Goal: Task Accomplishment & Management: Manage account settings

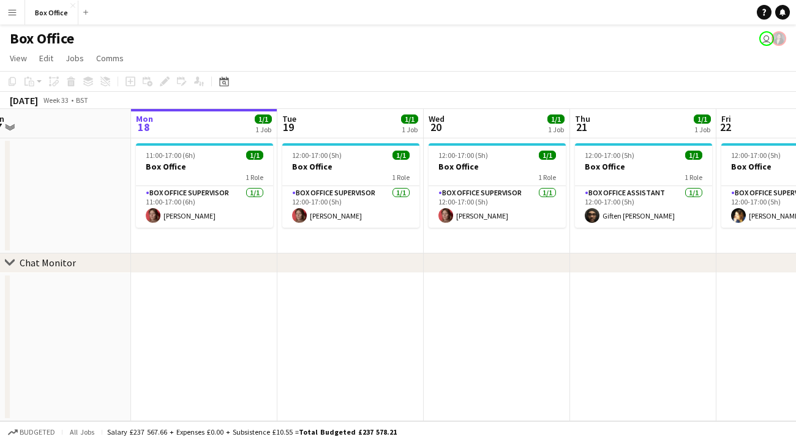
scroll to position [0, 314]
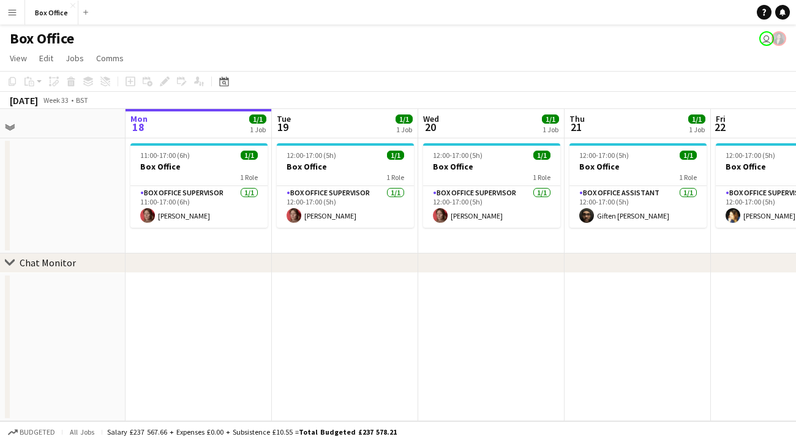
drag, startPoint x: 688, startPoint y: 287, endPoint x: 667, endPoint y: 288, distance: 20.9
click at [667, 288] on app-calendar-viewport "Fri 15 1/1 1 Job Sat 16 Sun 17 Mon 18 1/1 1 Job Tue 19 1/1 1 Job Wed 20 1/1 1 J…" at bounding box center [398, 265] width 796 height 312
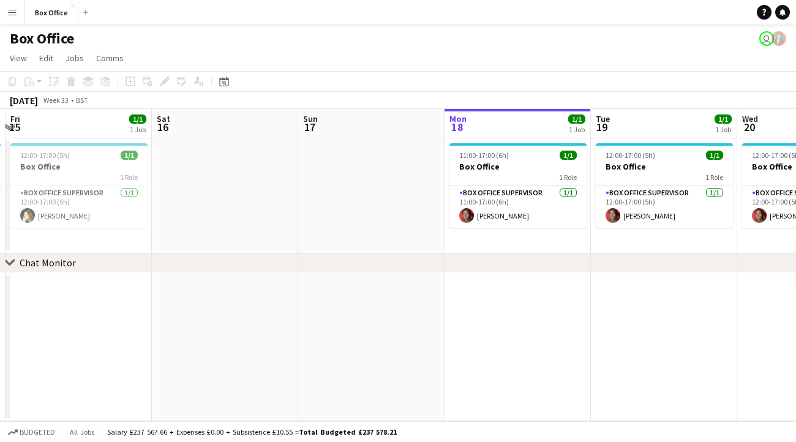
drag, startPoint x: 419, startPoint y: 295, endPoint x: 854, endPoint y: 255, distance: 436.6
click at [795, 255] on html "Menu Boards Boards Boards All jobs Status Workforce Workforce My Workforce Recr…" at bounding box center [398, 221] width 796 height 442
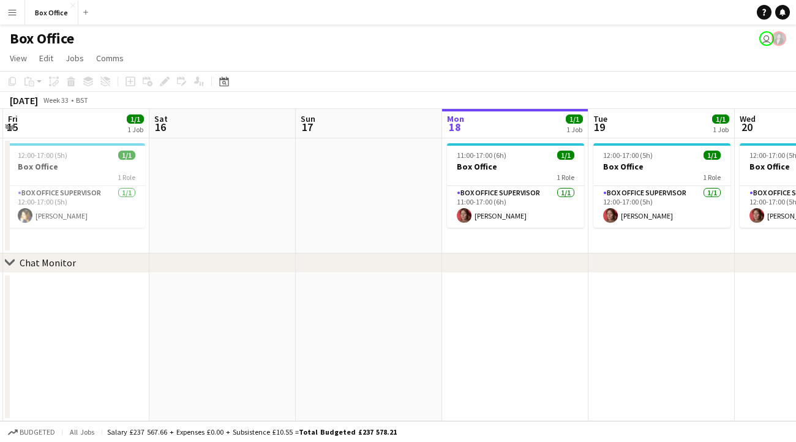
drag, startPoint x: 781, startPoint y: 252, endPoint x: 312, endPoint y: 262, distance: 468.6
click at [312, 262] on div "chevron-right Chat Monitor Tue 12 1/1 1 Job Wed 13 1/1 1 Job Thu 14 1/1 1 Job F…" at bounding box center [398, 265] width 796 height 312
drag, startPoint x: 636, startPoint y: 268, endPoint x: 598, endPoint y: 285, distance: 41.4
click at [598, 285] on div "chevron-right Chat Monitor Tue 12 1/1 1 Job Wed 13 1/1 1 Job Thu 14 1/1 1 Job F…" at bounding box center [398, 265] width 796 height 312
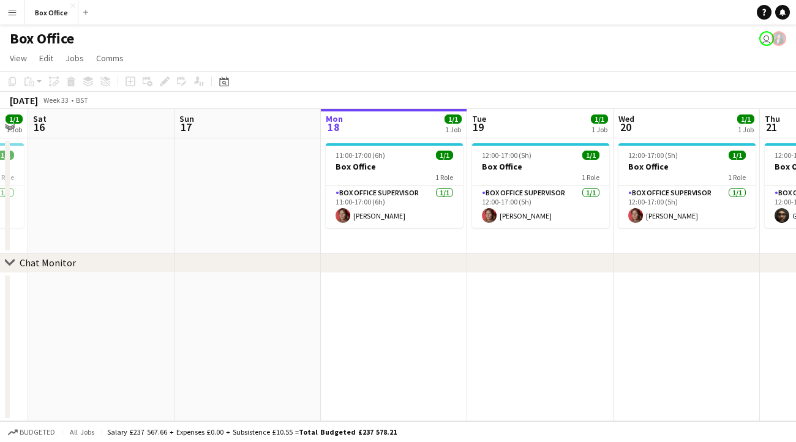
drag, startPoint x: 654, startPoint y: 293, endPoint x: 386, endPoint y: 295, distance: 268.2
click at [386, 295] on app-calendar-viewport "Tue 12 1/1 1 Job Wed 13 1/1 1 Job Thu 14 1/1 1 Job Fri 15 1/1 1 Job Sat 16 Sun …" at bounding box center [398, 265] width 796 height 312
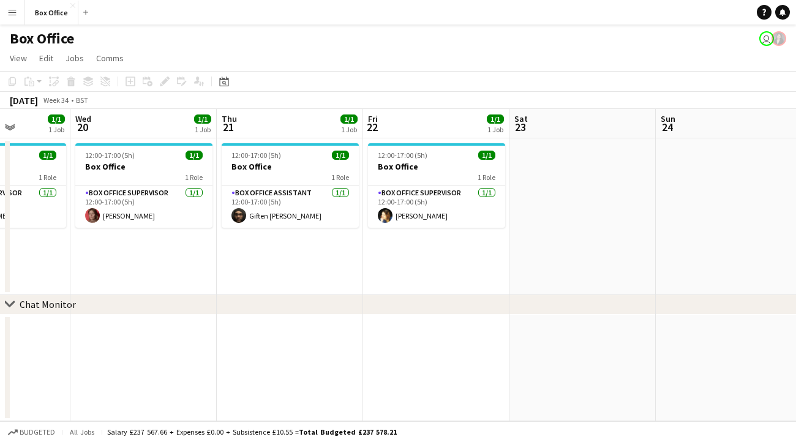
drag, startPoint x: 631, startPoint y: 285, endPoint x: 236, endPoint y: 285, distance: 395.6
click at [236, 285] on app-calendar-viewport "Sun 17 Mon 18 1/1 1 Job Tue 19 1/1 1 Job Wed 20 1/1 1 Job Thu 21 1/1 1 Job Fri …" at bounding box center [398, 265] width 796 height 312
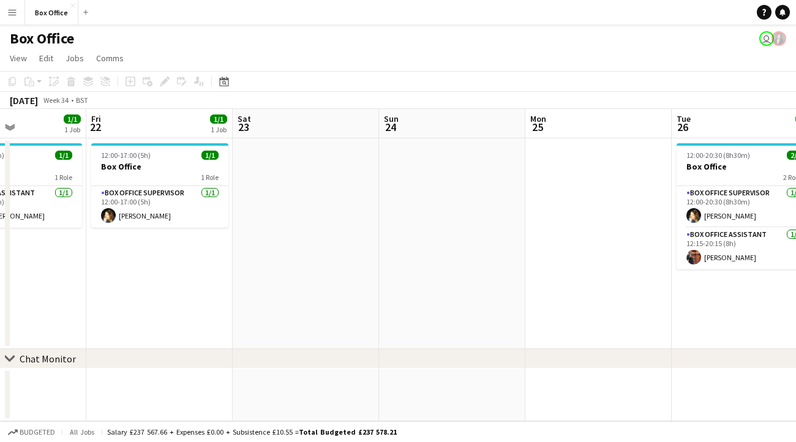
drag, startPoint x: 604, startPoint y: 288, endPoint x: 557, endPoint y: 299, distance: 48.6
click at [332, 284] on app-calendar-viewport "Tue 19 1/1 1 Job Wed 20 1/1 1 Job Thu 21 1/1 1 Job Fri 22 1/1 1 Job Sat 23 Sun …" at bounding box center [398, 265] width 796 height 312
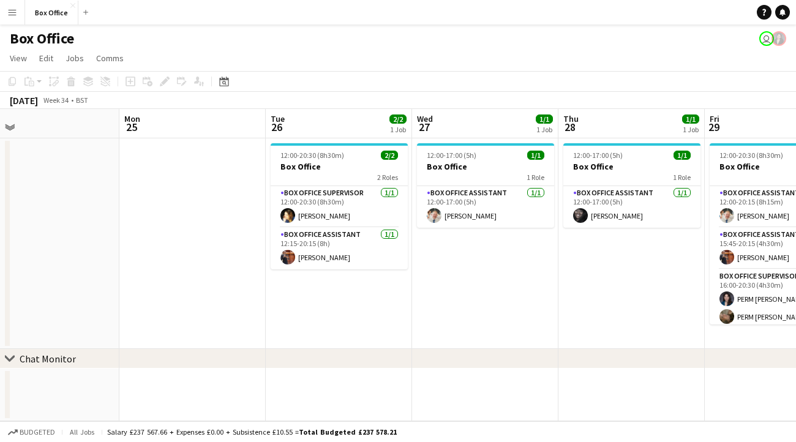
drag, startPoint x: 666, startPoint y: 311, endPoint x: 255, endPoint y: 295, distance: 411.2
click at [255, 295] on app-calendar-viewport "Thu 21 1/1 1 Job Fri 22 1/1 1 Job Sat 23 Sun 24 Mon 25 Tue 26 2/2 1 Job Wed 27 …" at bounding box center [398, 265] width 796 height 312
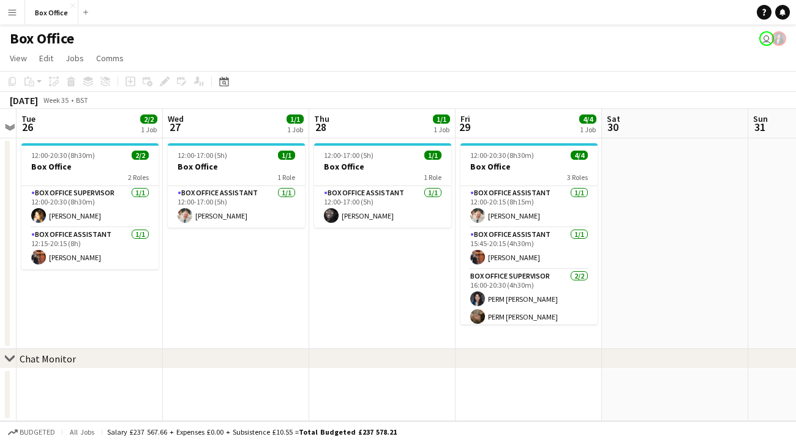
scroll to position [0, 433]
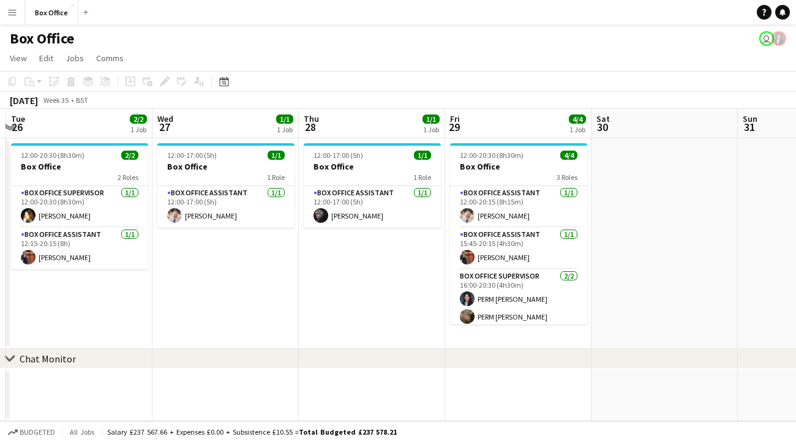
drag, startPoint x: 510, startPoint y: 302, endPoint x: 250, endPoint y: 280, distance: 261.1
click at [250, 280] on app-calendar-viewport "Sat 23 Sun 24 Mon 25 Tue 26 2/2 1 Job Wed 27 1/1 1 Job Thu 28 1/1 1 Job Fri 29 …" at bounding box center [398, 265] width 796 height 312
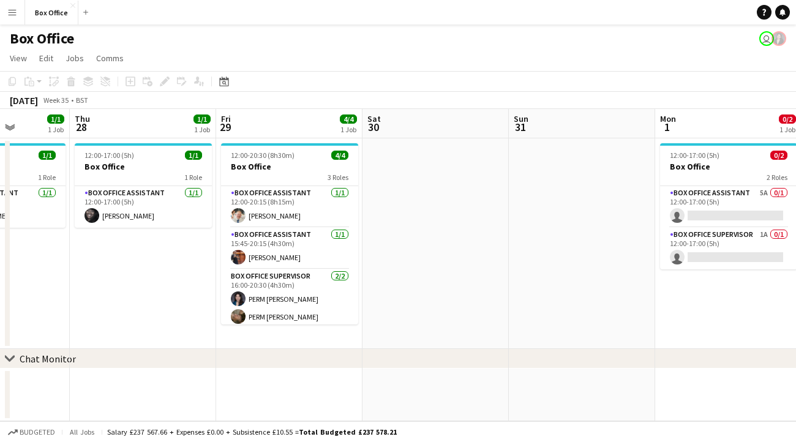
drag, startPoint x: 320, startPoint y: 277, endPoint x: 91, endPoint y: 299, distance: 230.8
click at [91, 299] on app-calendar-viewport "Mon 25 Tue 26 2/2 1 Job Wed 27 1/1 1 Job Thu 28 1/1 1 Job Fri 29 4/4 1 Job Sat …" at bounding box center [398, 265] width 796 height 312
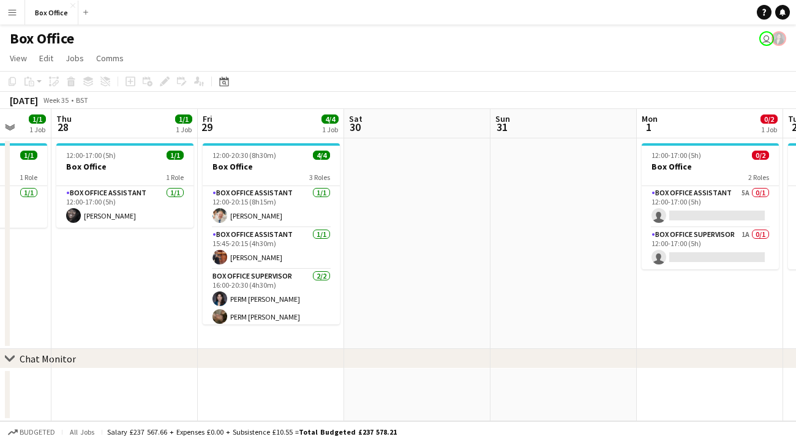
drag, startPoint x: 672, startPoint y: 315, endPoint x: 361, endPoint y: 331, distance: 311.5
click at [361, 331] on app-calendar-viewport "Mon 25 Tue 26 2/2 1 Job Wed 27 1/1 1 Job Thu 28 1/1 1 Job Fri 29 4/4 1 Job Sat …" at bounding box center [398, 265] width 796 height 312
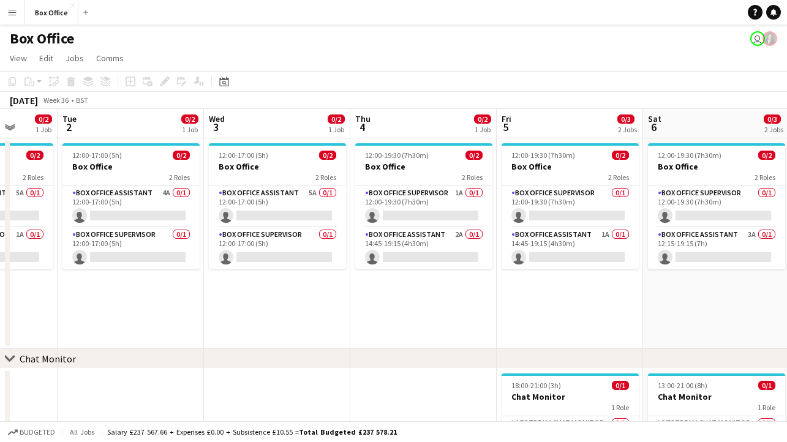
drag, startPoint x: 762, startPoint y: 331, endPoint x: 325, endPoint y: 310, distance: 438.3
click at [325, 310] on app-calendar-viewport "Sat 30 Sun 31 Mon 1 0/2 1 Job Tue 2 0/2 1 Job Wed 3 0/2 1 Job Thu 4 0/2 1 Job F…" at bounding box center [393, 296] width 787 height 375
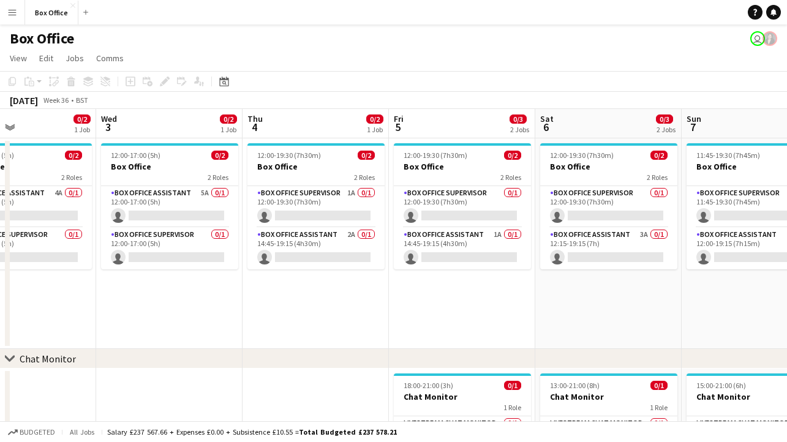
drag, startPoint x: 608, startPoint y: 300, endPoint x: 506, endPoint y: 297, distance: 102.3
click at [506, 297] on app-calendar-viewport "Sat 30 Sun 31 Mon 1 0/2 1 Job Tue 2 0/2 1 Job Wed 3 0/2 1 Job Thu 4 0/2 1 Job F…" at bounding box center [393, 296] width 787 height 375
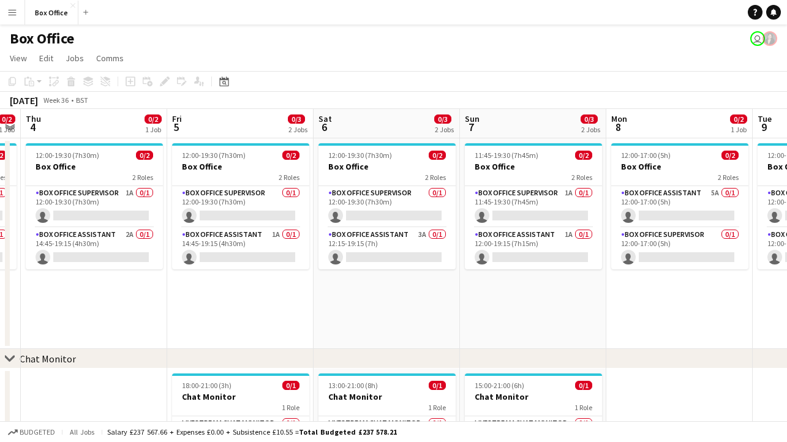
drag, startPoint x: 600, startPoint y: 298, endPoint x: 279, endPoint y: 310, distance: 320.5
click at [279, 310] on app-calendar-viewport "Mon 1 0/2 1 Job Tue 2 0/2 1 Job Wed 3 0/2 1 Job Thu 4 0/2 1 Job Fri 5 0/3 2 Job…" at bounding box center [393, 296] width 787 height 375
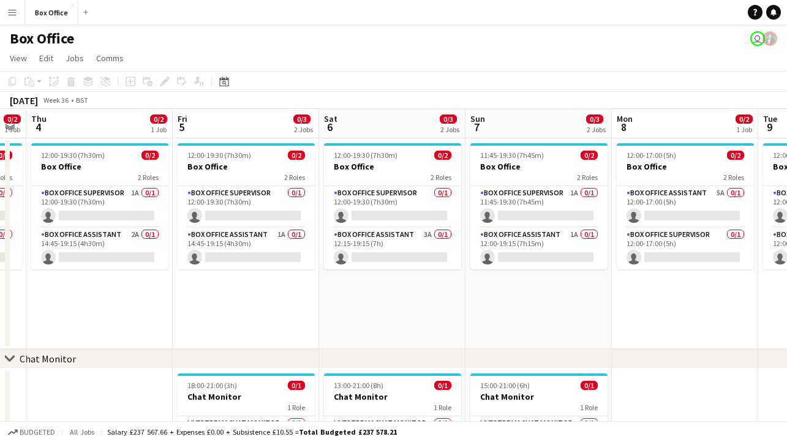
drag, startPoint x: 623, startPoint y: 308, endPoint x: 394, endPoint y: 308, distance: 229.0
click at [394, 309] on app-calendar-viewport "Mon 1 0/2 1 Job Tue 2 0/2 1 Job Wed 3 0/2 1 Job Thu 4 0/2 1 Job Fri 5 0/3 2 Job…" at bounding box center [393, 296] width 787 height 375
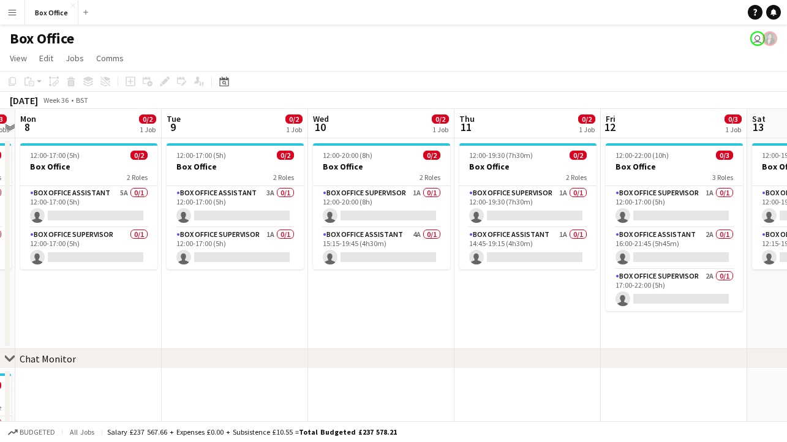
drag, startPoint x: 633, startPoint y: 314, endPoint x: 399, endPoint y: 309, distance: 234.0
click at [368, 321] on app-calendar-viewport "Fri 5 0/3 2 Jobs Sat 6 0/3 2 Jobs Sun 7 0/3 2 Jobs Mon 8 0/2 1 Job Tue 9 0/2 1 …" at bounding box center [393, 296] width 787 height 375
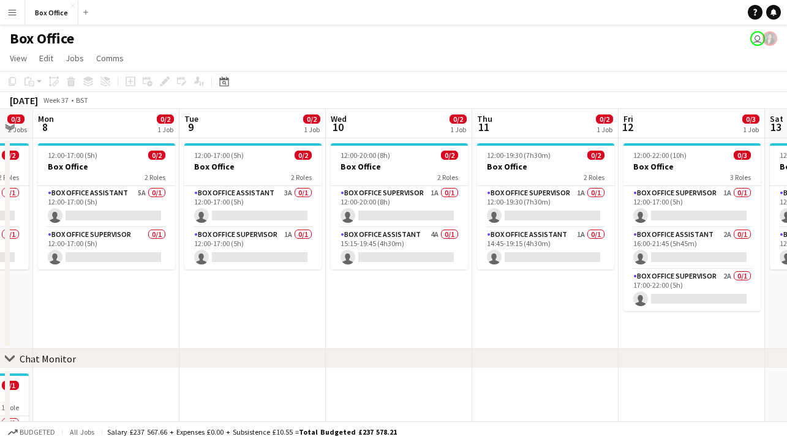
drag, startPoint x: 637, startPoint y: 336, endPoint x: 217, endPoint y: 326, distance: 420.8
click at [217, 326] on app-calendar-viewport "Fri 5 0/3 2 Jobs Sat 6 0/3 2 Jobs Sun 7 0/3 2 Jobs Mon 8 0/2 1 Job Tue 9 0/2 1 …" at bounding box center [393, 296] width 787 height 375
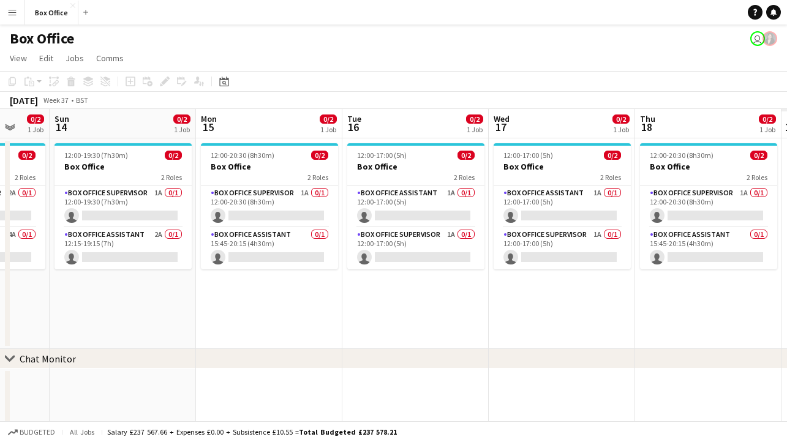
drag, startPoint x: 698, startPoint y: 307, endPoint x: 352, endPoint y: 280, distance: 347.7
click at [276, 298] on app-calendar-viewport "Thu 11 0/2 1 Job Fri 12 0/3 1 Job Sat 13 0/2 1 Job Sun 14 0/2 1 Job Mon 15 0/2 …" at bounding box center [393, 296] width 787 height 375
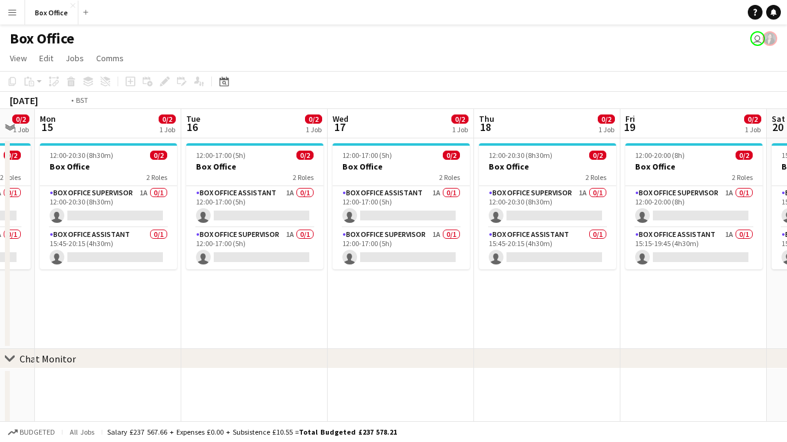
drag, startPoint x: 656, startPoint y: 301, endPoint x: 324, endPoint y: 303, distance: 331.9
click at [321, 304] on app-calendar-viewport "Thu 11 0/2 1 Job Fri 12 0/3 1 Job Sat 13 0/2 1 Job Sun 14 0/2 1 Job Mon 15 0/2 …" at bounding box center [393, 296] width 787 height 375
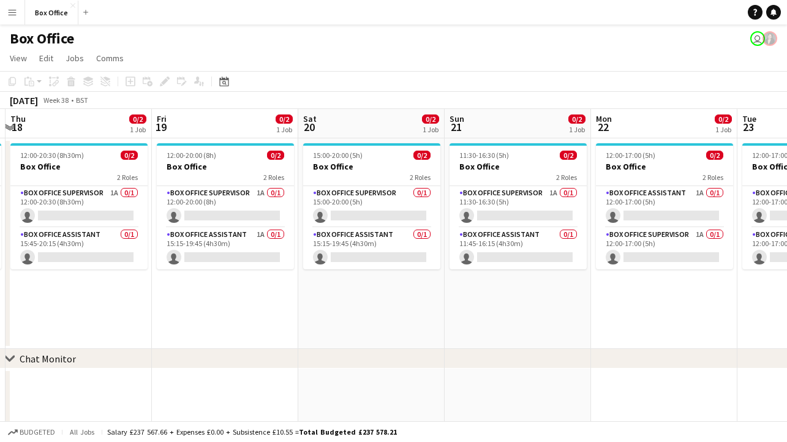
drag, startPoint x: 662, startPoint y: 318, endPoint x: 367, endPoint y: 313, distance: 295.2
click at [367, 313] on app-calendar-viewport "Mon 15 0/2 1 Job Tue 16 0/2 1 Job Wed 17 0/2 1 Job Thu 18 0/2 1 Job Fri 19 0/2 …" at bounding box center [393, 296] width 787 height 375
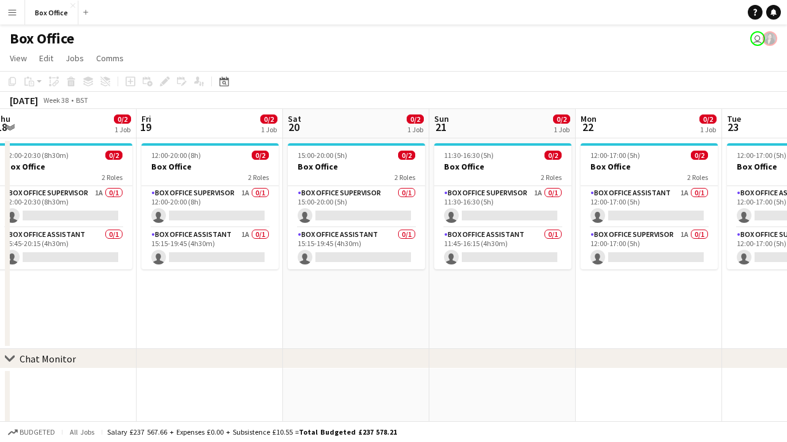
drag, startPoint x: 716, startPoint y: 323, endPoint x: 399, endPoint y: 312, distance: 317.4
click at [398, 313] on app-calendar-viewport "Mon 15 0/2 1 Job Tue 16 0/2 1 Job Wed 17 0/2 1 Job Thu 18 0/2 1 Job Fri 19 0/2 …" at bounding box center [393, 296] width 787 height 375
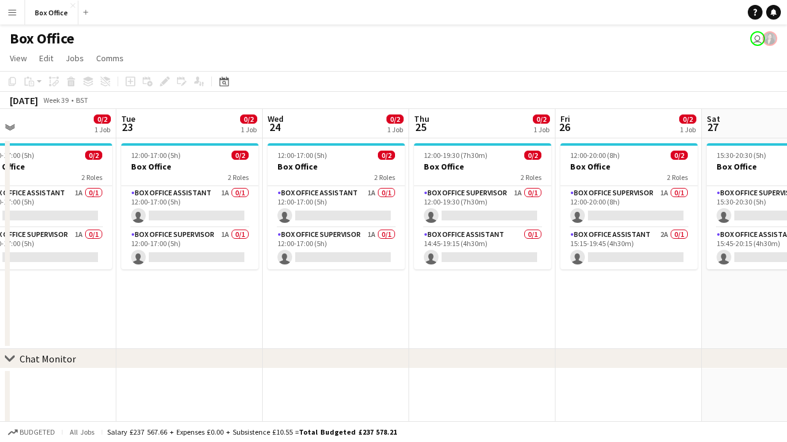
drag, startPoint x: 630, startPoint y: 311, endPoint x: 405, endPoint y: 306, distance: 224.2
click at [405, 306] on app-calendar-viewport "Fri 19 0/2 1 Job Sat 20 0/2 1 Job Sun 21 0/2 1 Job Mon 22 0/2 1 Job Tue 23 0/2 …" at bounding box center [393, 296] width 787 height 375
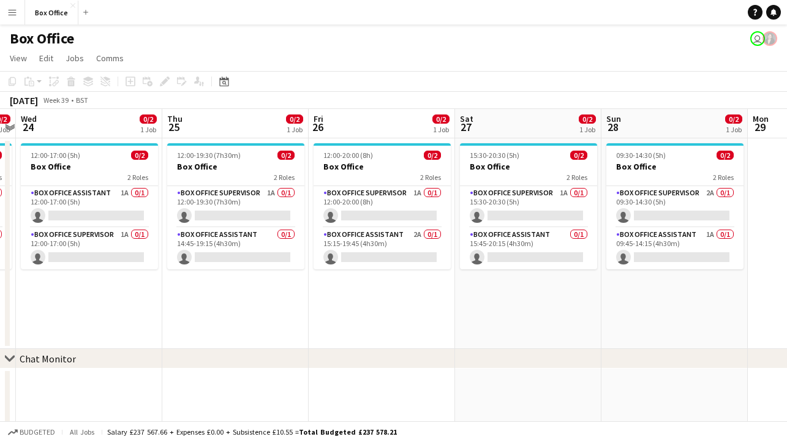
drag, startPoint x: 664, startPoint y: 314, endPoint x: 418, endPoint y: 304, distance: 246.4
click at [418, 304] on app-calendar-viewport "Sun 21 0/2 1 Job Mon 22 0/2 1 Job Tue 23 0/2 1 Job Wed 24 0/2 1 Job Thu 25 0/2 …" at bounding box center [393, 296] width 787 height 375
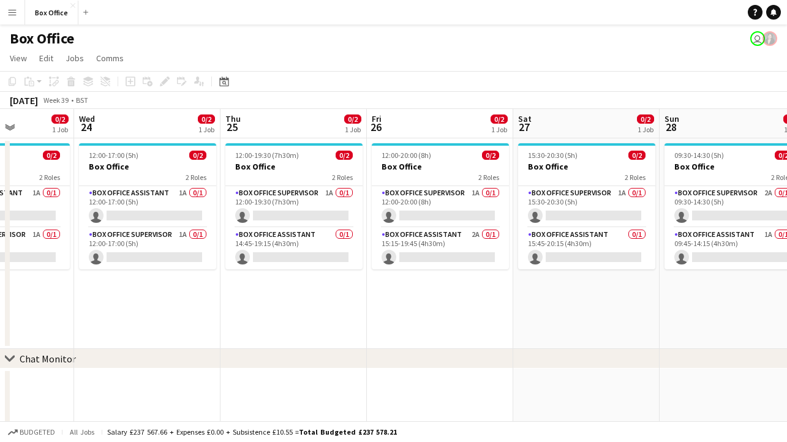
drag, startPoint x: 638, startPoint y: 306, endPoint x: 419, endPoint y: 299, distance: 218.7
click at [416, 302] on app-calendar-viewport "Sun 21 0/2 1 Job Mon 22 0/2 1 Job Tue 23 0/2 1 Job Wed 24 0/2 1 Job Thu 25 0/2 …" at bounding box center [393, 296] width 787 height 375
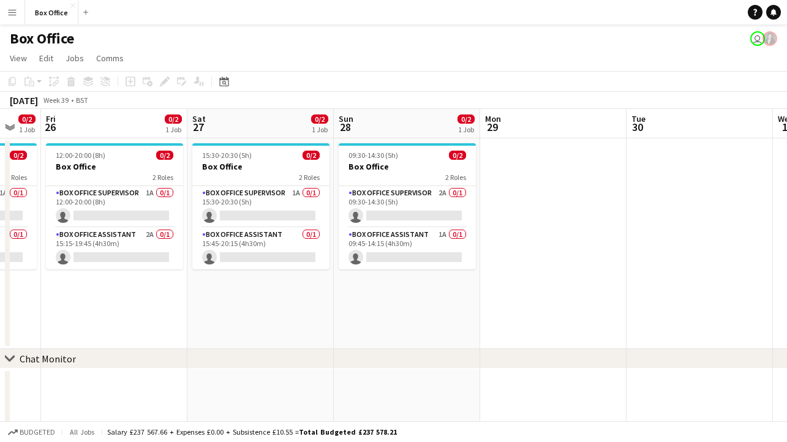
drag, startPoint x: 635, startPoint y: 288, endPoint x: 443, endPoint y: 266, distance: 193.0
click at [305, 279] on app-calendar-viewport "Tue 23 0/2 1 Job Wed 24 0/2 1 Job Thu 25 0/2 1 Job Fri 26 0/2 1 Job Sat 27 0/2 …" at bounding box center [393, 296] width 787 height 375
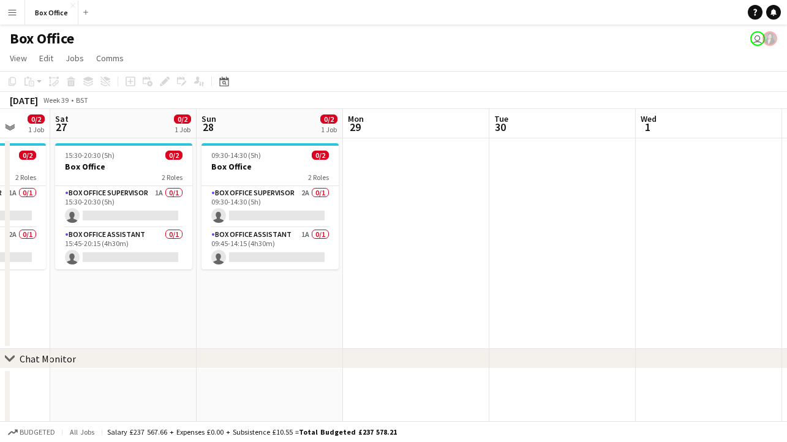
drag, startPoint x: 525, startPoint y: 296, endPoint x: 802, endPoint y: 264, distance: 278.6
click at [787, 264] on html "Menu Boards Boards Boards All jobs Status Workforce Workforce My Workforce Recr…" at bounding box center [393, 252] width 787 height 505
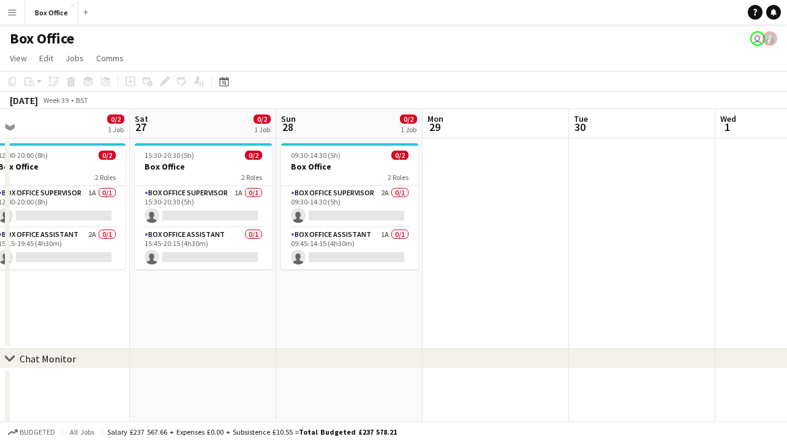
drag, startPoint x: 455, startPoint y: 262, endPoint x: 674, endPoint y: 261, distance: 219.2
click at [674, 261] on app-calendar-viewport "Wed 24 0/2 1 Job Thu 25 0/2 1 Job Fri 26 0/2 1 Job Sat 27 0/2 1 Job Sun 28 0/2 …" at bounding box center [393, 296] width 787 height 375
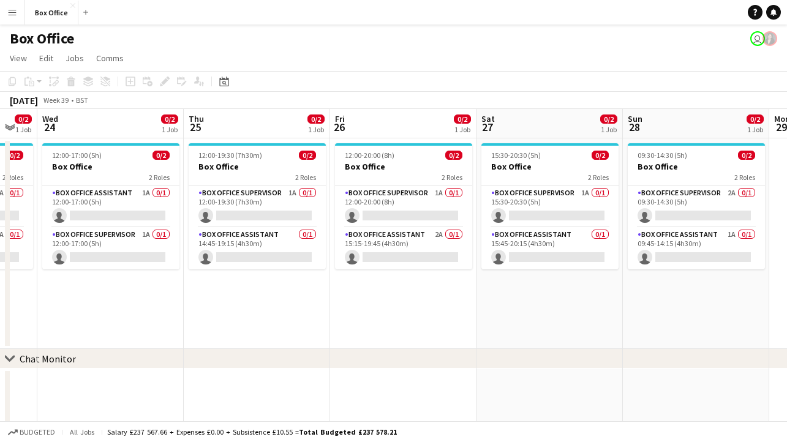
drag, startPoint x: 315, startPoint y: 293, endPoint x: 343, endPoint y: 296, distance: 27.7
click at [495, 295] on app-calendar-viewport "Mon 22 0/2 1 Job Tue 23 0/2 1 Job Wed 24 0/2 1 Job Thu 25 0/2 1 Job Fri 26 0/2 …" at bounding box center [393, 296] width 787 height 375
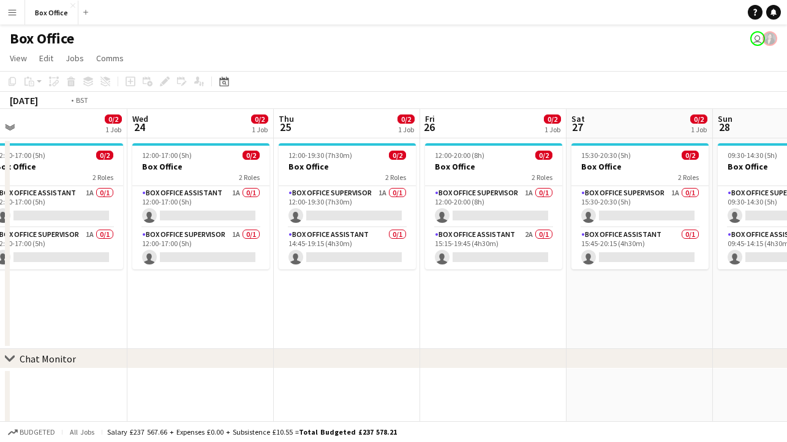
drag, startPoint x: 263, startPoint y: 299, endPoint x: 463, endPoint y: 301, distance: 200.3
click at [498, 301] on app-calendar-viewport "Sun 21 0/2 1 Job Mon 22 0/2 1 Job Tue 23 0/2 1 Job Wed 24 0/2 1 Job Thu 25 0/2 …" at bounding box center [393, 296] width 787 height 375
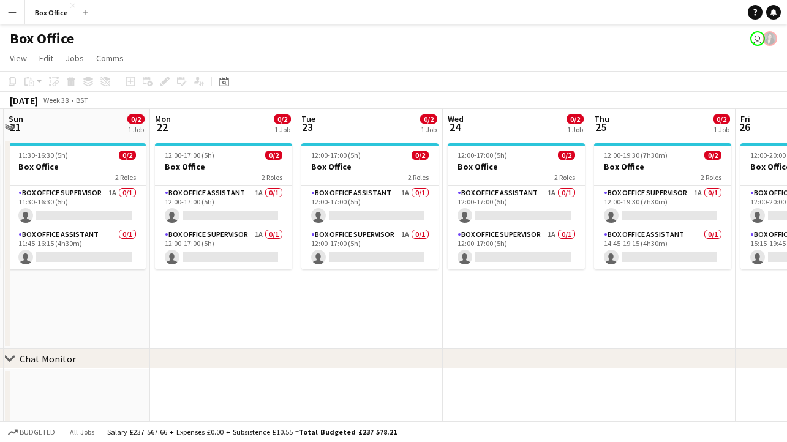
drag, startPoint x: 169, startPoint y: 325, endPoint x: 454, endPoint y: 289, distance: 287.6
click at [465, 290] on app-calendar-viewport "Fri 19 0/2 1 Job Sat 20 0/2 1 Job Sun 21 0/2 1 Job Mon 22 0/2 1 Job Tue 23 0/2 …" at bounding box center [393, 296] width 787 height 375
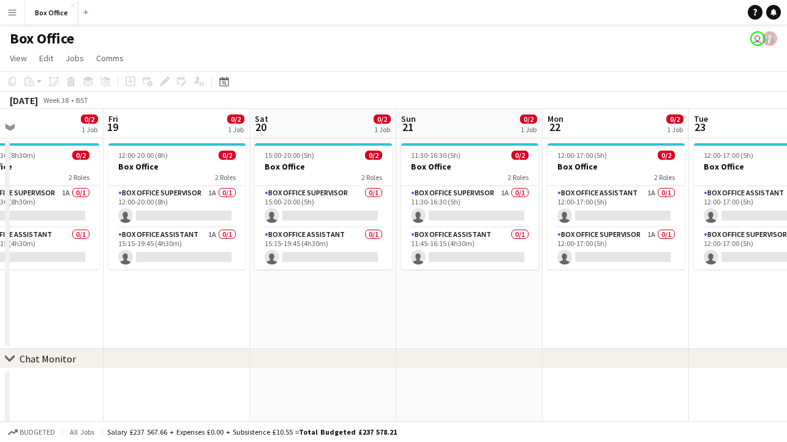
drag
click at [437, 294] on app-calendar-viewport "Tue 16 0/2 1 Job Wed 17 0/2 1 Job Thu 18 0/2 1 Job Fri 19 0/2 1 Job Sat 20 0/2 …" at bounding box center [393, 296] width 787 height 375
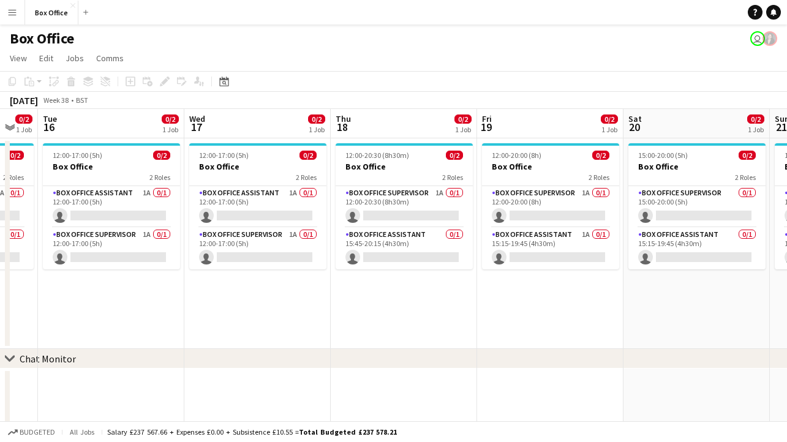
click at [423, 314] on app-calendar-viewport "Sun 14 0/2 1 Job Mon 15 0/2 1 Job Tue 16 0/2 1 Job Wed 17 0/2 1 Job Thu 18 0/2 …" at bounding box center [393, 296] width 787 height 375
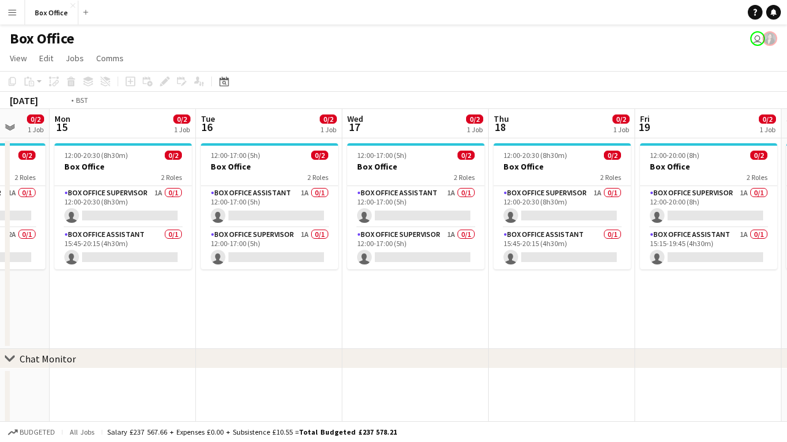
click at [429, 318] on app-calendar-viewport "Sat 13 0/2 1 Job Sun 14 0/2 1 Job Mon 15 0/2 1 Job Tue 16 0/2 1 Job Wed 17 0/2 …" at bounding box center [393, 296] width 787 height 375
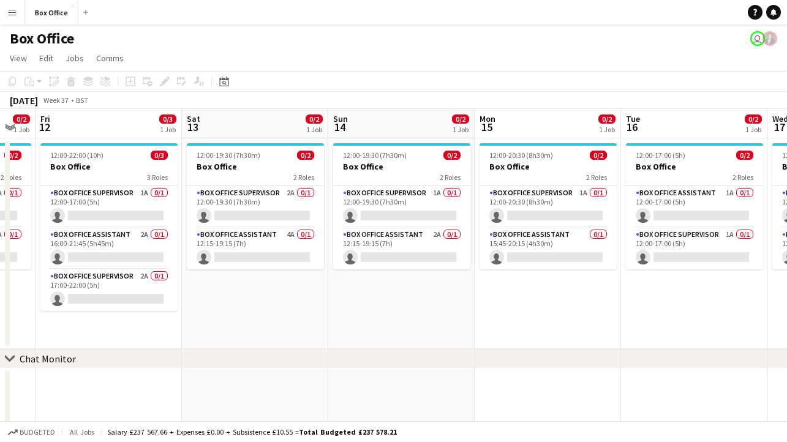
click at [348, 314] on app-calendar-viewport "Wed 10 0/2 1 Job Thu 11 0/2 1 Job Fri 12 0/3 1 Job Sat 13 0/2 1 Job Sun 14 0/2 …" at bounding box center [393, 296] width 787 height 375
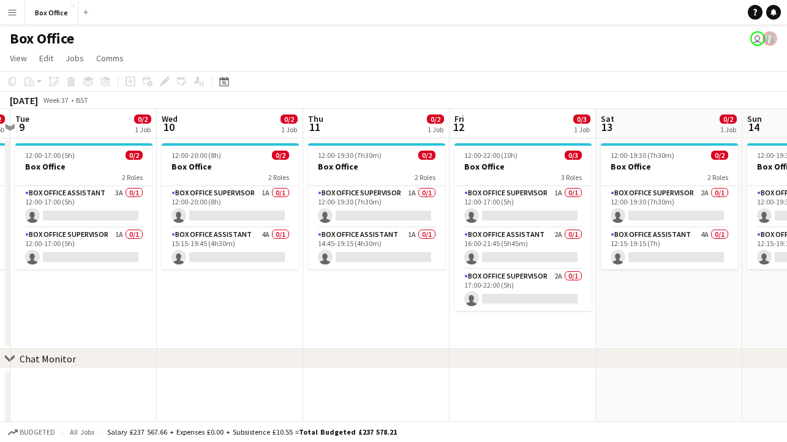
click at [484, 317] on app-calendar-viewport "Sun 7 0/3 2 Jobs Mon 8 0/2 1 Job Tue 9 0/2 1 Job Wed 10 0/2 1 Job Thu 11 0/2 1 …" at bounding box center [393, 296] width 787 height 375
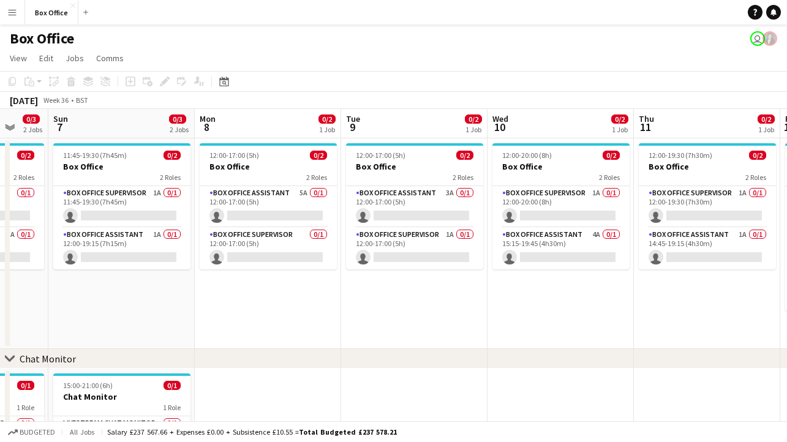
click at [608, 284] on app-calendar-viewport "Fri 5 0/3 2 Jobs Sat 6 0/3 2 Jobs Sun 7 0/3 2 Jobs Mon 8 0/2 1 Job Tue 9 0/2 1 …" at bounding box center [393, 296] width 787 height 375
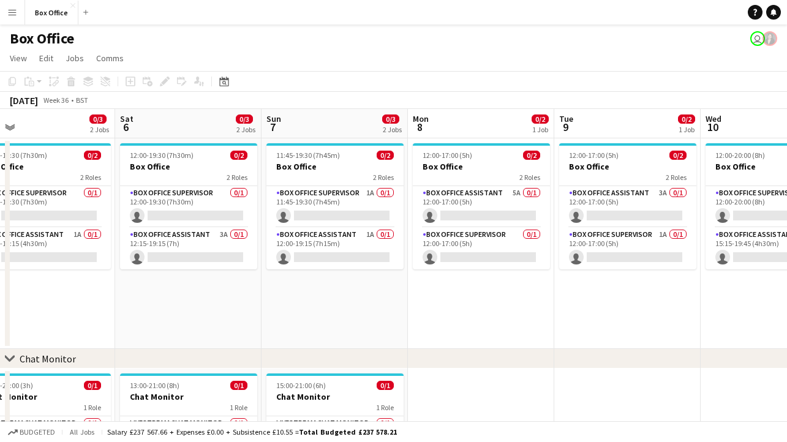
click at [573, 297] on app-calendar-viewport "Wed 3 0/2 1 Job Thu 4 0/2 1 Job Fri 5 0/3 2 Jobs Sat 6 0/3 2 Jobs Sun 7 0/3 2 J…" at bounding box center [393, 296] width 787 height 375
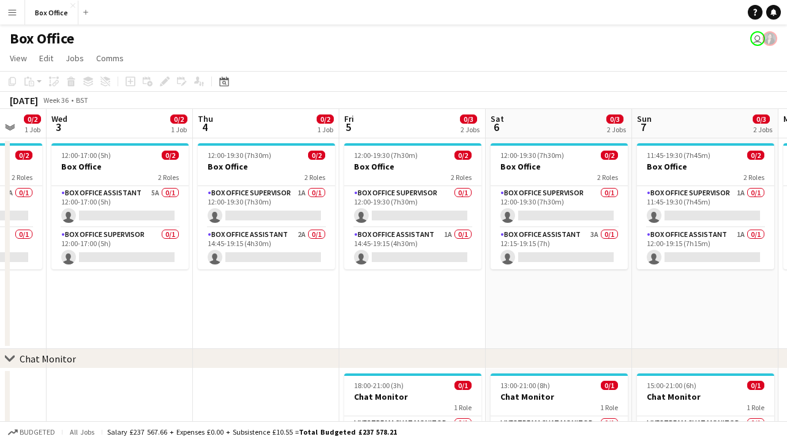
click at [552, 282] on app-calendar-viewport "Mon 1 0/2 1 Job Tue 2 0/2 1 Job Wed 3 0/2 1 Job Thu 4 0/2 1 Job Fri 5 0/3 2 Job…" at bounding box center [393, 296] width 787 height 375
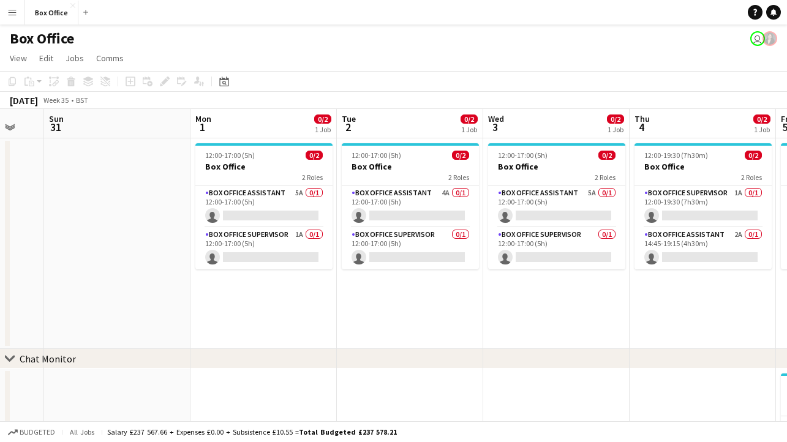
drag, startPoint x: 129, startPoint y: 312, endPoint x: 382, endPoint y: 305, distance: 252.4
click at [382, 305] on app-calendar-viewport "Fri 29 4/4 1 Job Sat 30 Sun 31 Mon 1 0/2 1 Job Tue 2 0/2 1 Job Wed 3 0/2 1 Job …" at bounding box center [393, 296] width 787 height 375
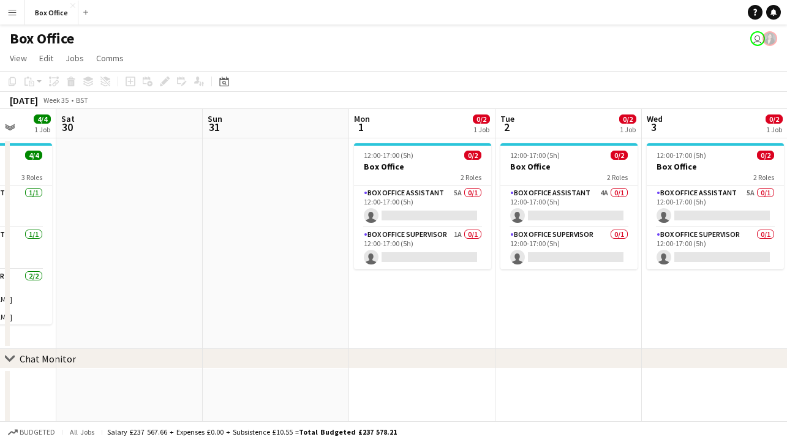
drag, startPoint x: 215, startPoint y: 331, endPoint x: 460, endPoint y: 301, distance: 246.7
click at [473, 305] on app-calendar-viewport "Thu 28 1/1 1 Job Fri 29 4/4 1 Job Sat 30 Sun 31 Mon 1 0/2 1 Job Tue 2 0/2 1 Job…" at bounding box center [393, 296] width 787 height 375
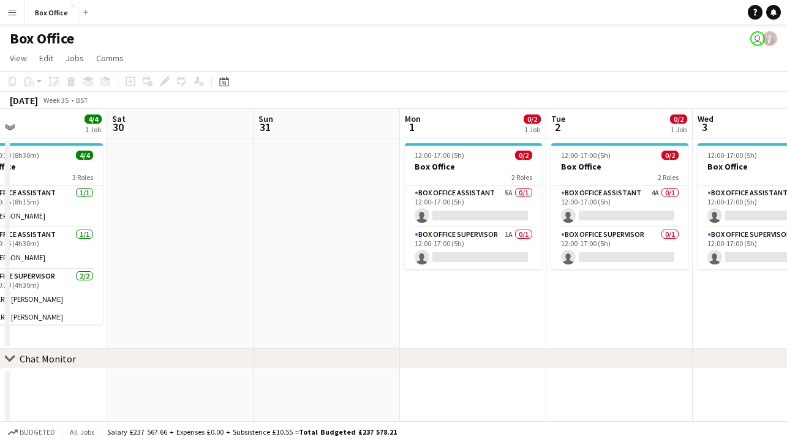
drag, startPoint x: 270, startPoint y: 317, endPoint x: 122, endPoint y: 317, distance: 148.2
click at [119, 322] on app-calendar-viewport "Tue 26 2/2 1 Job Wed 27 1/1 1 Job Thu 28 1/1 1 Job Fri 29 4/4 1 Job Sat 30 Sun …" at bounding box center [393, 296] width 787 height 375
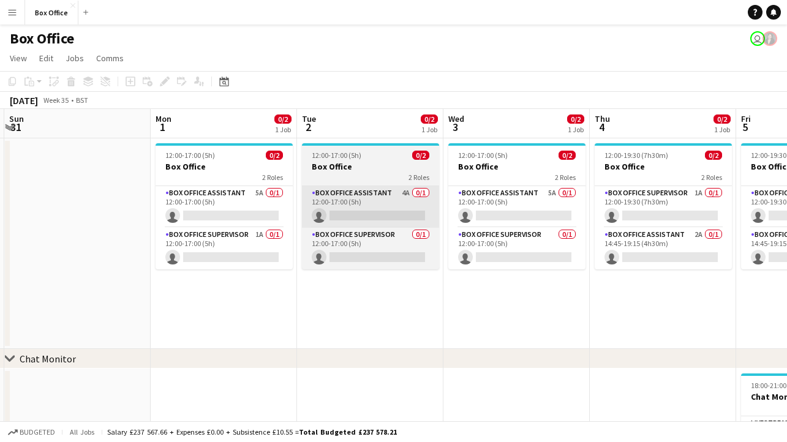
drag, startPoint x: 427, startPoint y: 322, endPoint x: 406, endPoint y: 212, distance: 112.2
click at [314, 329] on app-calendar-viewport "Thu 28 1/1 1 Job Fri 29 4/4 1 Job Sat 30 Sun 31 Mon 1 0/2 1 Job Tue 2 0/2 1 Job…" at bounding box center [393, 296] width 787 height 375
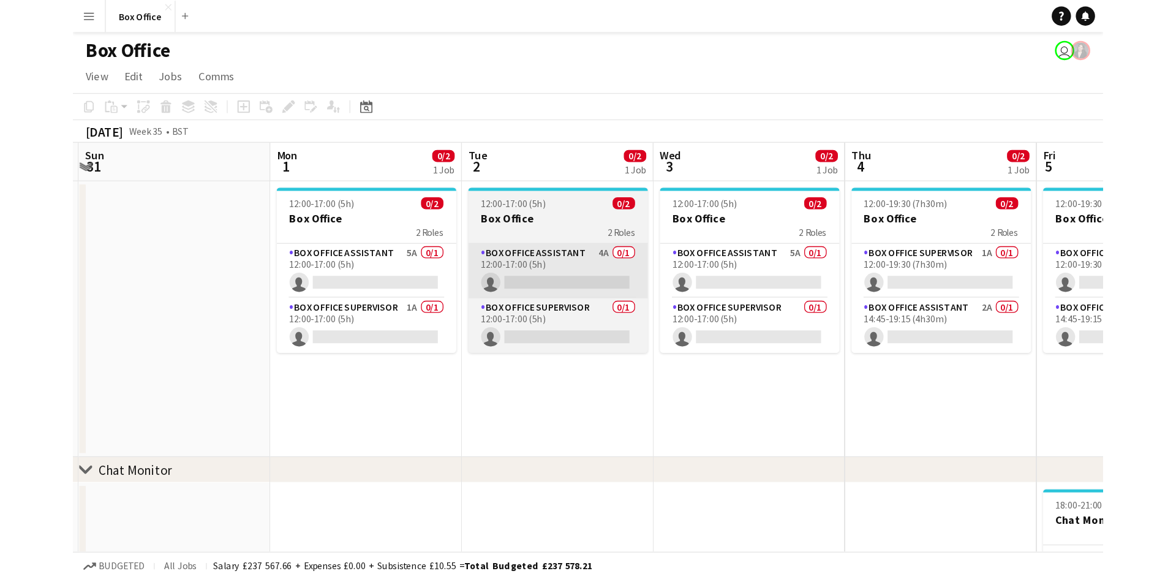
scroll to position [0, 435]
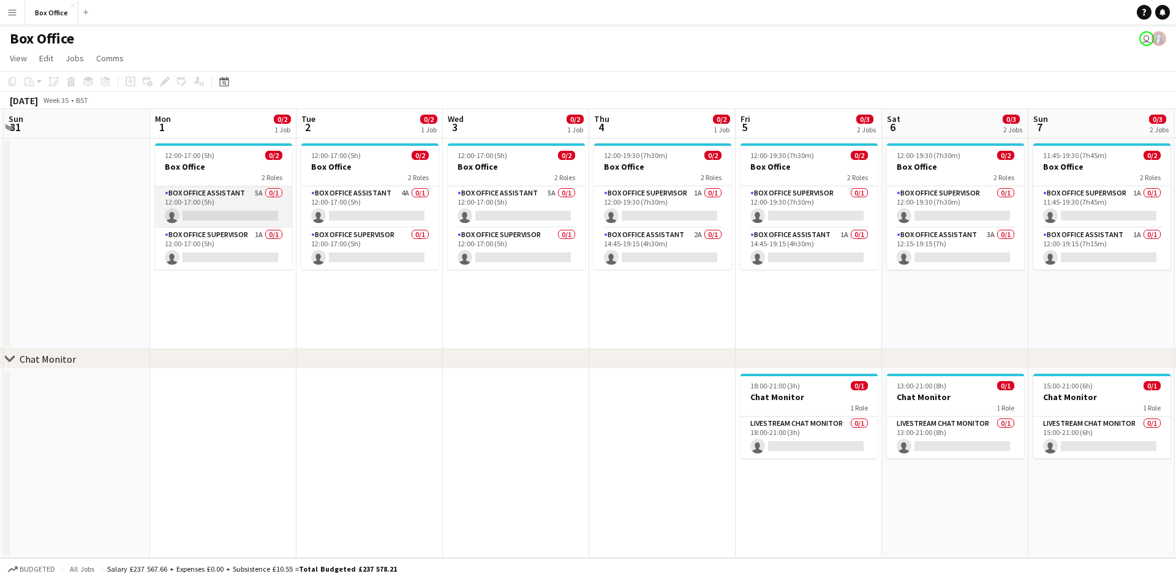
click at [227, 196] on app-card-role "Box Office Assistant 5A 0/1 12:00-17:00 (5h) single-neutral-actions" at bounding box center [223, 207] width 137 height 42
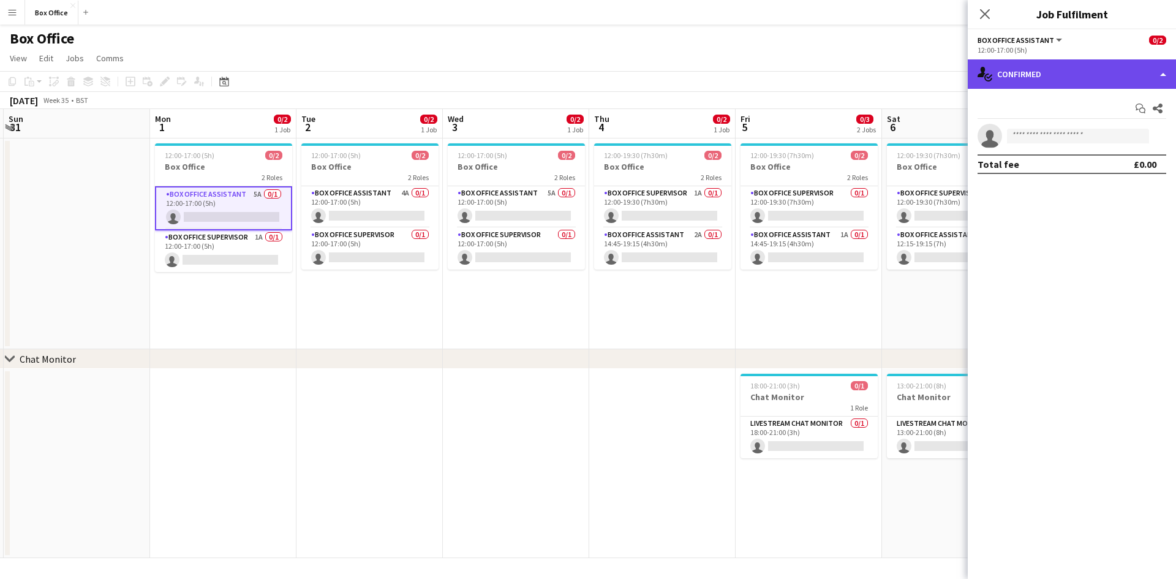
click at [795, 78] on div "single-neutral-actions-check-2 Confirmed" at bounding box center [1072, 73] width 208 height 29
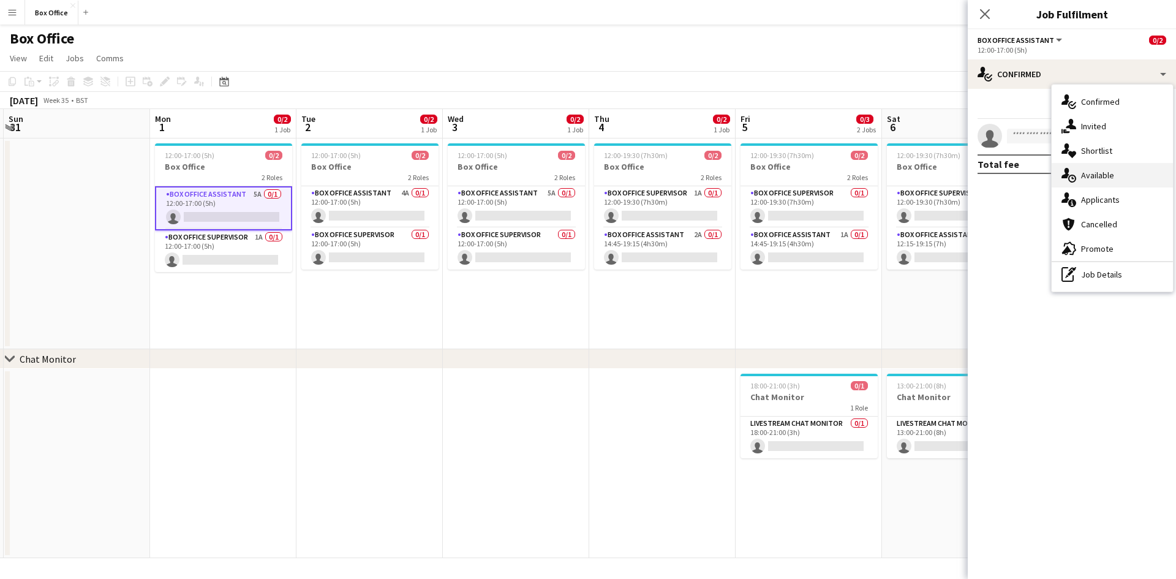
click at [795, 170] on div "single-neutral-actions-upload Available" at bounding box center [1111, 175] width 121 height 24
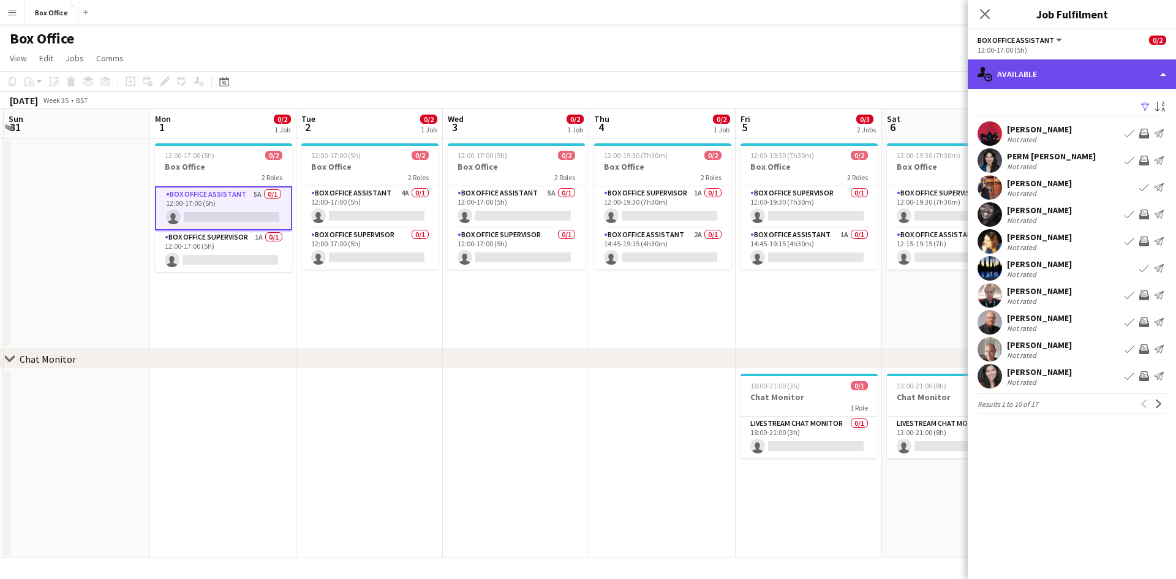
click at [795, 70] on div "single-neutral-actions-upload Available" at bounding box center [1072, 73] width 208 height 29
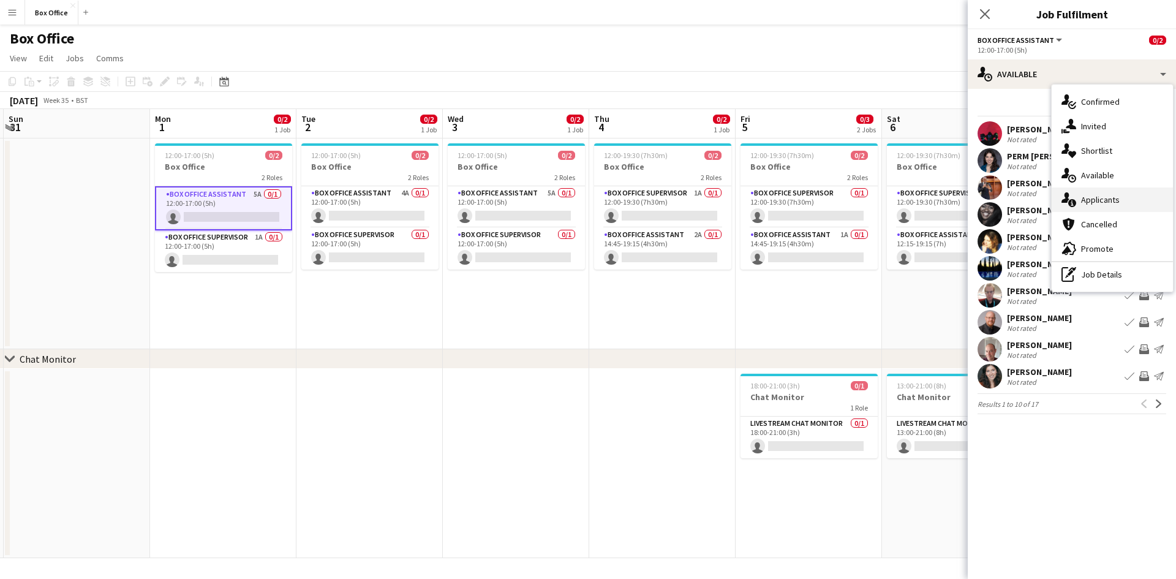
click at [795, 198] on div "single-neutral-actions-information Applicants" at bounding box center [1111, 199] width 121 height 24
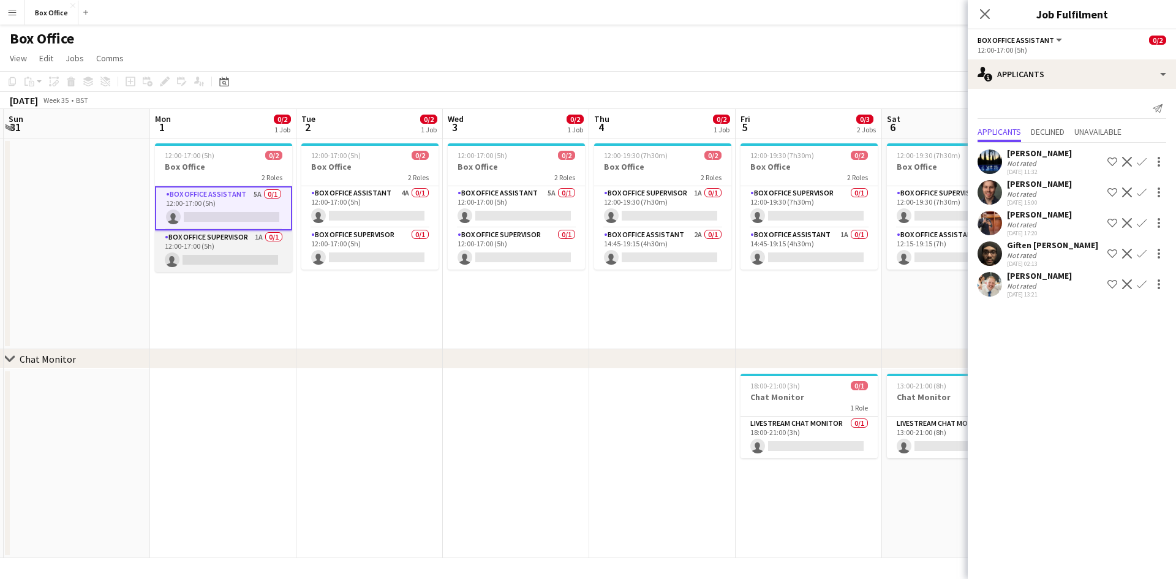
click at [254, 239] on app-card-role "Box Office Supervisor 1A 0/1 12:00-17:00 (5h) single-neutral-actions" at bounding box center [223, 251] width 137 height 42
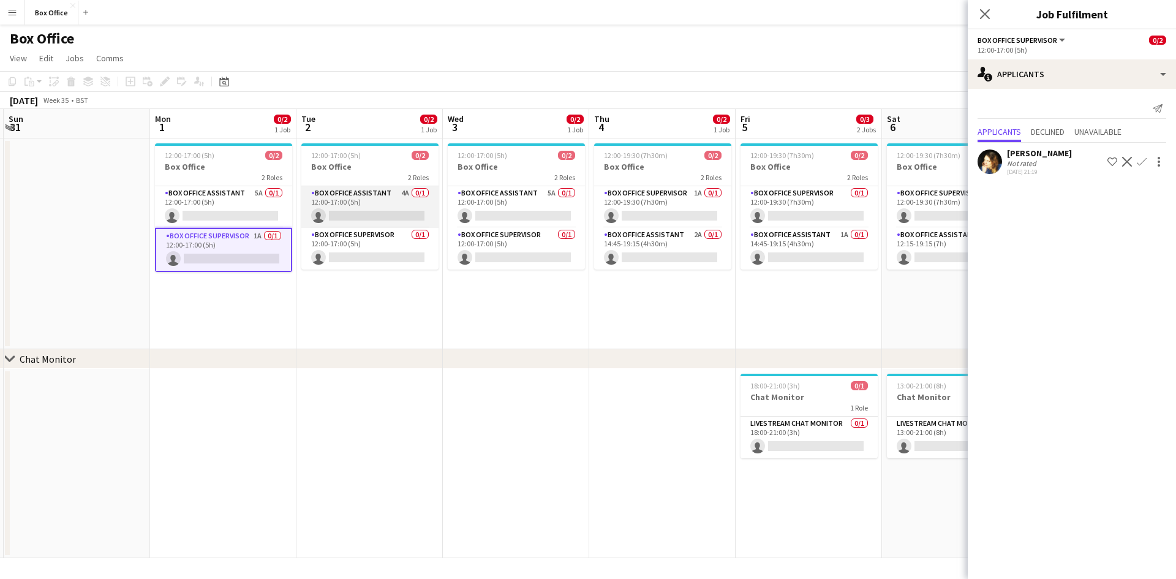
click at [377, 195] on app-card-role "Box Office Assistant 4A 0/1 12:00-17:00 (5h) single-neutral-actions" at bounding box center [369, 207] width 137 height 42
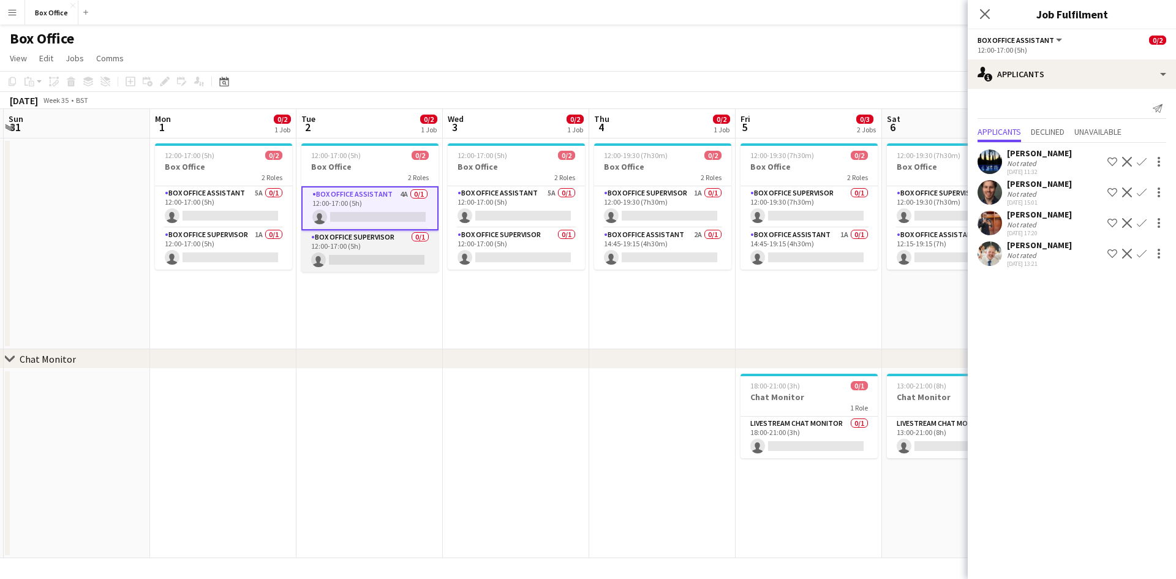
click at [374, 244] on app-card-role "Box Office Supervisor 0/1 12:00-17:00 (5h) single-neutral-actions" at bounding box center [369, 251] width 137 height 42
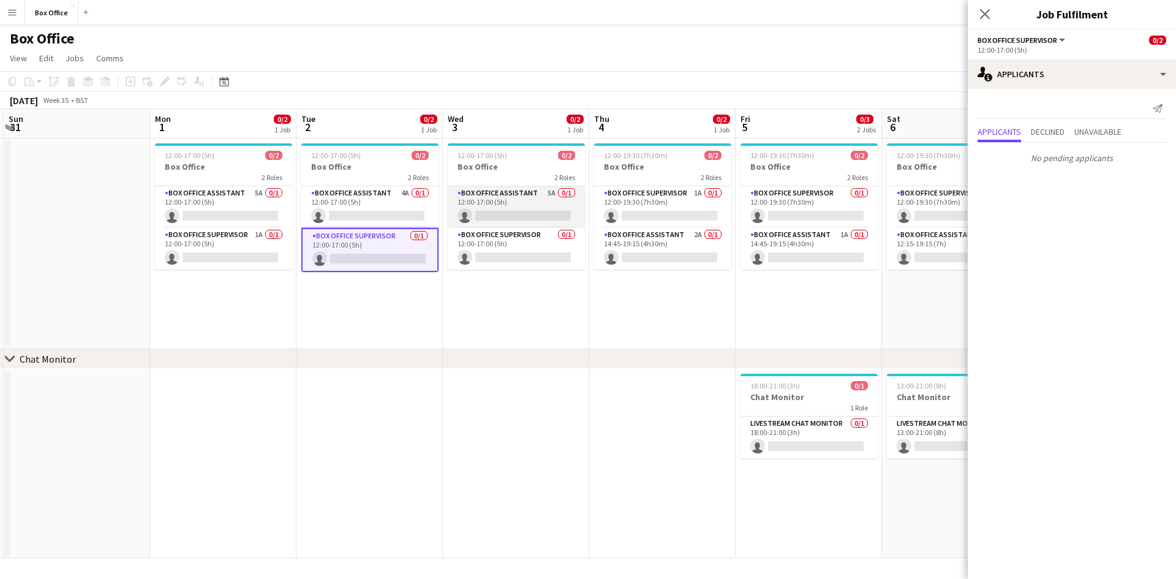
click at [501, 190] on app-card-role "Box Office Assistant 5A 0/1 12:00-17:00 (5h) single-neutral-actions" at bounding box center [516, 207] width 137 height 42
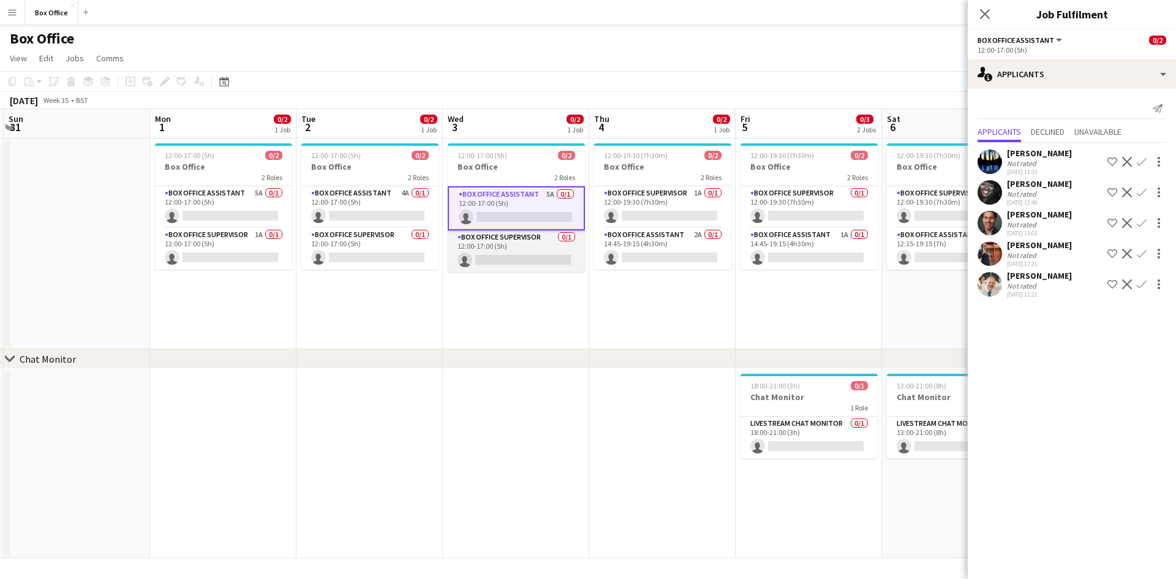
click at [529, 239] on app-card-role "Box Office Supervisor 0/1 12:00-17:00 (5h) single-neutral-actions" at bounding box center [516, 251] width 137 height 42
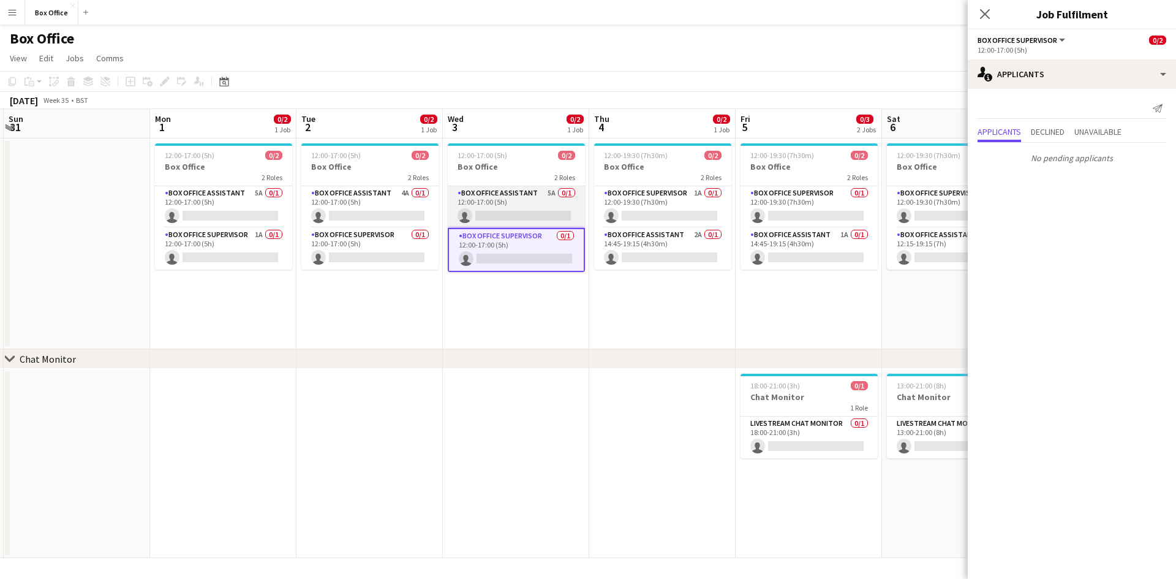
click at [514, 194] on app-card-role "Box Office Assistant 5A 0/1 12:00-17:00 (5h) single-neutral-actions" at bounding box center [516, 207] width 137 height 42
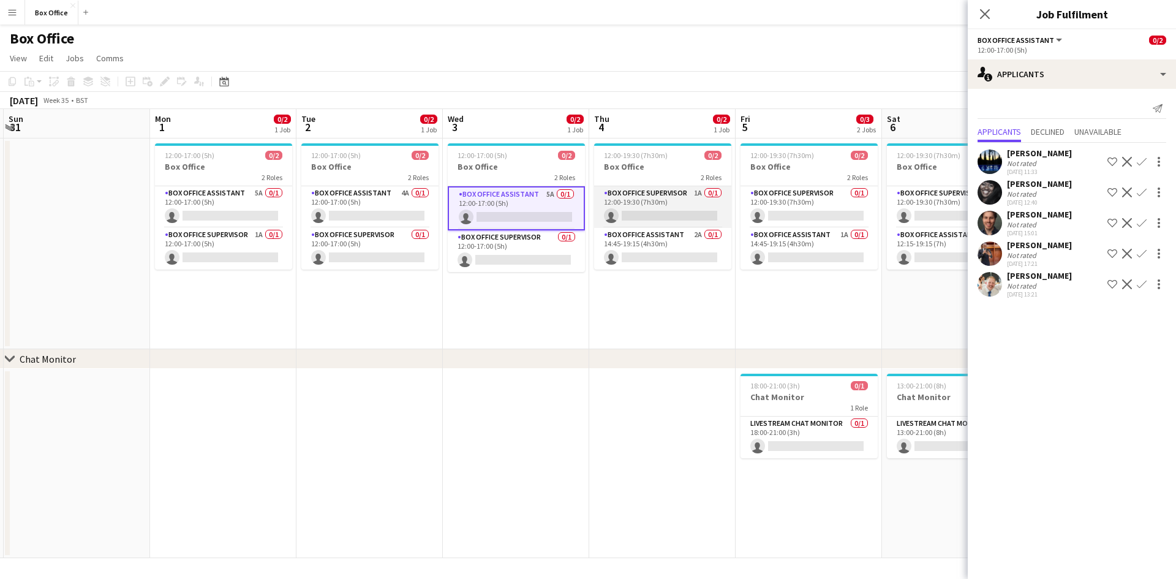
click at [642, 191] on app-card-role "Box Office Supervisor 1A 0/1 12:00-19:30 (7h30m) single-neutral-actions" at bounding box center [662, 207] width 137 height 42
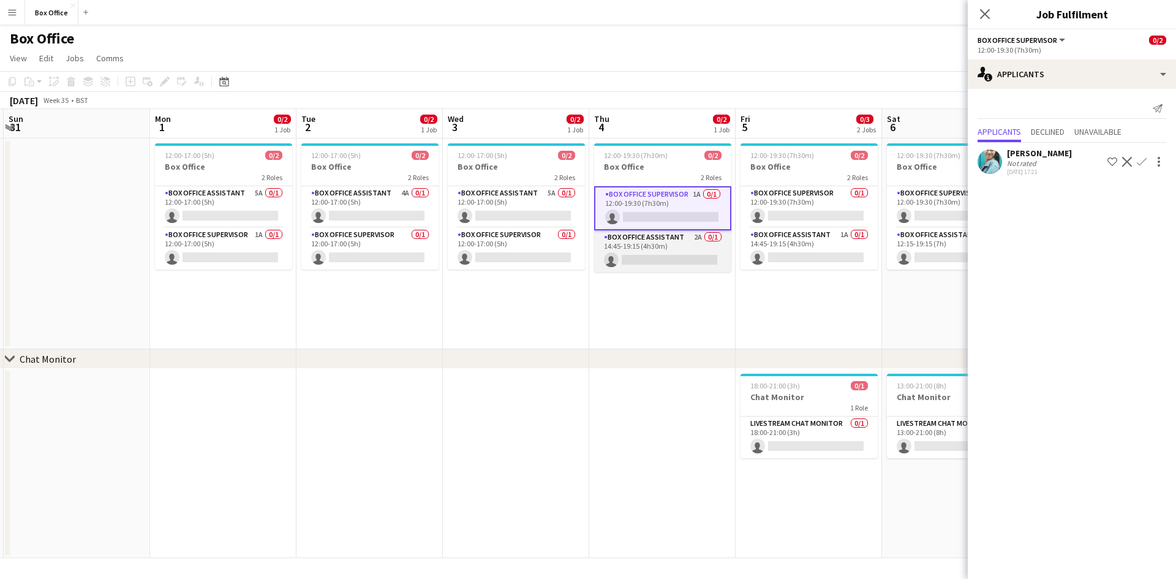
click at [644, 238] on app-card-role "Box Office Assistant 2A 0/1 14:45-19:15 (4h30m) single-neutral-actions" at bounding box center [662, 251] width 137 height 42
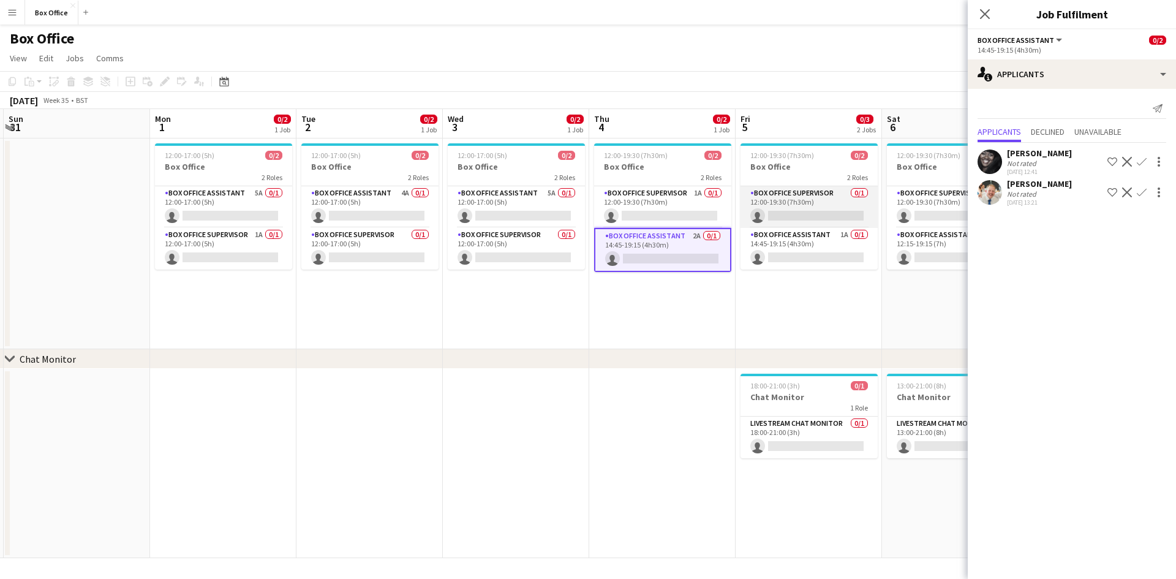
click at [795, 196] on app-card-role "Box Office Supervisor 0/1 12:00-19:30 (7h30m) single-neutral-actions" at bounding box center [808, 207] width 137 height 42
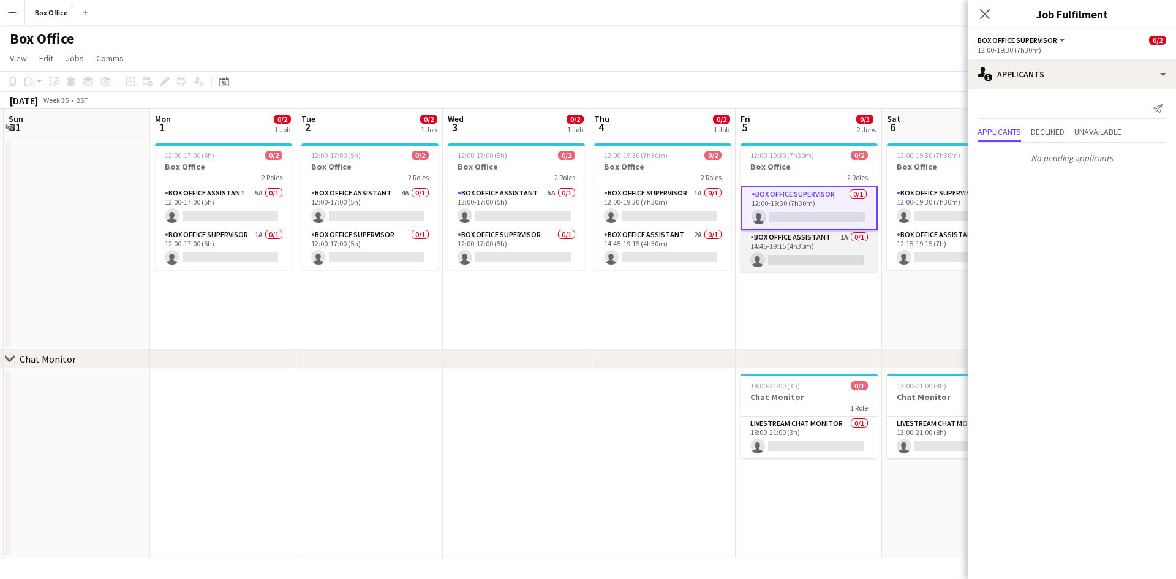
click at [787, 237] on app-card-role "Box Office Assistant 1A 0/1 14:45-19:15 (4h30m) single-neutral-actions" at bounding box center [808, 251] width 137 height 42
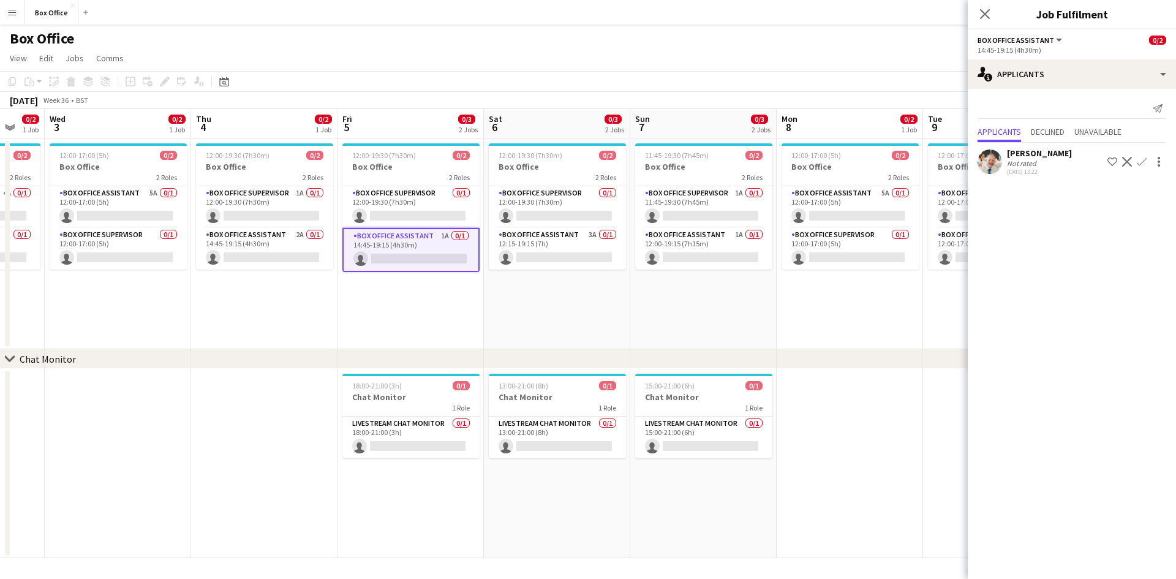
drag, startPoint x: 375, startPoint y: 438, endPoint x: 185, endPoint y: 412, distance: 192.3
click at [151, 438] on app-calendar-viewport "Sat 30 Sun 31 Mon 1 0/2 1 Job Tue 2 0/2 1 Job Wed 3 0/2 1 Job Thu 4 0/2 1 Job F…" at bounding box center [588, 333] width 1176 height 449
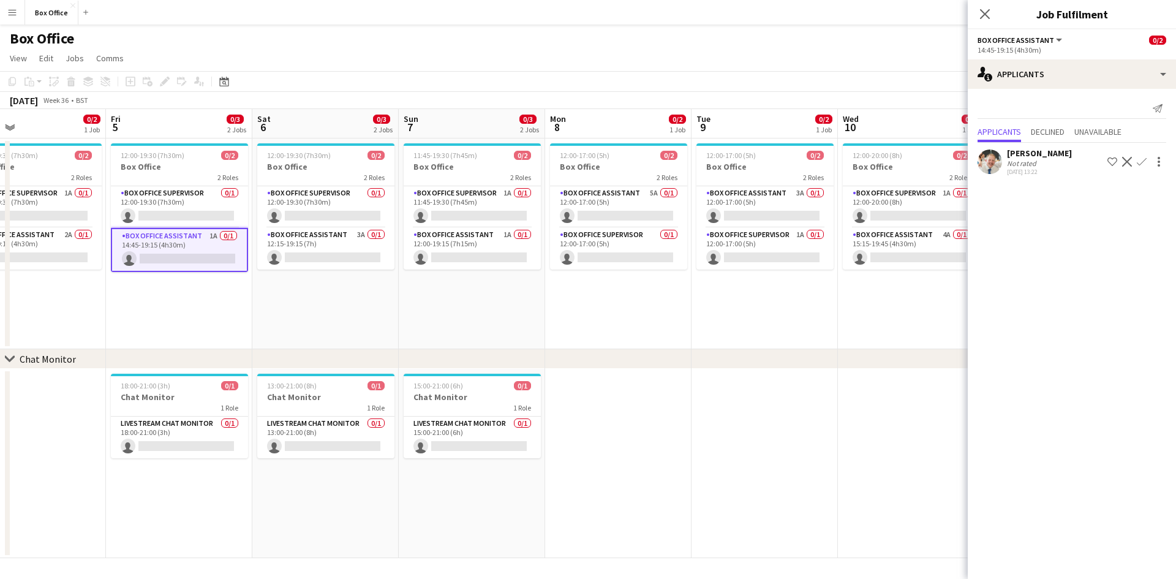
drag, startPoint x: 752, startPoint y: 330, endPoint x: 536, endPoint y: 342, distance: 215.9
click at [538, 342] on app-calendar-viewport "Mon 1 0/2 1 Job Tue 2 0/2 1 Job Wed 3 0/2 1 Job Thu 4 0/2 1 Job Fri 5 0/3 2 Job…" at bounding box center [588, 333] width 1176 height 449
click at [289, 194] on app-card-role "Box Office Supervisor 0/1 12:00-19:30 (7h30m) single-neutral-actions" at bounding box center [325, 207] width 137 height 42
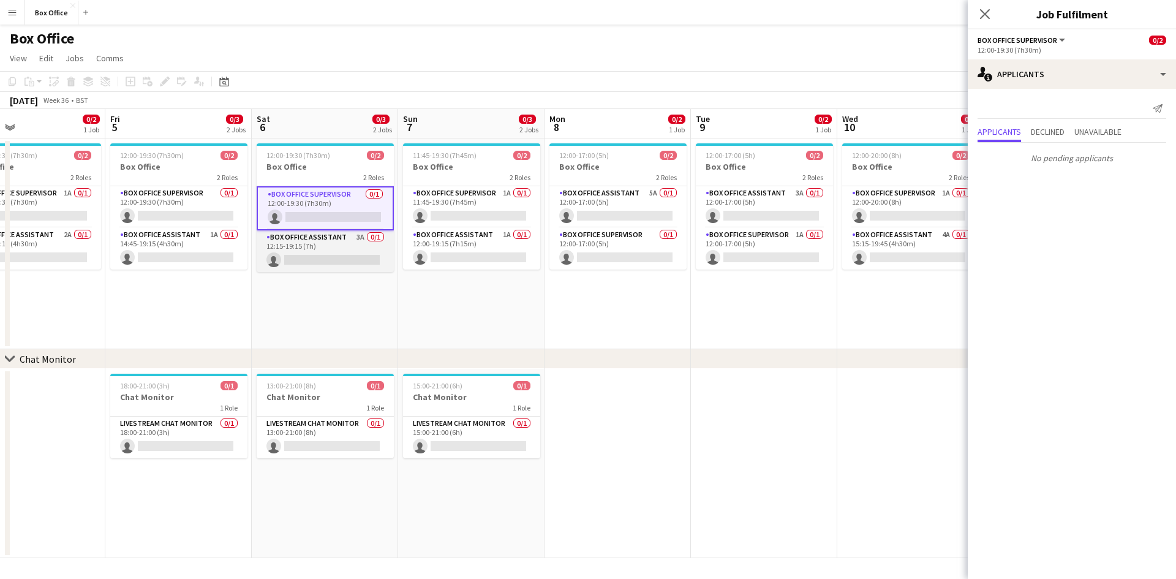
click at [317, 236] on app-card-role "Box Office Assistant 3A 0/1 12:15-19:15 (7h) single-neutral-actions" at bounding box center [325, 251] width 137 height 42
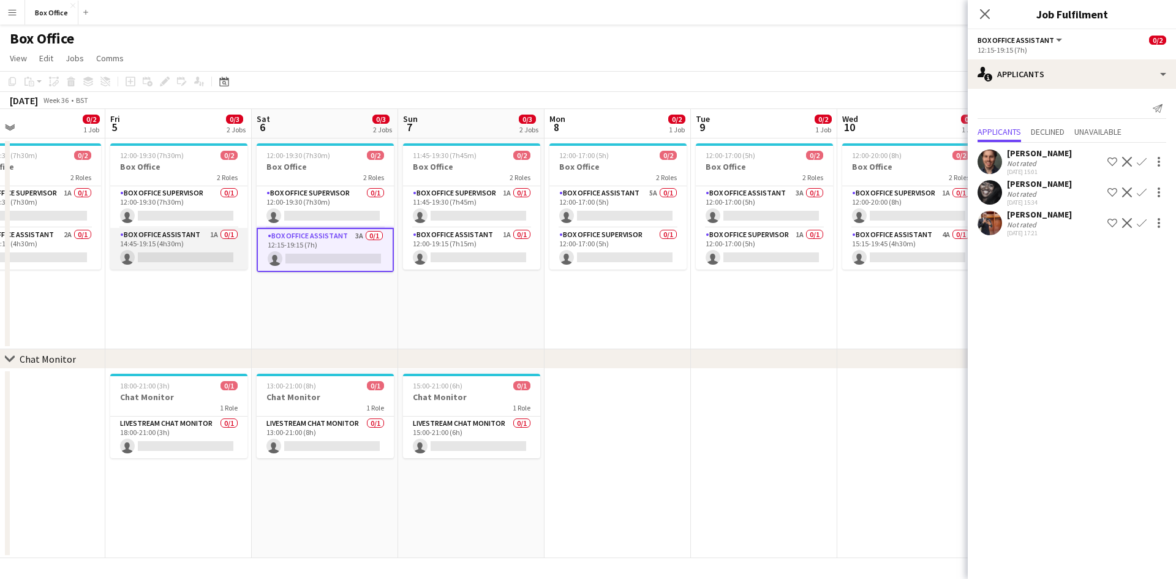
click at [158, 236] on app-card-role "Box Office Assistant 1A 0/1 14:45-19:15 (4h30m) single-neutral-actions" at bounding box center [178, 249] width 137 height 42
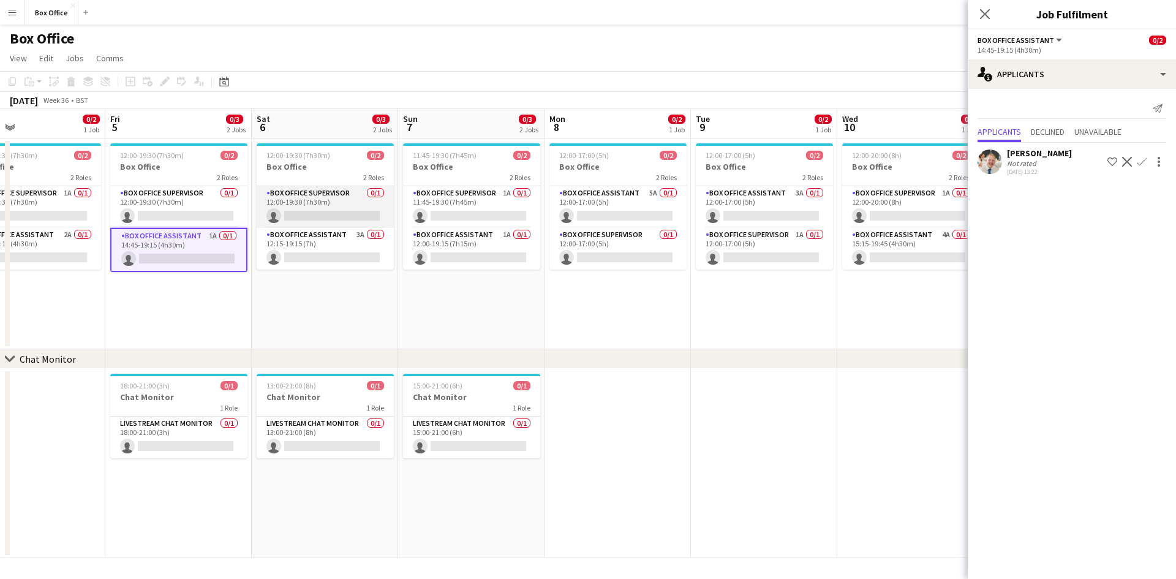
click at [298, 194] on app-card-role "Box Office Supervisor 0/1 12:00-19:30 (7h30m) single-neutral-actions" at bounding box center [325, 207] width 137 height 42
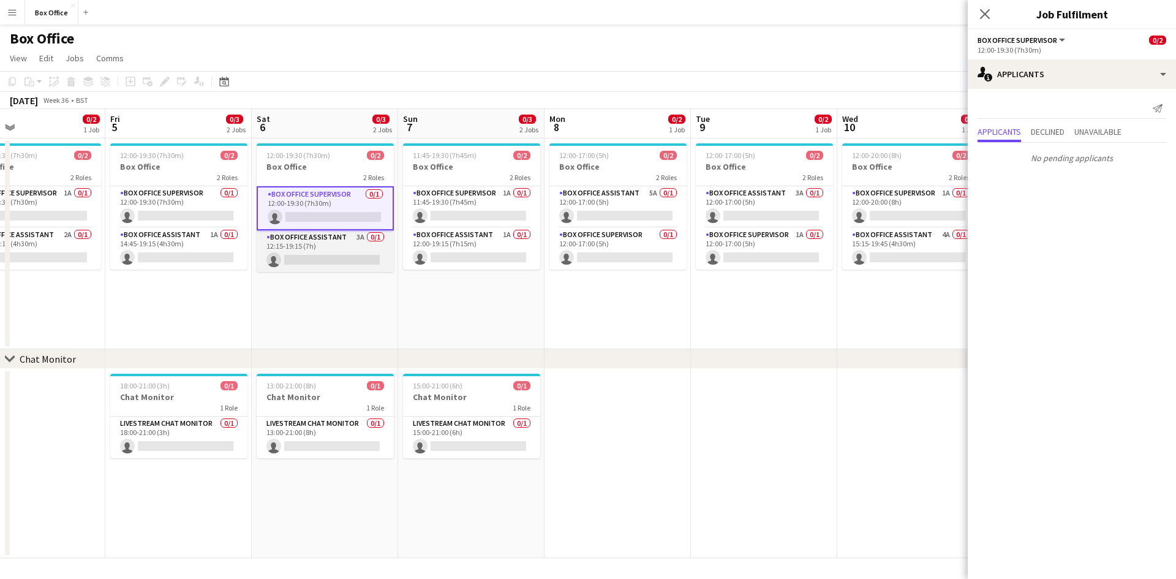
click at [288, 236] on app-card-role "Box Office Assistant 3A 0/1 12:15-19:15 (7h) single-neutral-actions" at bounding box center [325, 251] width 137 height 42
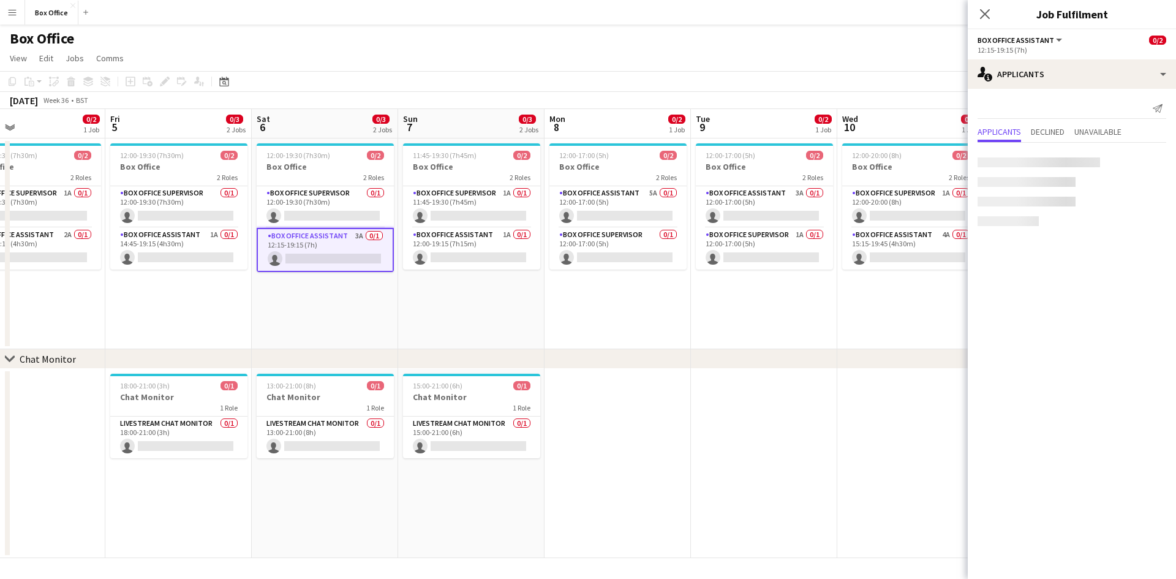
scroll to position [0, 479]
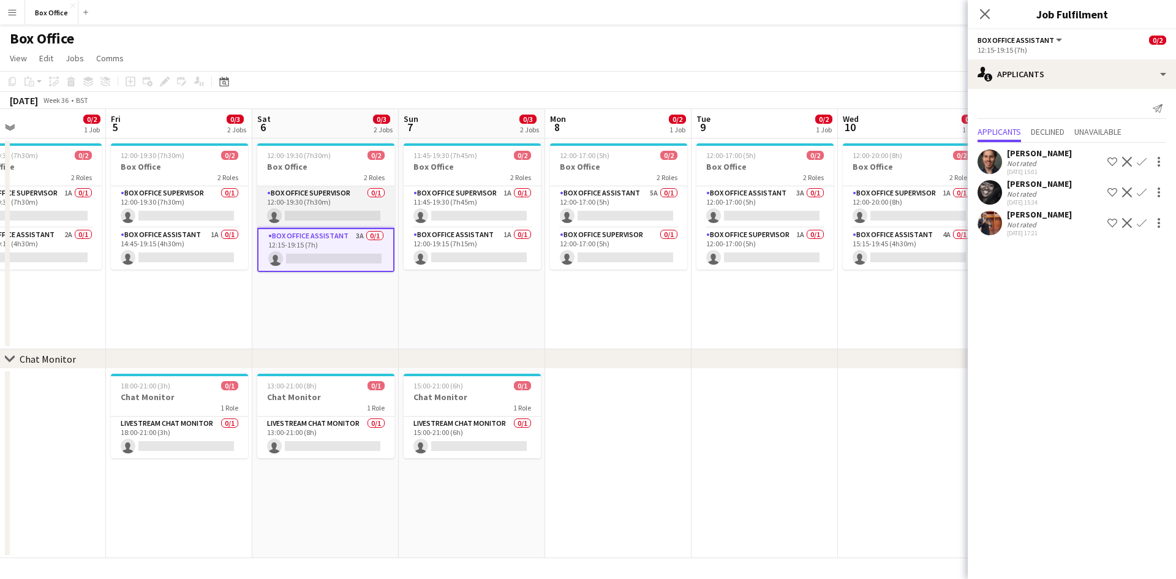
click at [317, 192] on app-card-role "Box Office Supervisor 0/1 12:00-19:30 (7h30m) single-neutral-actions" at bounding box center [325, 207] width 137 height 42
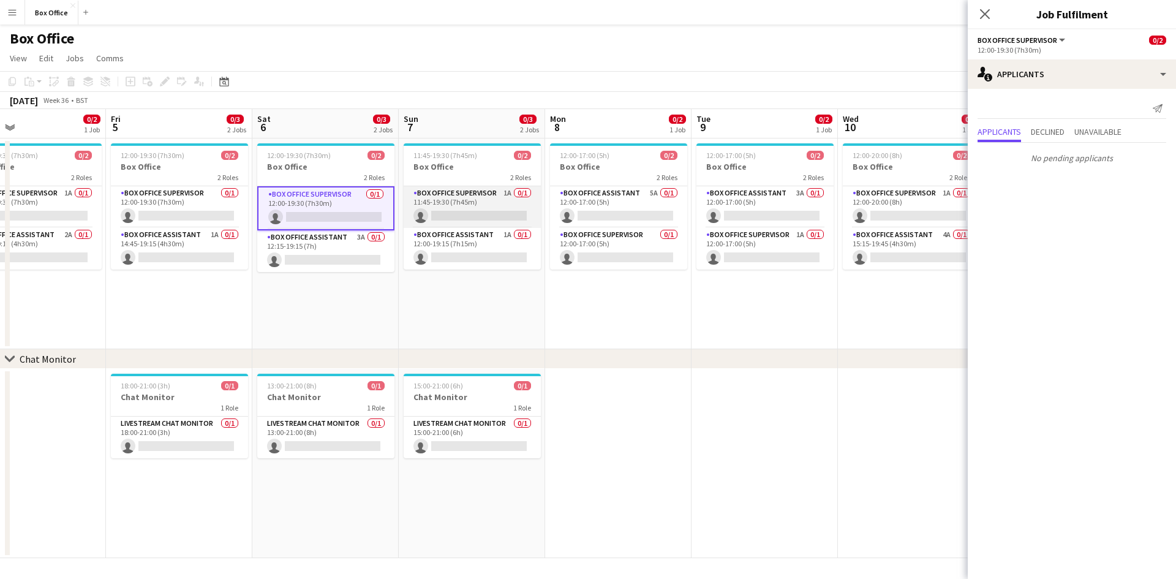
click at [431, 196] on app-card-role "Box Office Supervisor 1A 0/1 11:45-19:30 (7h45m) single-neutral-actions" at bounding box center [472, 207] width 137 height 42
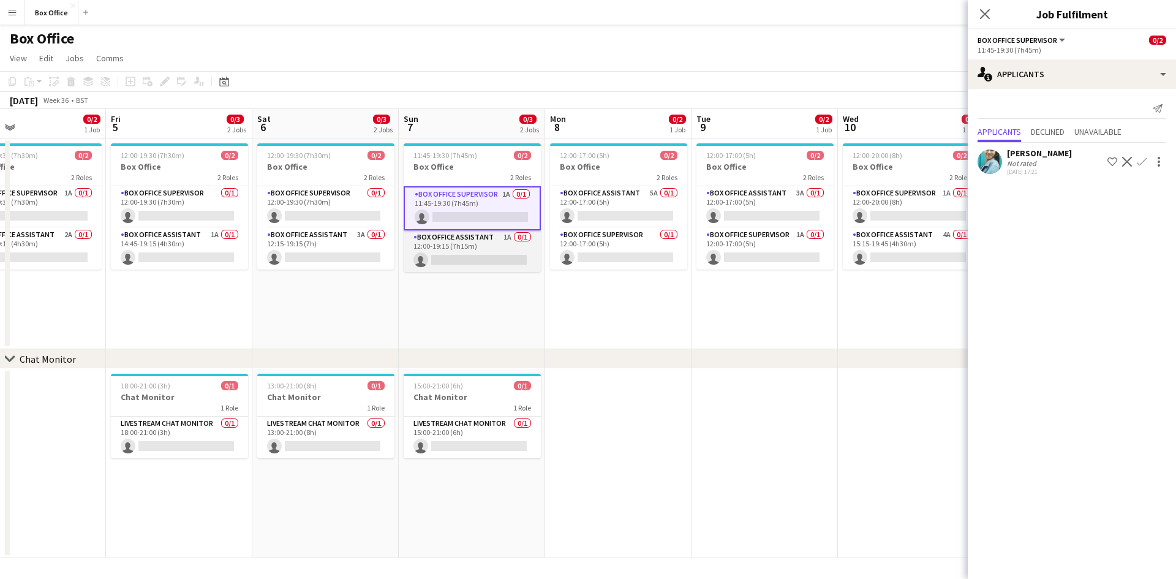
click at [456, 241] on app-card-role "Box Office Assistant 1A 0/1 12:00-19:15 (7h15m) single-neutral-actions" at bounding box center [472, 251] width 137 height 42
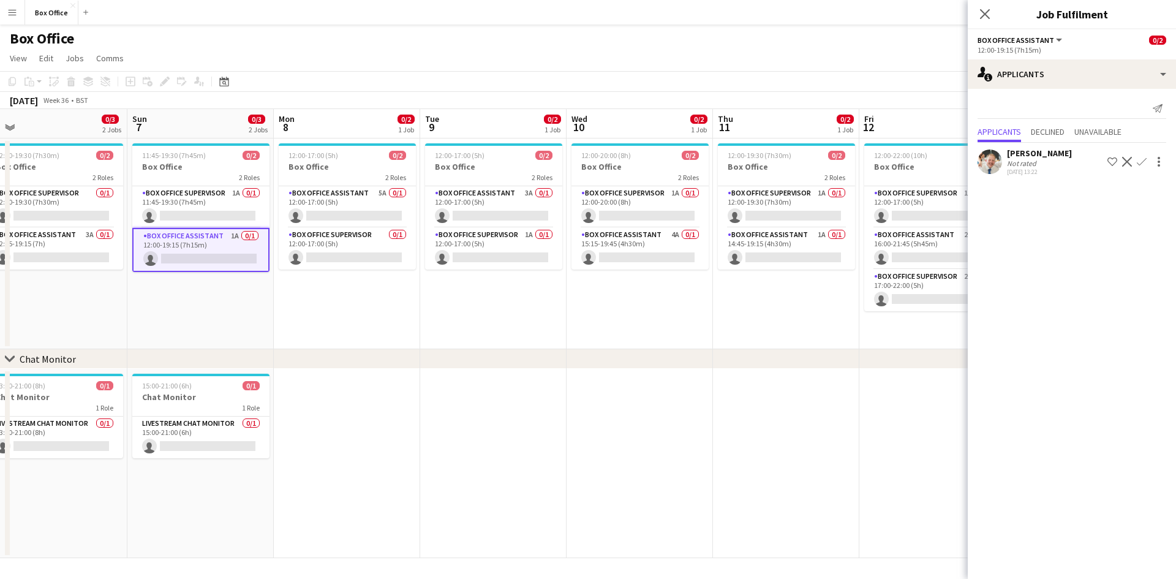
scroll to position [0, 505]
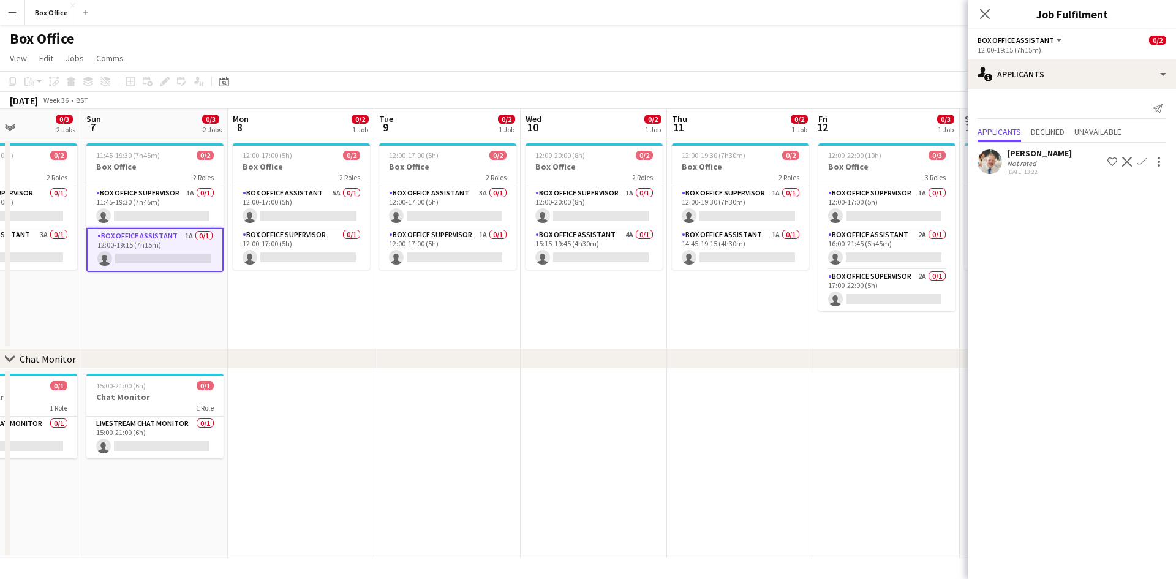
drag, startPoint x: 778, startPoint y: 411, endPoint x: 453, endPoint y: 425, distance: 325.5
click at [460, 434] on app-calendar-viewport "Wed 3 0/2 1 Job Thu 4 0/2 1 Job Fri 5 0/3 2 Jobs Sat 6 0/3 2 Jobs Sun 7 0/3 2 J…" at bounding box center [588, 333] width 1176 height 449
click at [277, 194] on app-card-role "Box Office Assistant 5A 0/1 12:00-17:00 (5h) single-neutral-actions" at bounding box center [300, 207] width 137 height 42
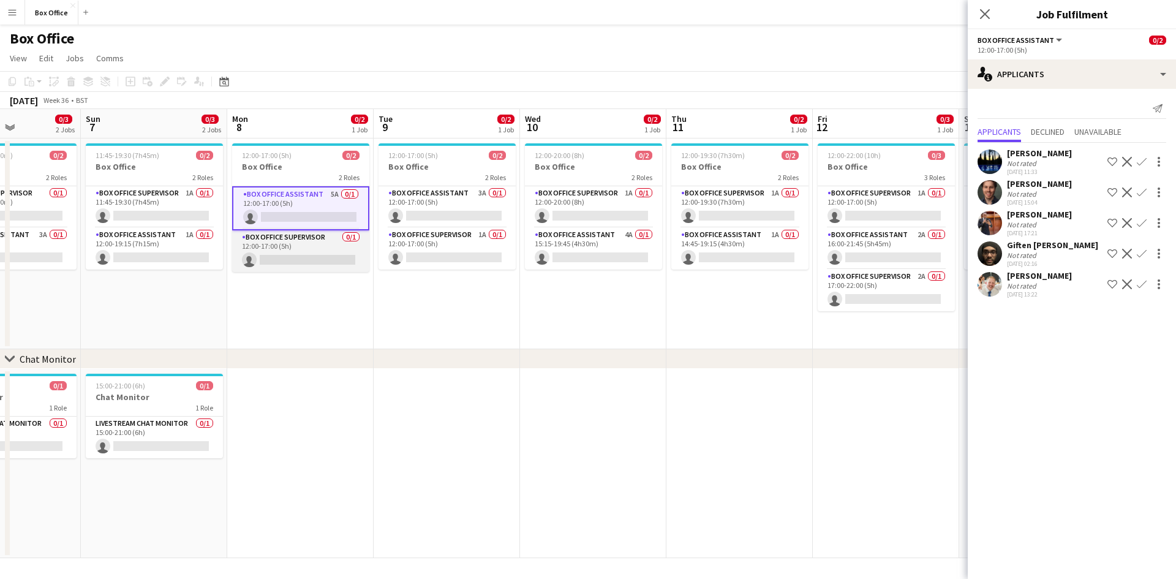
click at [285, 249] on app-card-role "Box Office Supervisor 0/1 12:00-17:00 (5h) single-neutral-actions" at bounding box center [300, 251] width 137 height 42
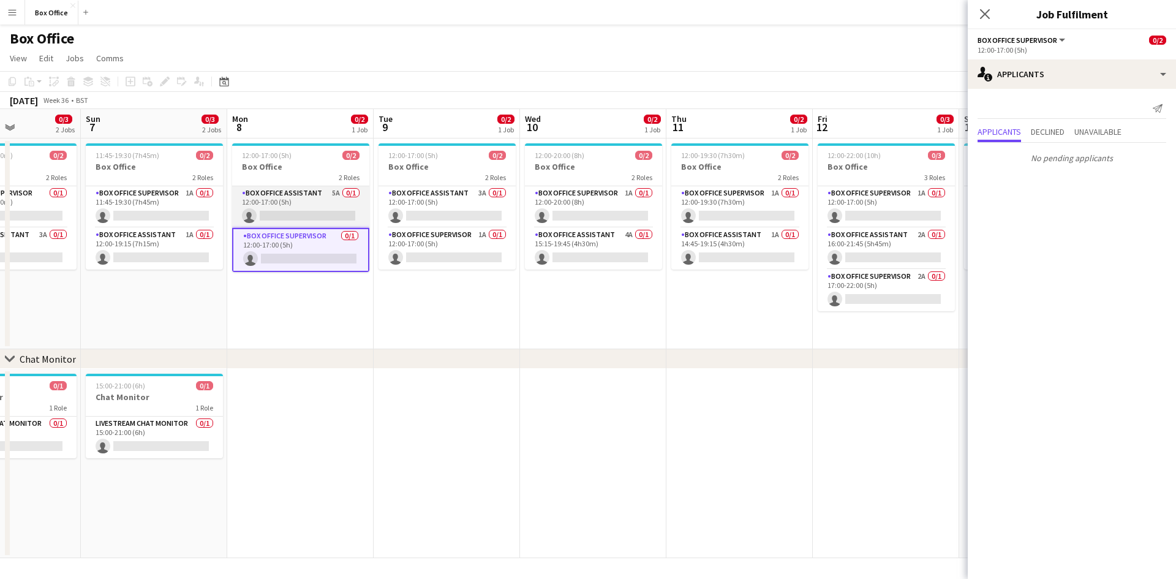
click at [277, 192] on app-card-role "Box Office Assistant 5A 0/1 12:00-17:00 (5h) single-neutral-actions" at bounding box center [300, 207] width 137 height 42
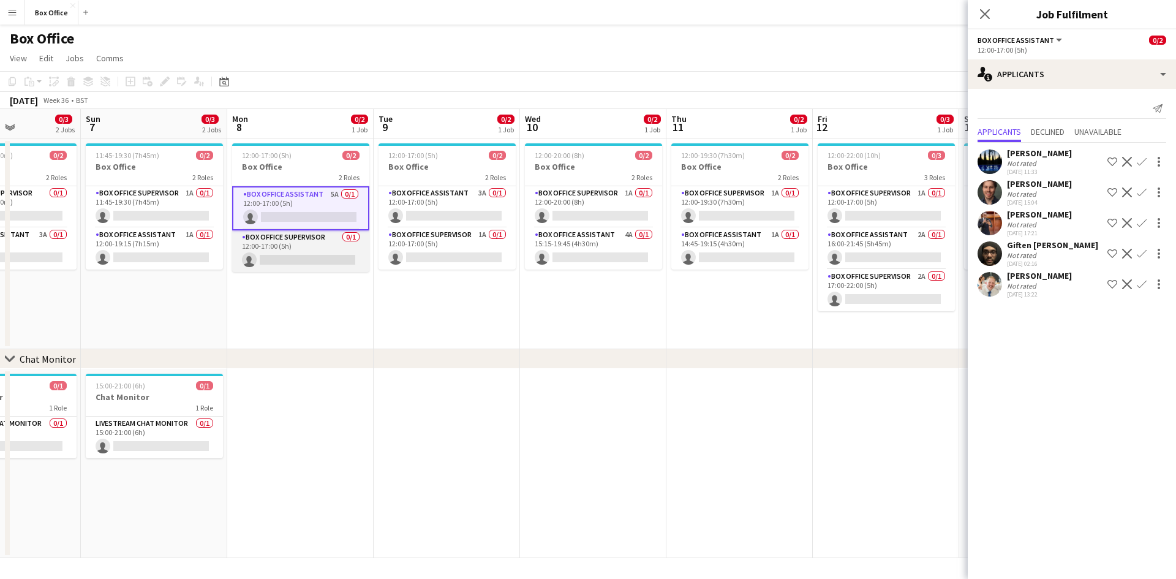
click at [282, 240] on app-card-role "Box Office Supervisor 0/1 12:00-17:00 (5h) single-neutral-actions" at bounding box center [300, 251] width 137 height 42
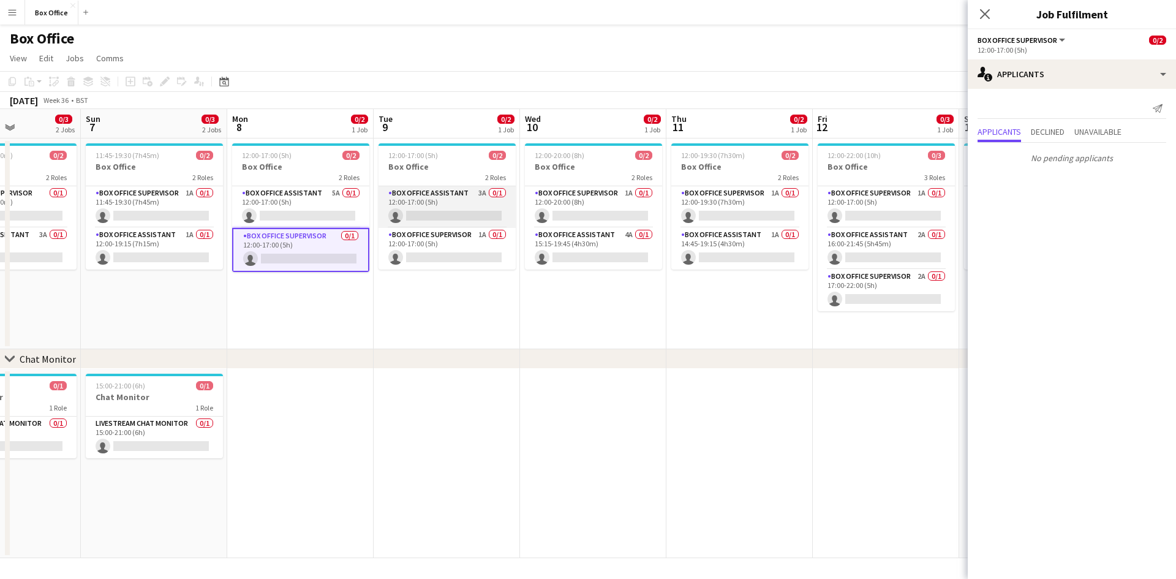
click at [423, 189] on app-card-role "Box Office Assistant 3A 0/1 12:00-17:00 (5h) single-neutral-actions" at bounding box center [446, 207] width 137 height 42
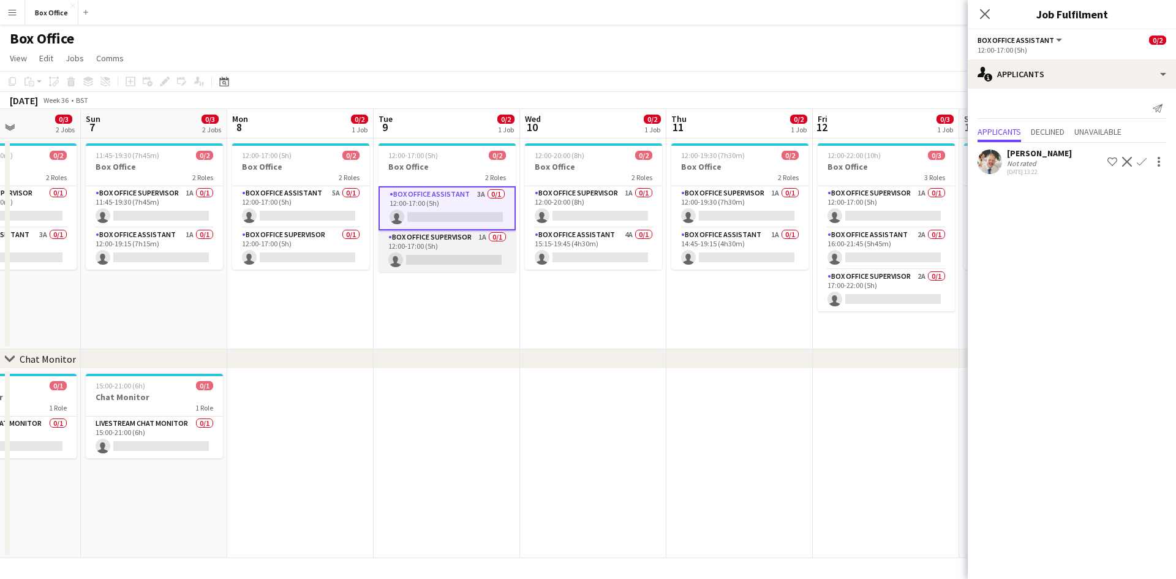
click at [423, 236] on app-card-role "Box Office Supervisor 1A 0/1 12:00-17:00 (5h) single-neutral-actions" at bounding box center [446, 251] width 137 height 42
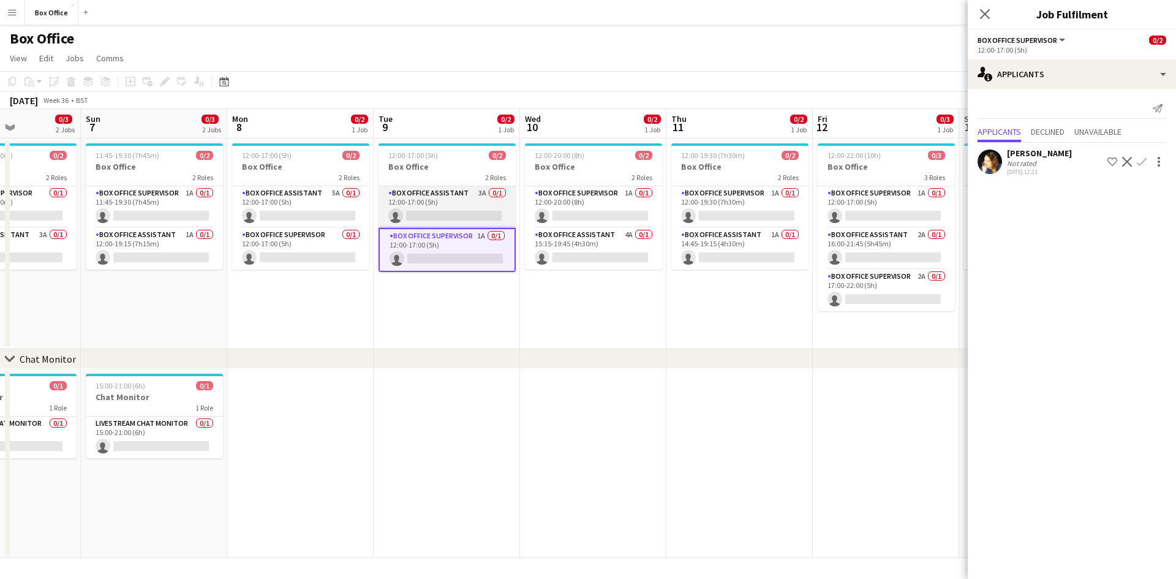
drag, startPoint x: 437, startPoint y: 195, endPoint x: 431, endPoint y: 198, distance: 6.3
click at [437, 195] on app-card-role "Box Office Assistant 3A 0/1 12:00-17:00 (5h) single-neutral-actions" at bounding box center [446, 207] width 137 height 42
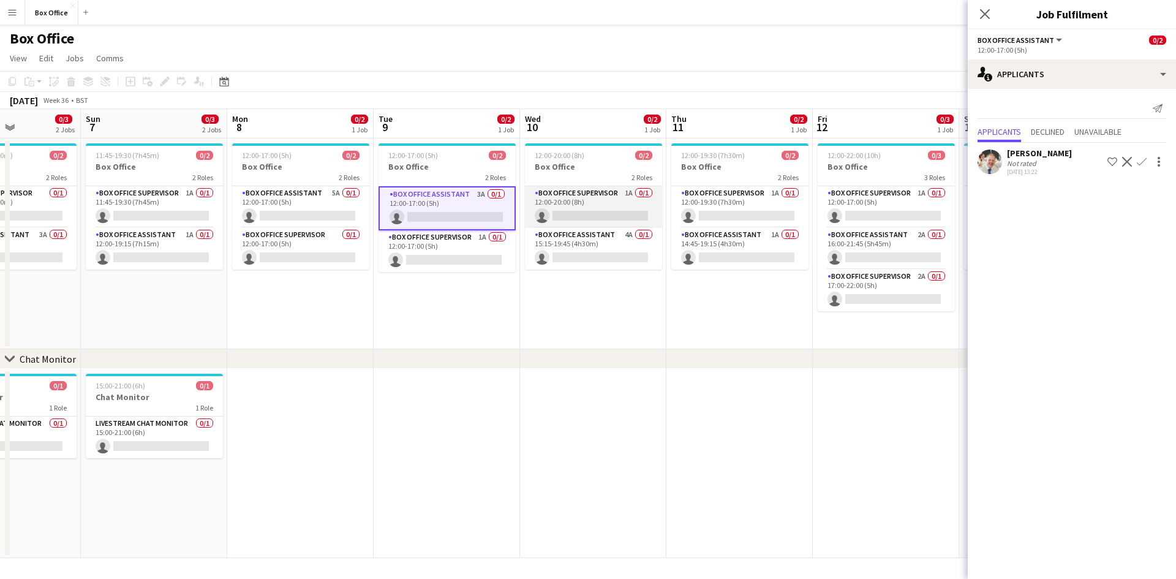
click at [575, 190] on app-card-role "Box Office Supervisor 1A 0/1 12:00-20:00 (8h) single-neutral-actions" at bounding box center [593, 207] width 137 height 42
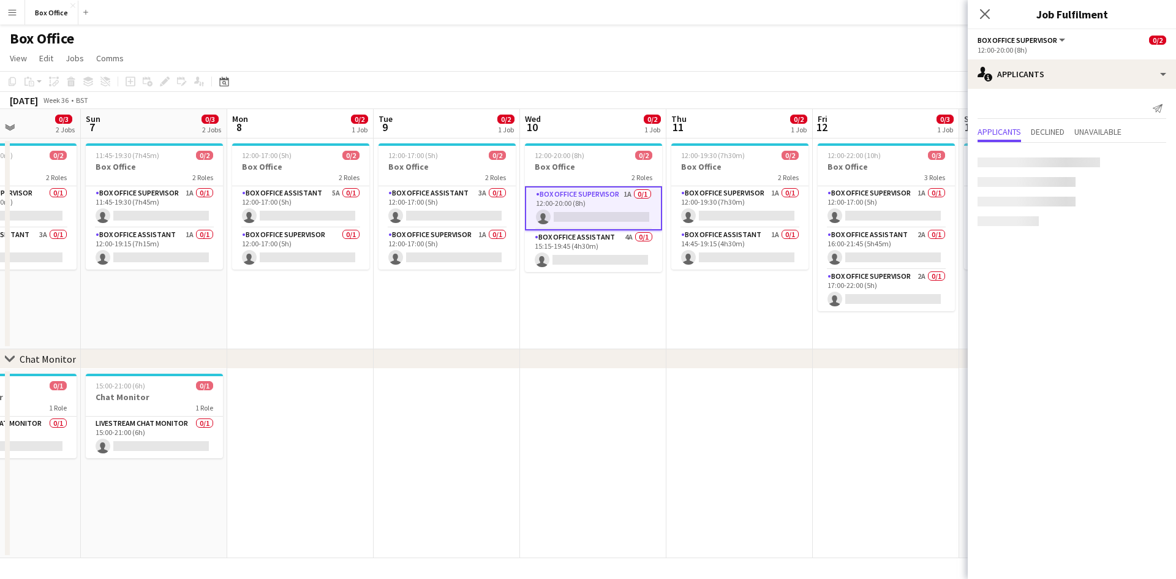
scroll to position [0, 503]
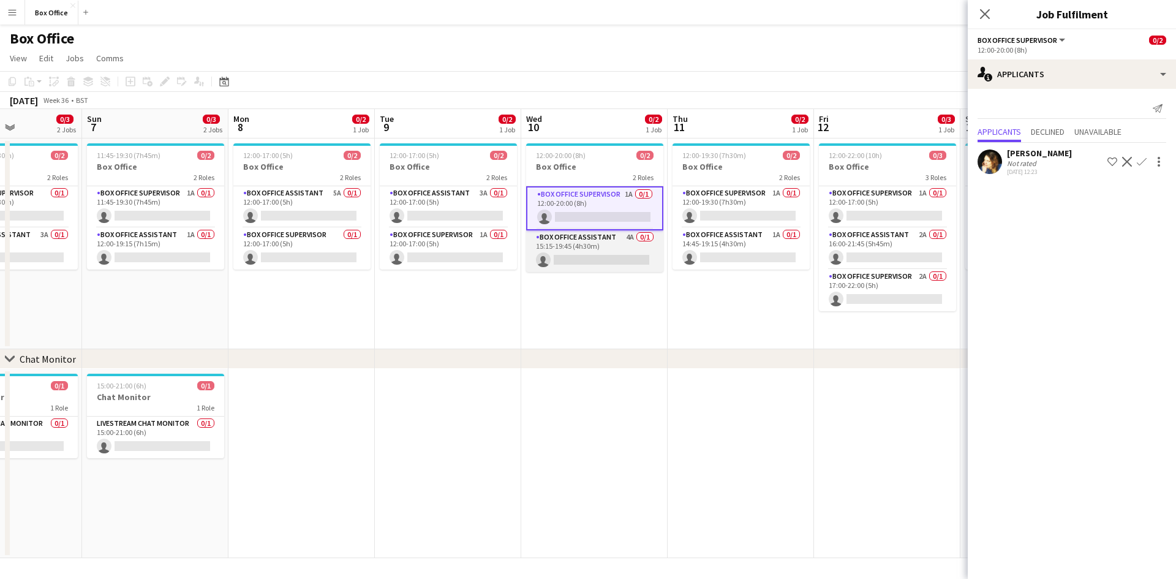
click at [566, 239] on app-card-role "Box Office Assistant 4A 0/1 15:15-19:45 (4h30m) single-neutral-actions" at bounding box center [594, 251] width 137 height 42
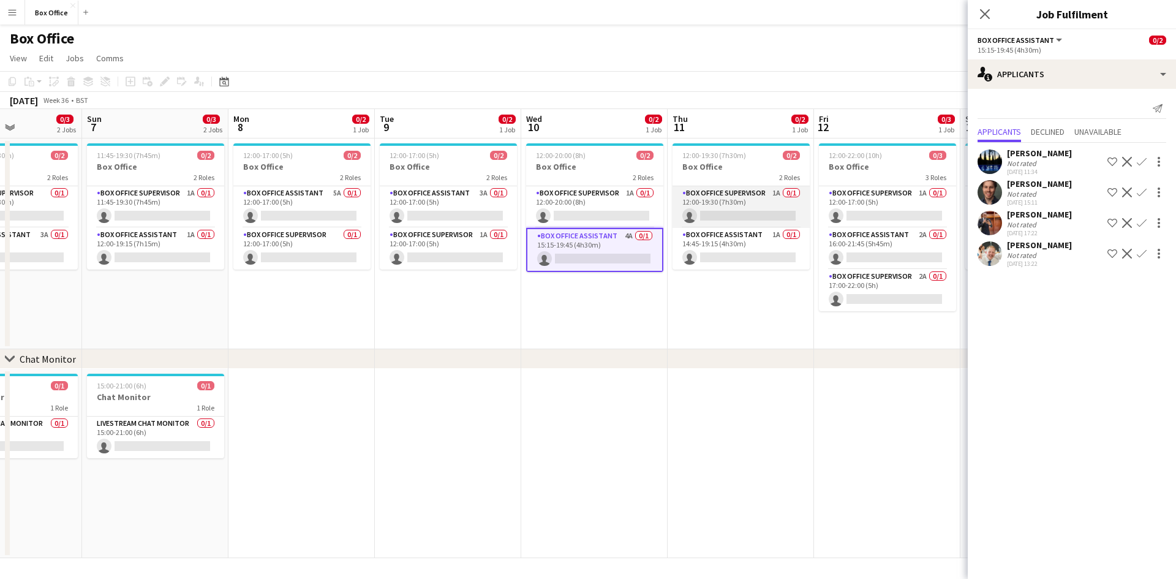
click at [716, 190] on app-card-role "Box Office Supervisor 1A 0/1 12:00-19:30 (7h30m) single-neutral-actions" at bounding box center [740, 207] width 137 height 42
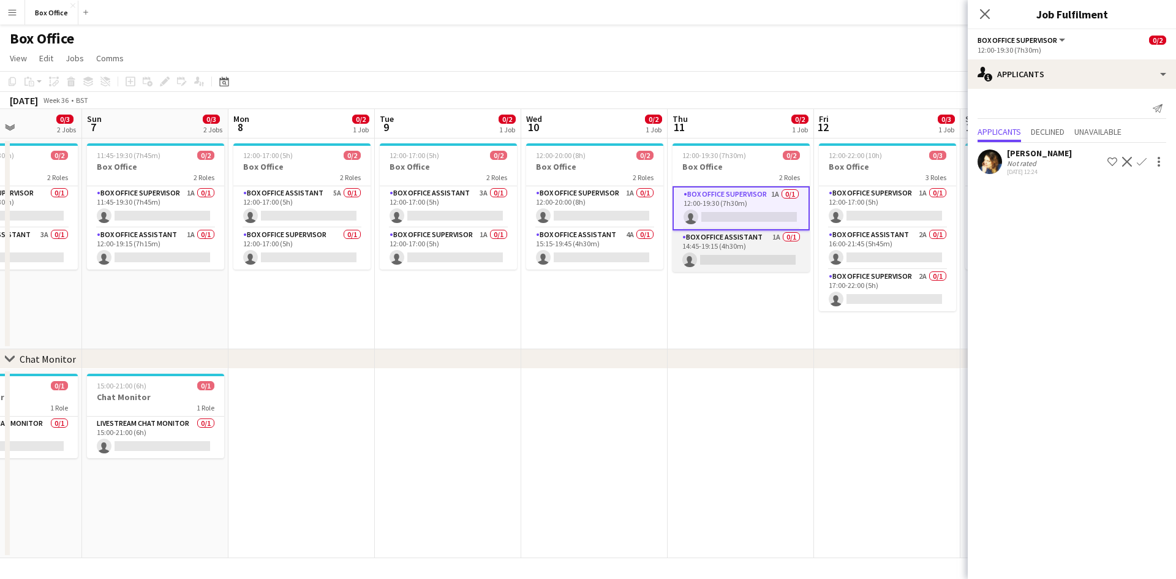
click at [704, 238] on app-card-role "Box Office Assistant 1A 0/1 14:45-19:15 (4h30m) single-neutral-actions" at bounding box center [740, 251] width 137 height 42
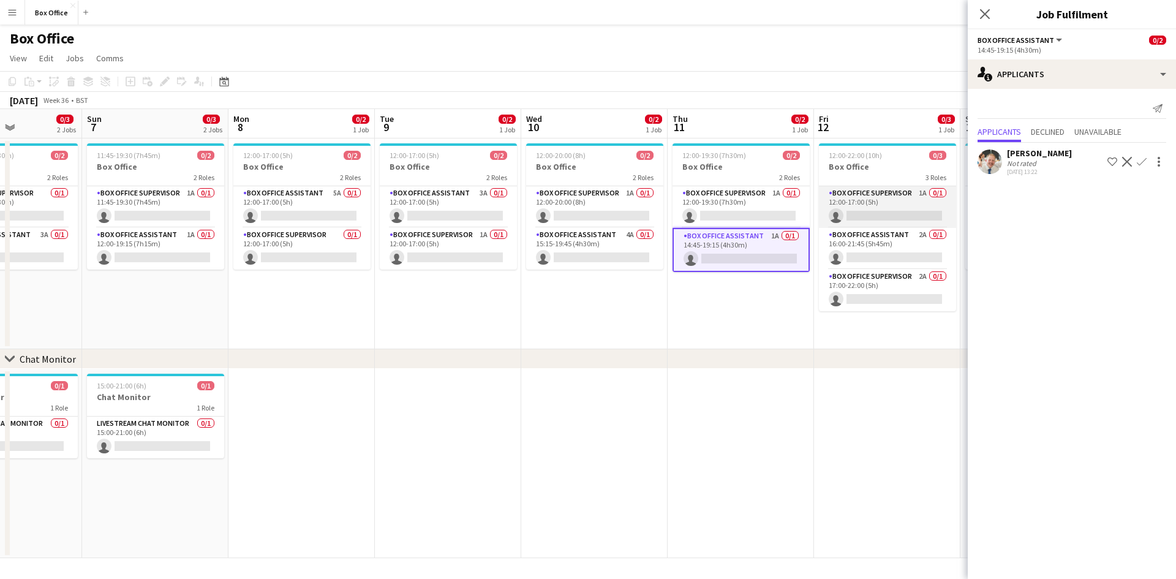
scroll to position [0, 503]
click at [795, 193] on app-card-role "Box Office Supervisor 1A 0/1 12:00-17:00 (5h) single-neutral-actions" at bounding box center [887, 207] width 137 height 42
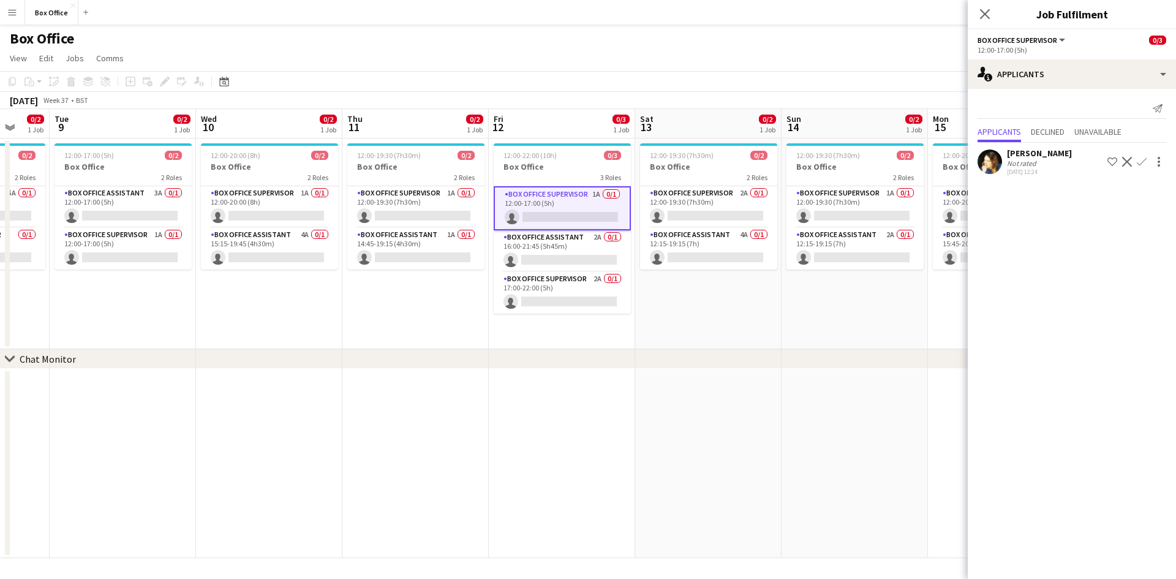
drag, startPoint x: 894, startPoint y: 432, endPoint x: 559, endPoint y: 446, distance: 335.2
click at [564, 442] on app-calendar-viewport "Fri 5 0/3 2 Jobs Sat 6 0/3 2 Jobs Sun 7 0/3 2 Jobs Mon 8 0/2 1 Job Tue 9 0/2 1 …" at bounding box center [588, 333] width 1176 height 449
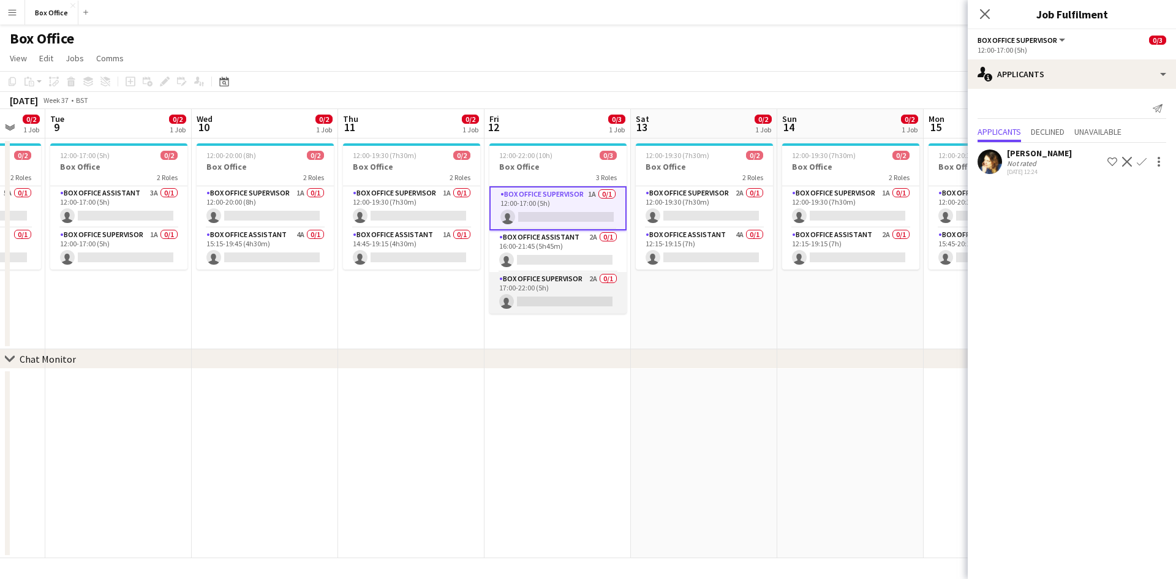
click at [521, 277] on app-card-role "Box Office Supervisor 2A 0/1 17:00-22:00 (5h) single-neutral-actions" at bounding box center [557, 293] width 137 height 42
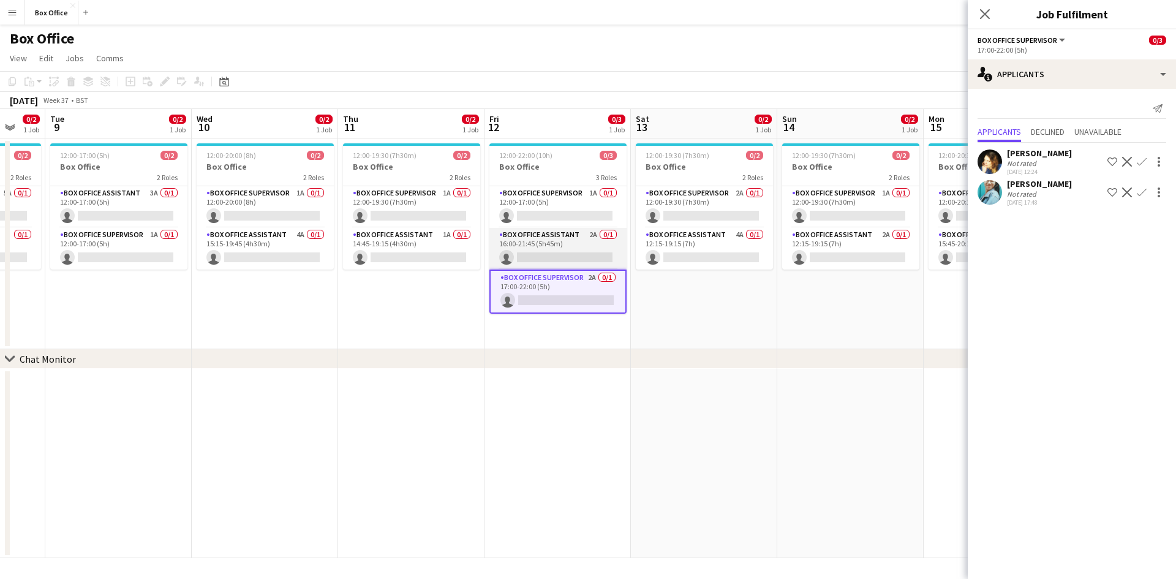
click at [529, 233] on app-card-role "Box Office Assistant 2A 0/1 16:00-21:45 (5h45m) single-neutral-actions" at bounding box center [557, 249] width 137 height 42
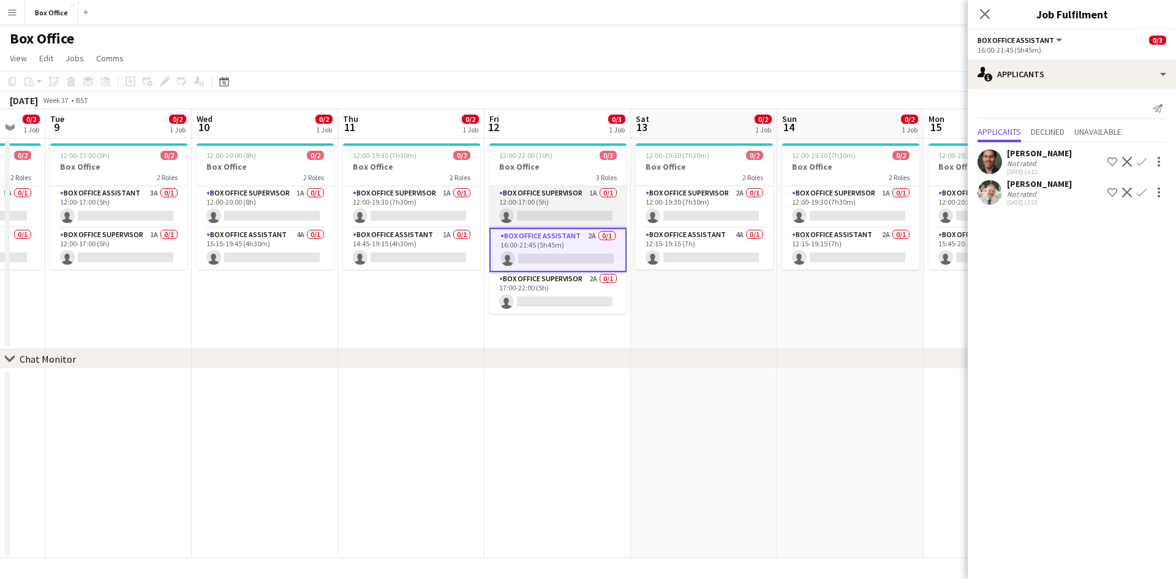
click at [544, 192] on app-card-role "Box Office Supervisor 1A 0/1 12:00-17:00 (5h) single-neutral-actions" at bounding box center [557, 207] width 137 height 42
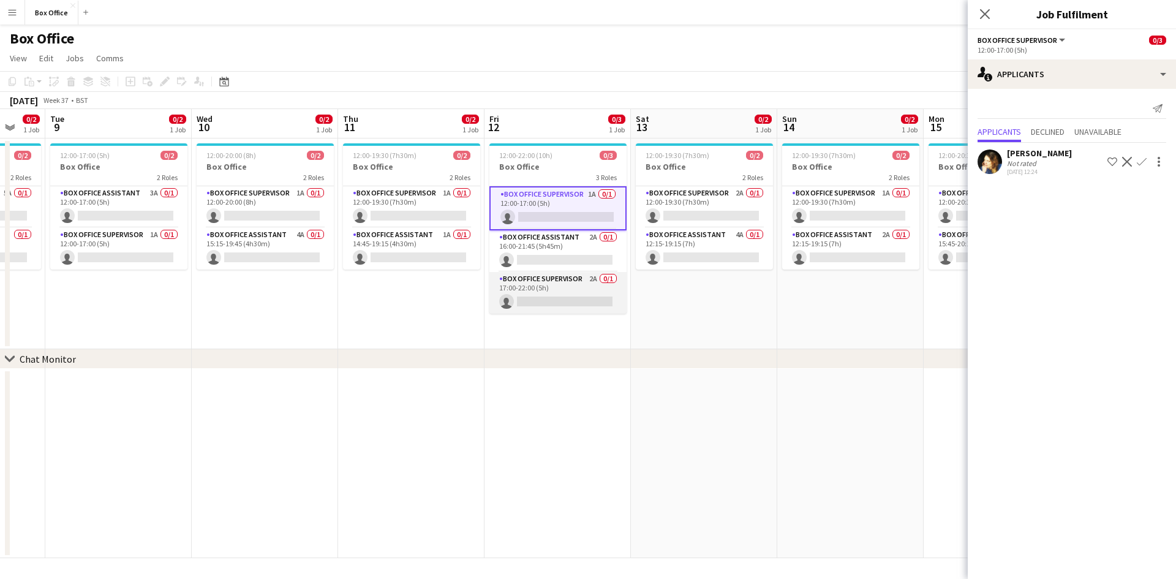
click at [536, 287] on app-card-role "Box Office Supervisor 2A 0/1 17:00-22:00 (5h) single-neutral-actions" at bounding box center [557, 293] width 137 height 42
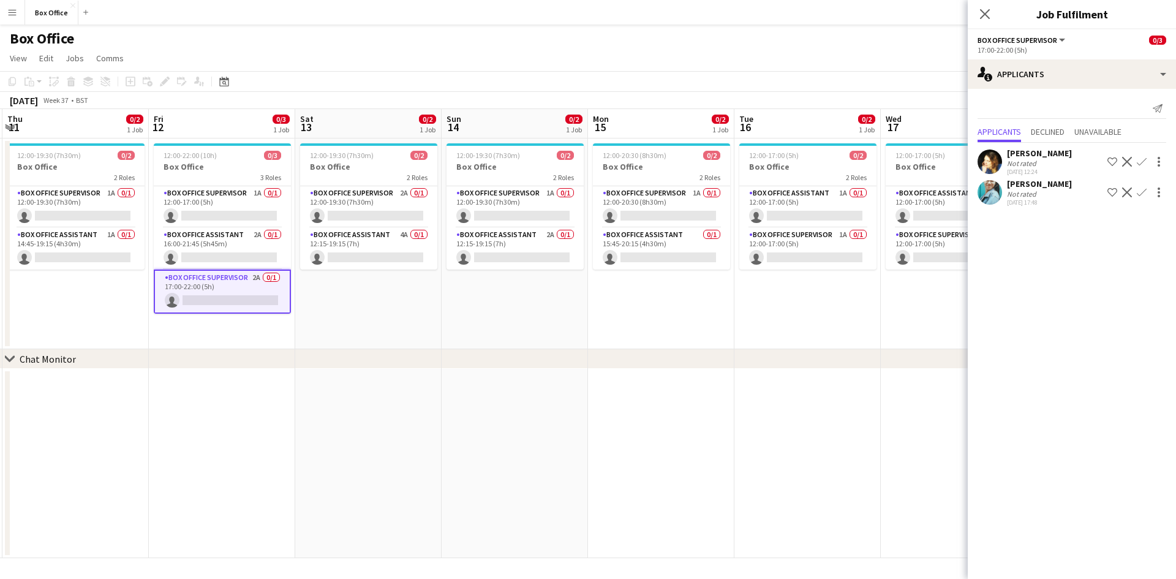
scroll to position [0, 584]
drag, startPoint x: 672, startPoint y: 424, endPoint x: 339, endPoint y: 393, distance: 335.3
click at [339, 393] on app-calendar-viewport "Sun 7 0/3 2 Jobs Mon 8 0/2 1 Job Tue 9 0/2 1 Job Wed 10 0/2 1 Job Thu 11 0/2 1 …" at bounding box center [588, 333] width 1176 height 449
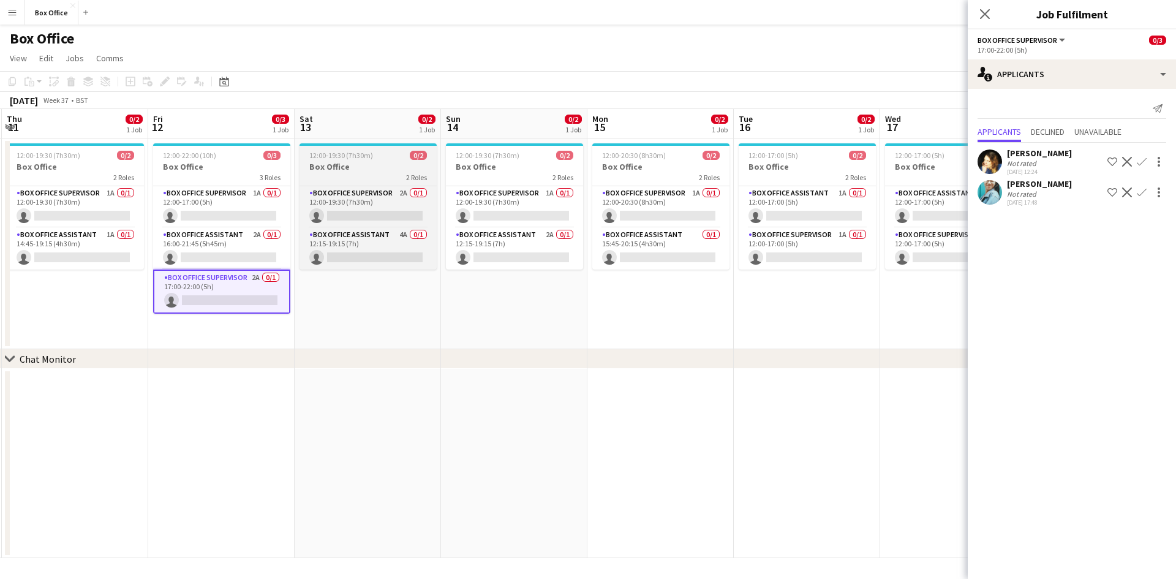
click at [325, 167] on h3 "Box Office" at bounding box center [367, 166] width 137 height 11
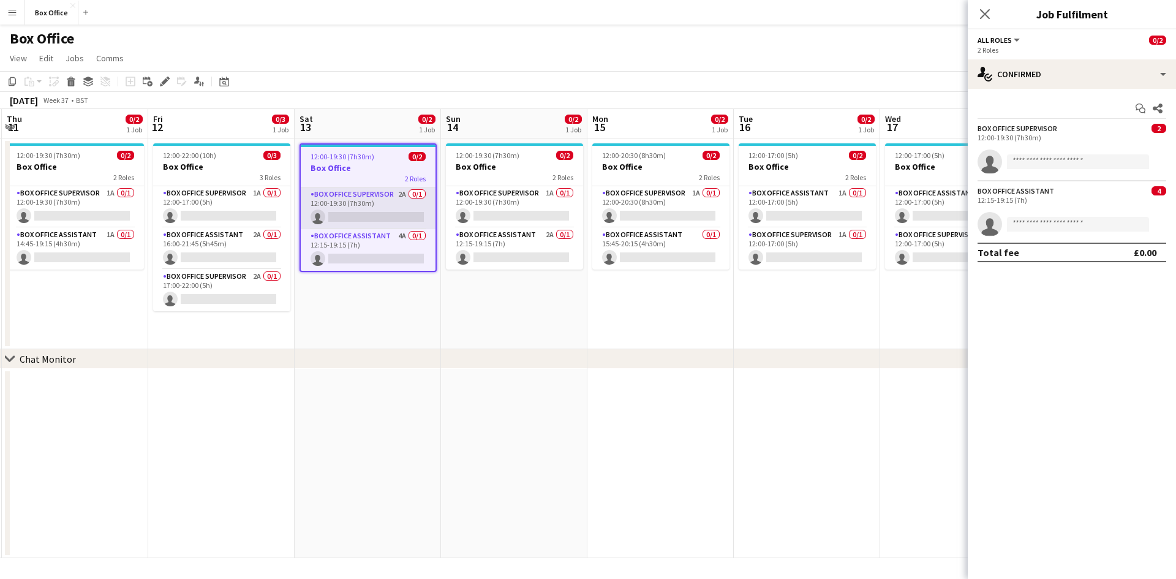
click at [349, 207] on app-card-role "Box Office Supervisor 2A 0/1 12:00-19:30 (7h30m) single-neutral-actions" at bounding box center [368, 208] width 135 height 42
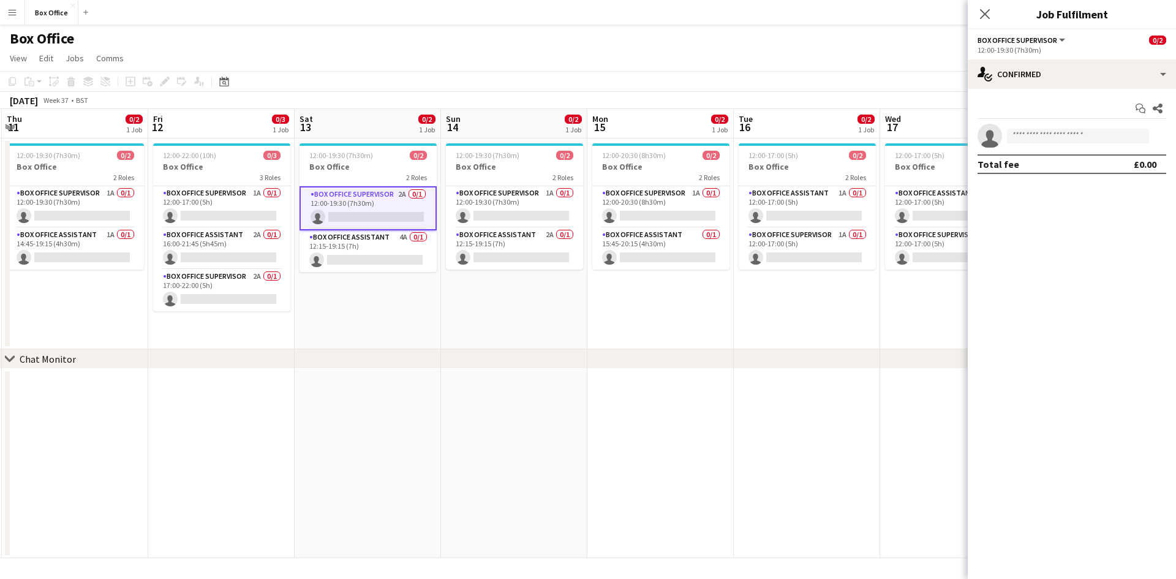
click at [361, 186] on div "Box Office Supervisor 2A 0/1 12:00-19:30 (7h30m) single-neutral-actions Box Off…" at bounding box center [367, 229] width 137 height 86
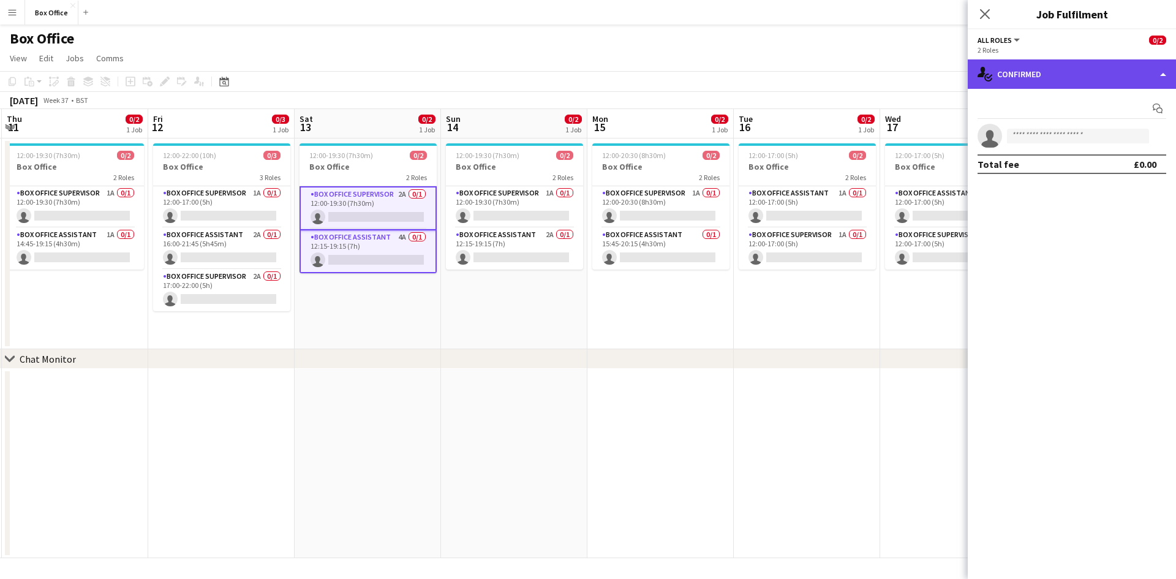
click at [795, 70] on div "single-neutral-actions-check-2 Confirmed" at bounding box center [1072, 73] width 208 height 29
click at [795, 73] on div "single-neutral-actions-check-2 Confirmed" at bounding box center [1072, 73] width 208 height 29
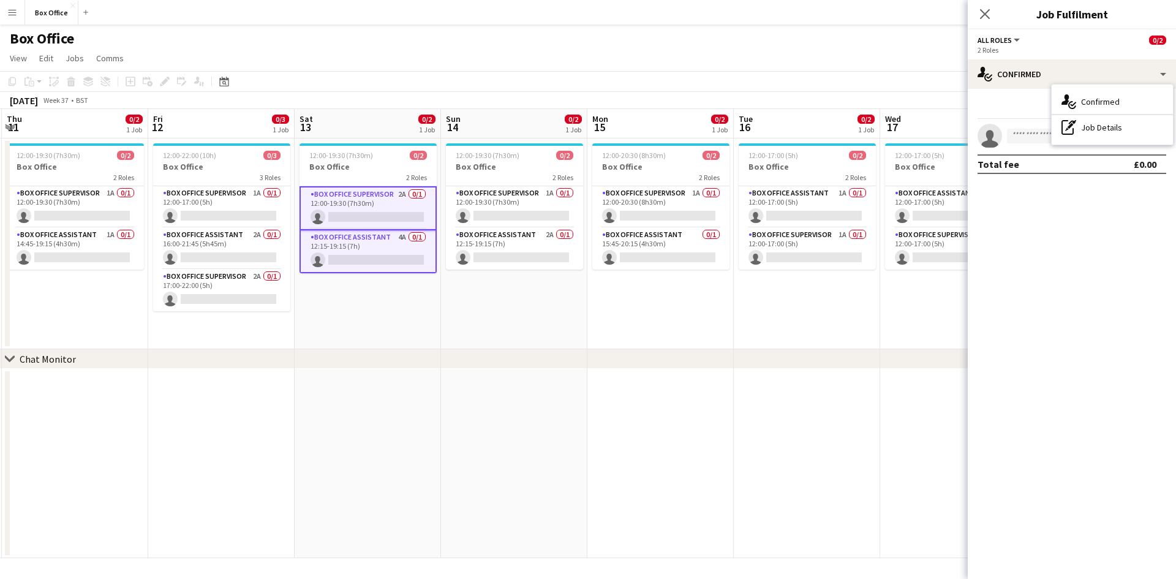
drag, startPoint x: 983, startPoint y: 12, endPoint x: 968, endPoint y: 33, distance: 25.8
click at [795, 12] on icon at bounding box center [985, 14] width 10 height 10
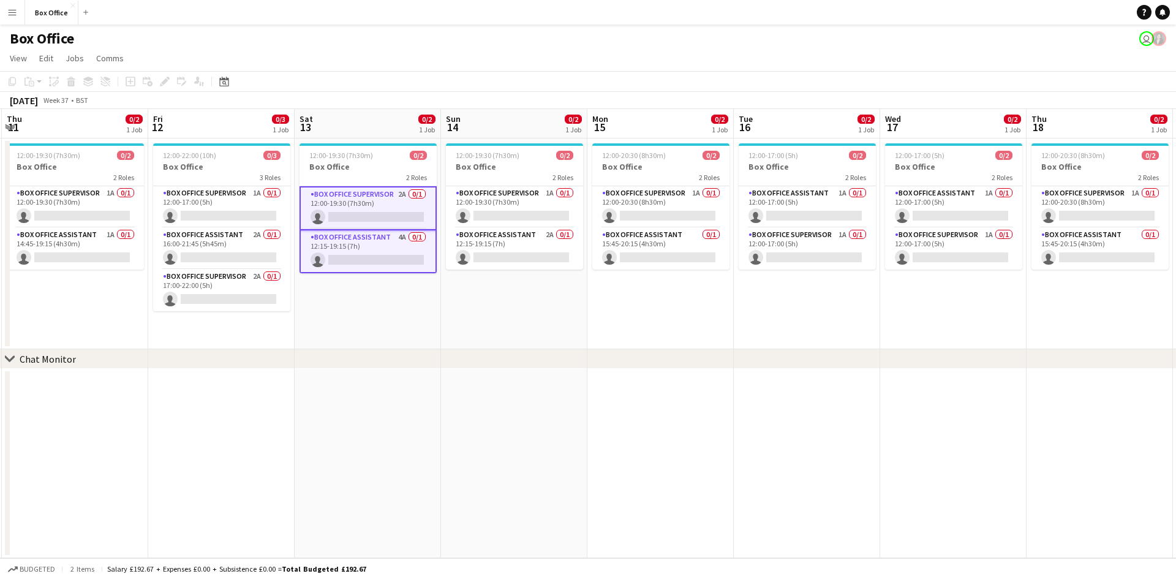
click at [795, 365] on div "chevron-right Chat Monitor" at bounding box center [588, 359] width 1176 height 20
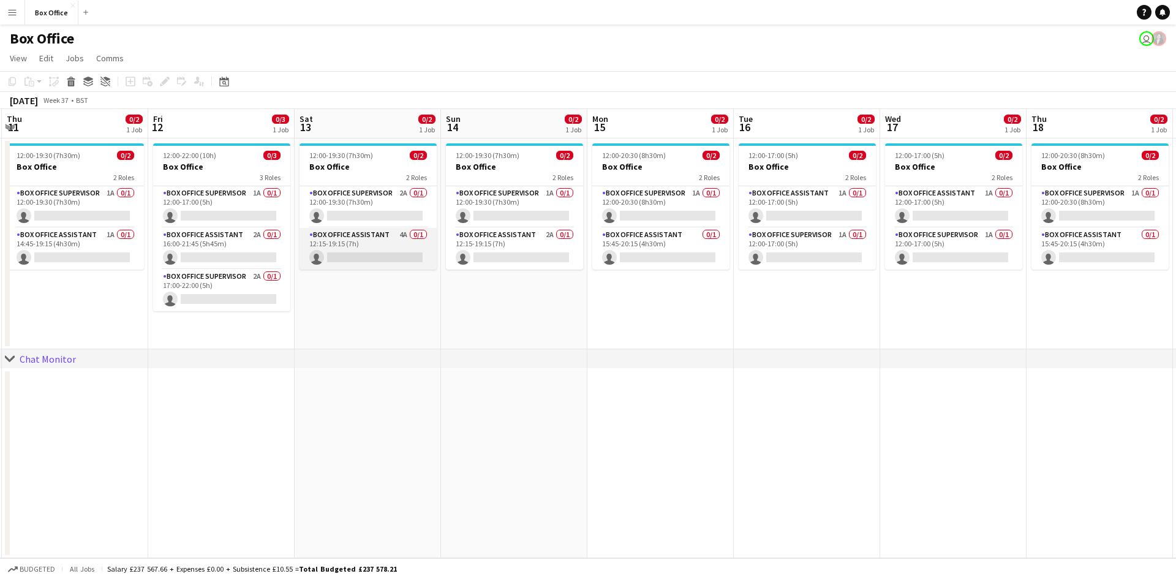
click at [345, 230] on app-card-role "Box Office Assistant 4A 0/1 12:15-19:15 (7h) single-neutral-actions" at bounding box center [367, 249] width 137 height 42
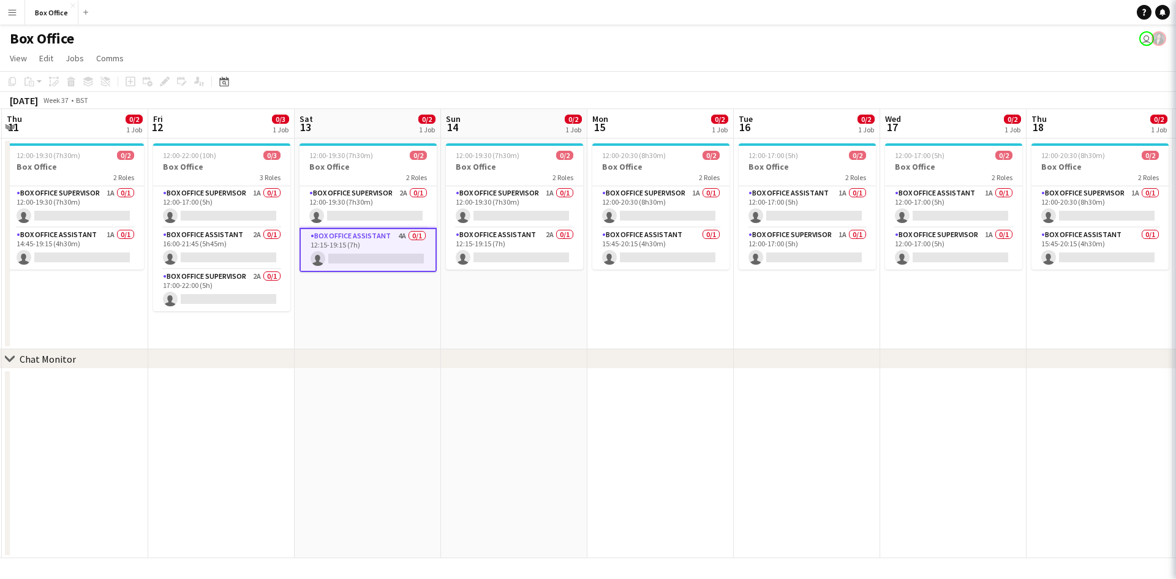
scroll to position [0, 583]
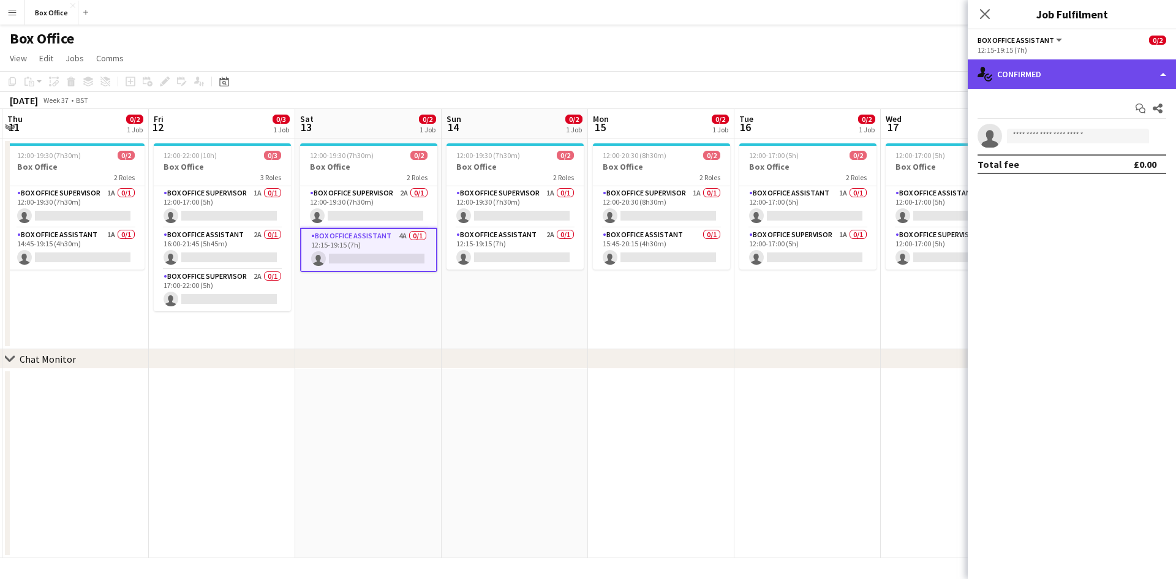
click at [795, 75] on div "single-neutral-actions-check-2 Confirmed" at bounding box center [1072, 73] width 208 height 29
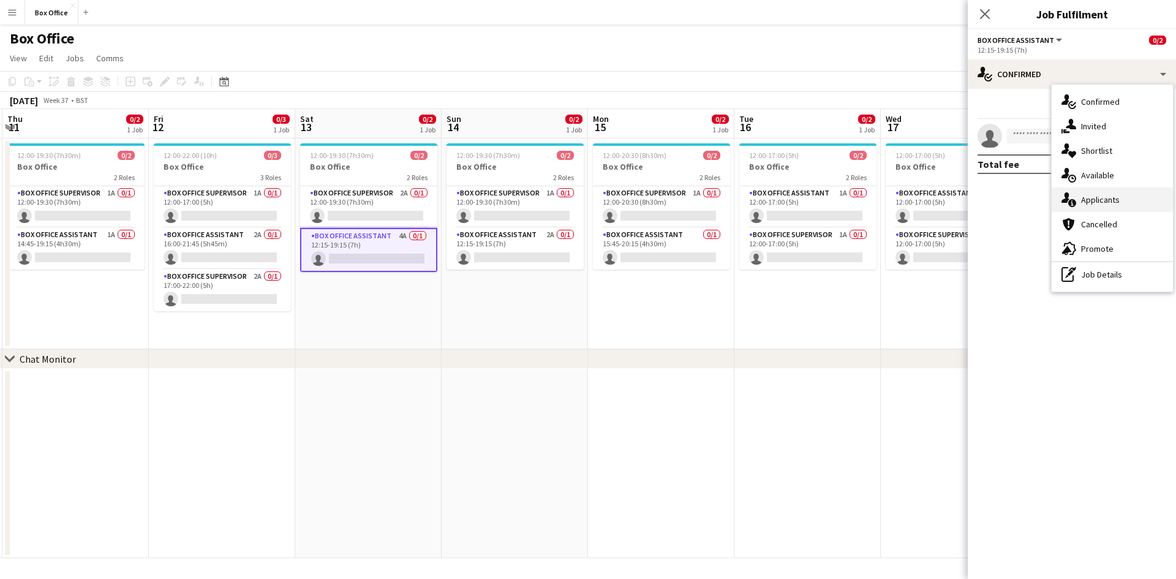
click at [795, 195] on div "single-neutral-actions-information Applicants" at bounding box center [1111, 199] width 121 height 24
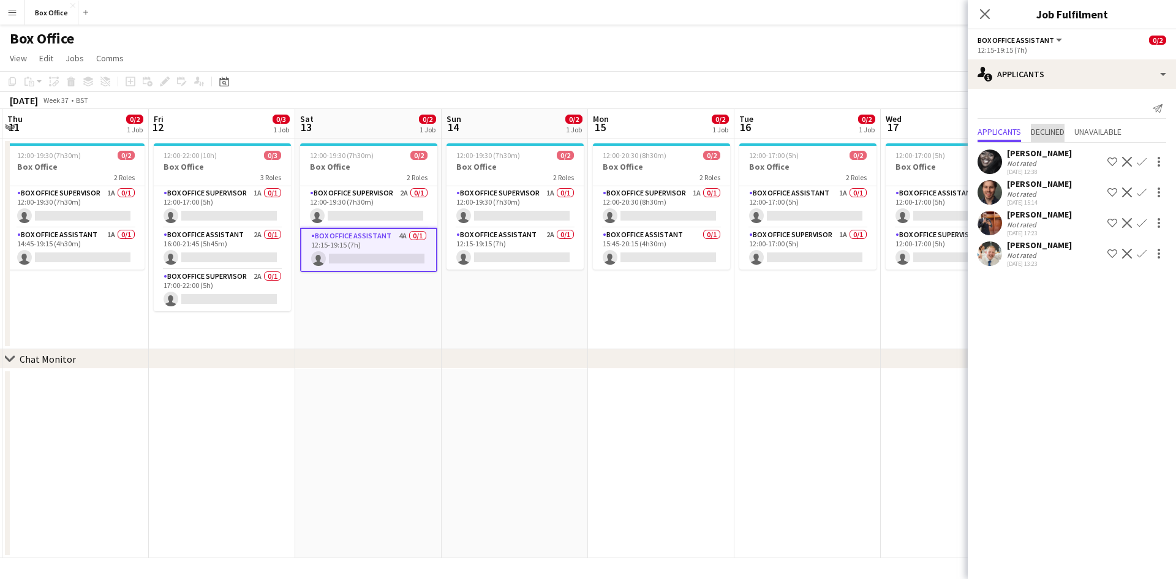
click at [795, 135] on span "Declined" at bounding box center [1048, 131] width 34 height 9
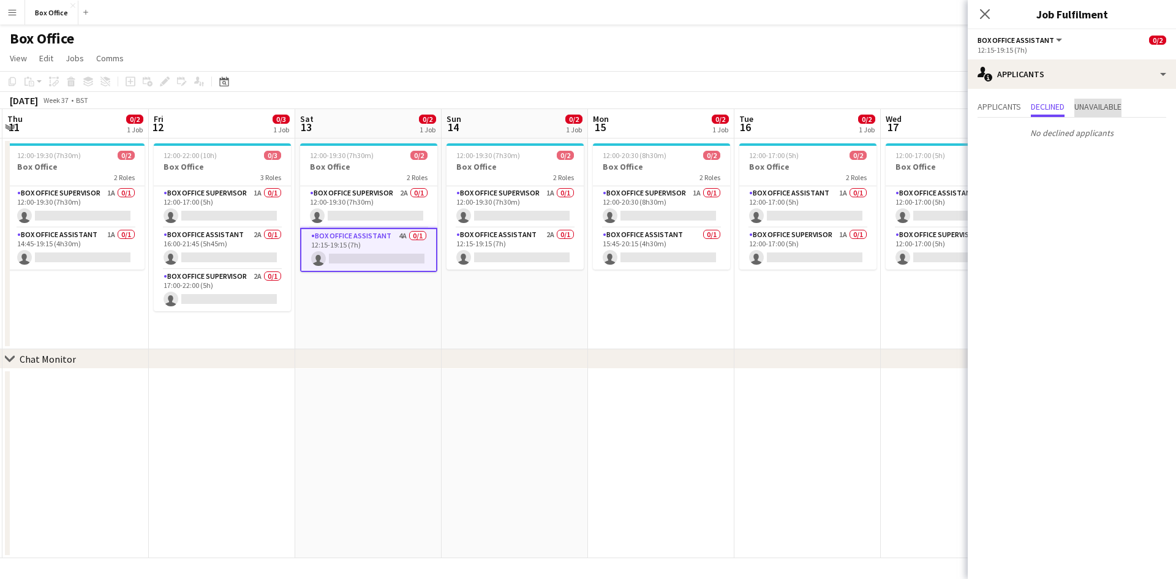
click at [795, 108] on span "Unavailable" at bounding box center [1097, 106] width 47 height 9
click at [795, 110] on span "Applicants" at bounding box center [998, 106] width 43 height 9
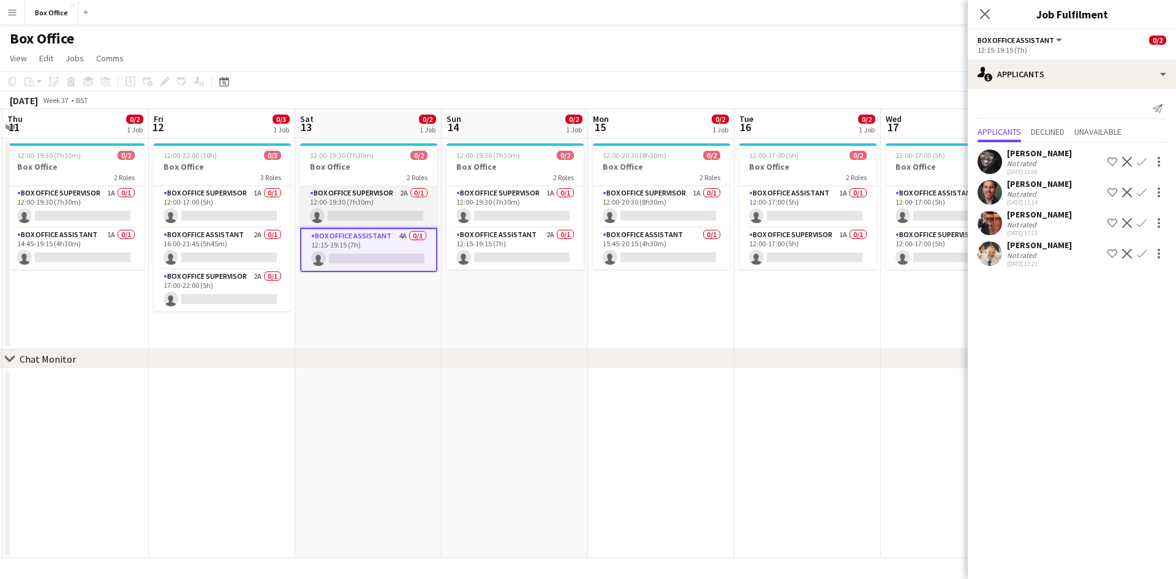
click at [336, 190] on app-card-role "Box Office Supervisor 2A 0/1 12:00-19:30 (7h30m) single-neutral-actions" at bounding box center [368, 207] width 137 height 42
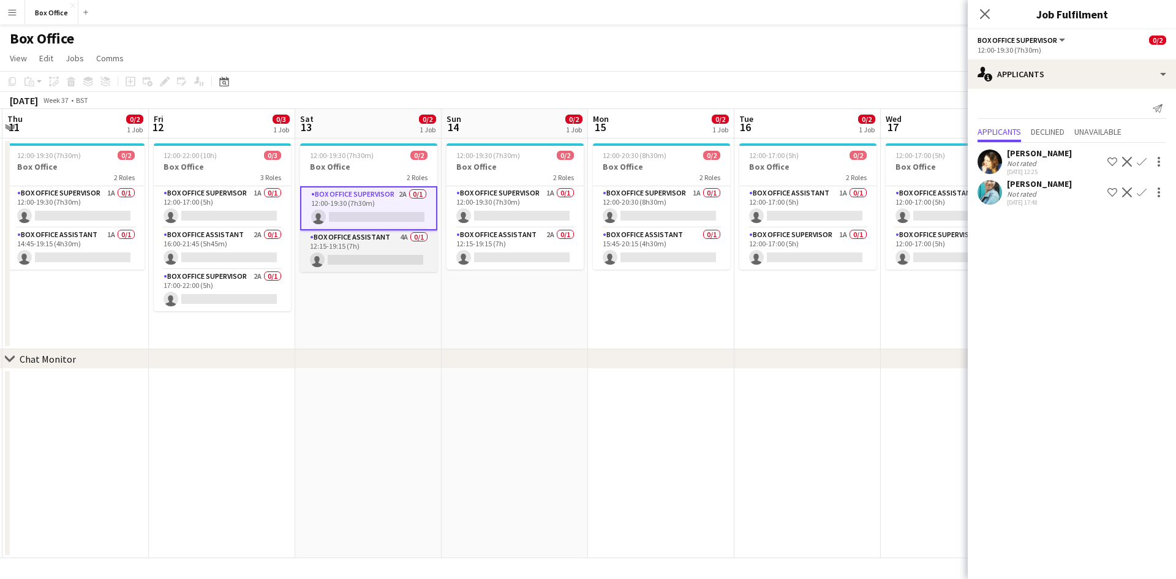
click at [362, 236] on app-card-role "Box Office Assistant 4A 0/1 12:15-19:15 (7h) single-neutral-actions" at bounding box center [368, 251] width 137 height 42
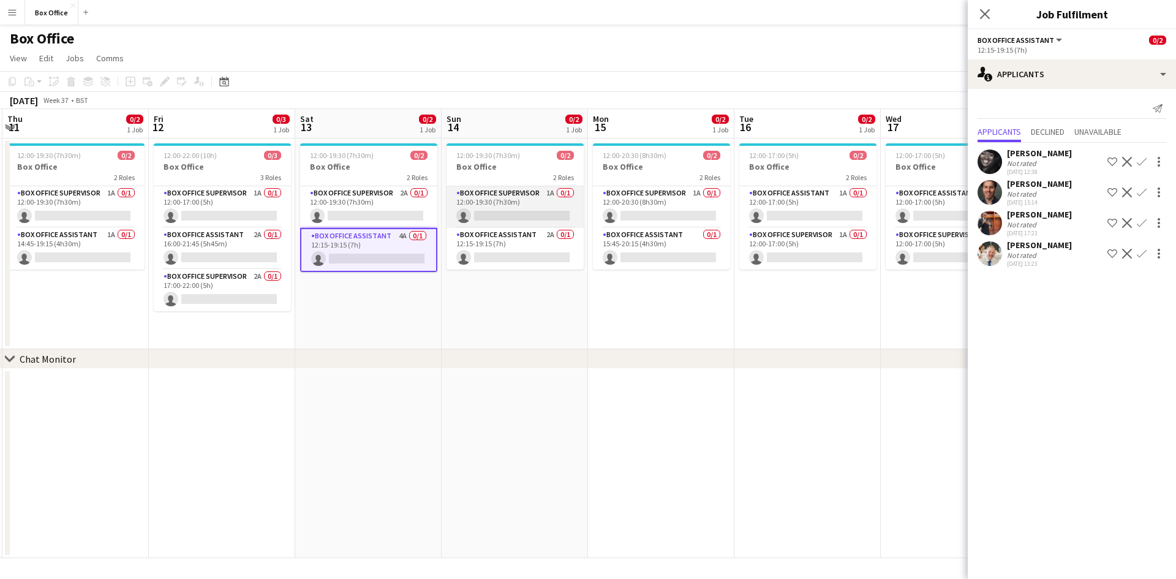
click at [479, 197] on app-card-role "Box Office Supervisor 1A 0/1 12:00-19:30 (7h30m) single-neutral-actions" at bounding box center [514, 207] width 137 height 42
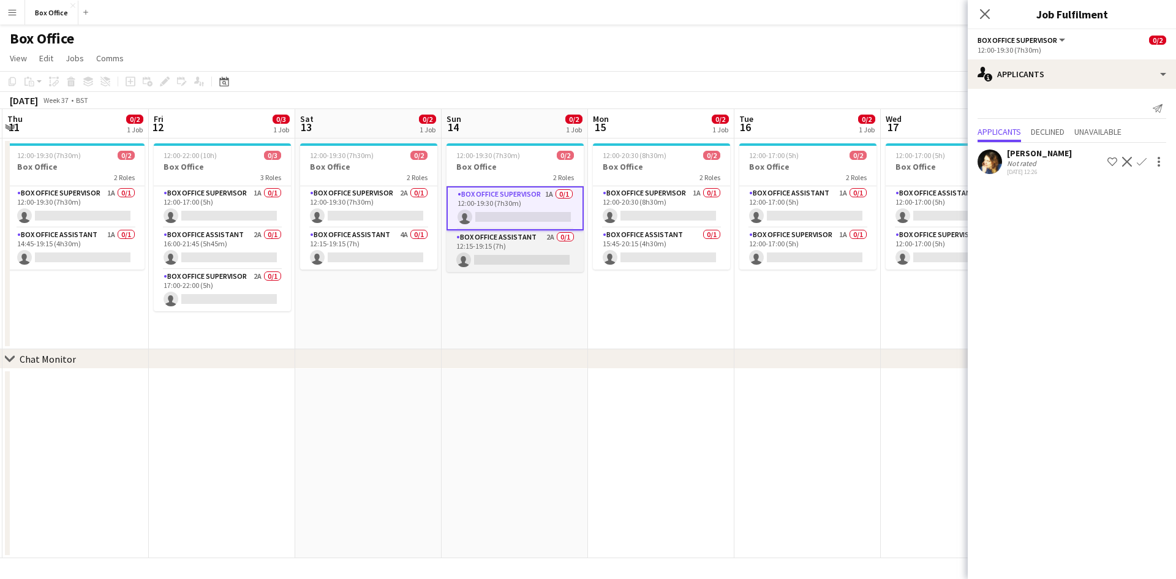
click at [489, 238] on app-card-role "Box Office Assistant 2A 0/1 12:15-19:15 (7h) single-neutral-actions" at bounding box center [514, 251] width 137 height 42
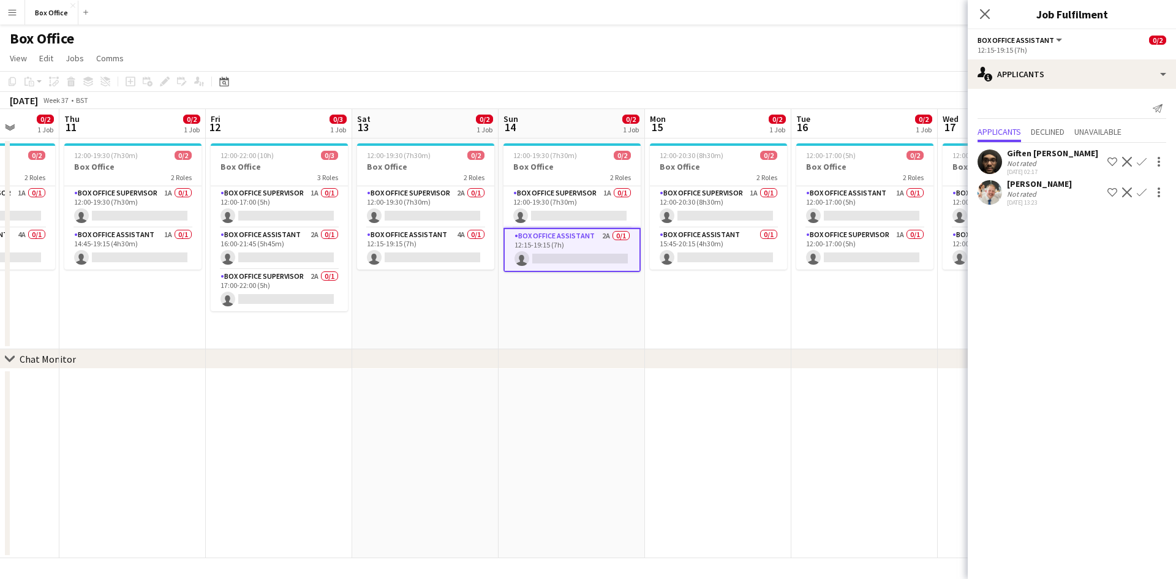
drag, startPoint x: 217, startPoint y: 412, endPoint x: 274, endPoint y: 410, distance: 57.0
click at [274, 410] on app-calendar-viewport "Sun 7 0/3 2 Jobs Mon 8 0/2 1 Job Tue 9 0/2 1 Job Wed 10 0/2 1 Job Thu 11 0/2 1 …" at bounding box center [588, 333] width 1176 height 449
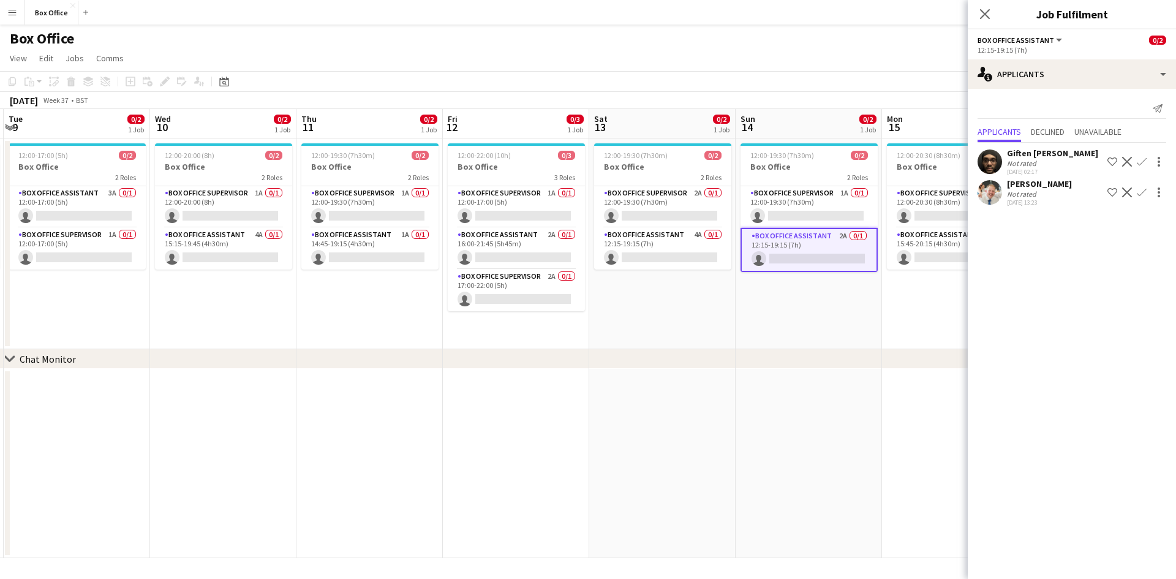
drag, startPoint x: 190, startPoint y: 422, endPoint x: 423, endPoint y: 419, distance: 232.7
click at [423, 419] on app-calendar-viewport "Sun 7 0/3 2 Jobs Mon 8 0/2 1 Job Tue 9 0/2 1 Job Wed 10 0/2 1 Job Thu 11 0/2 1 …" at bounding box center [588, 333] width 1176 height 449
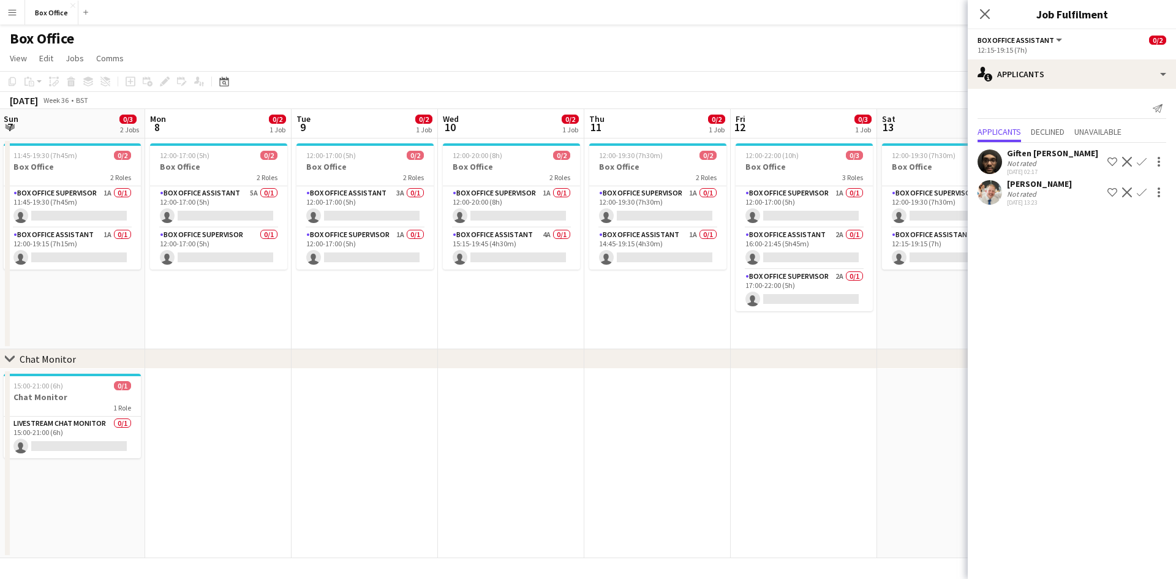
drag, startPoint x: 387, startPoint y: 425, endPoint x: 500, endPoint y: 415, distance: 113.8
click at [503, 412] on app-calendar-viewport "Fri 5 0/3 2 Jobs Sat 6 0/3 2 Jobs Sun 7 0/3 2 Jobs Mon 8 0/2 1 Job Tue 9 0/2 1 …" at bounding box center [588, 333] width 1176 height 449
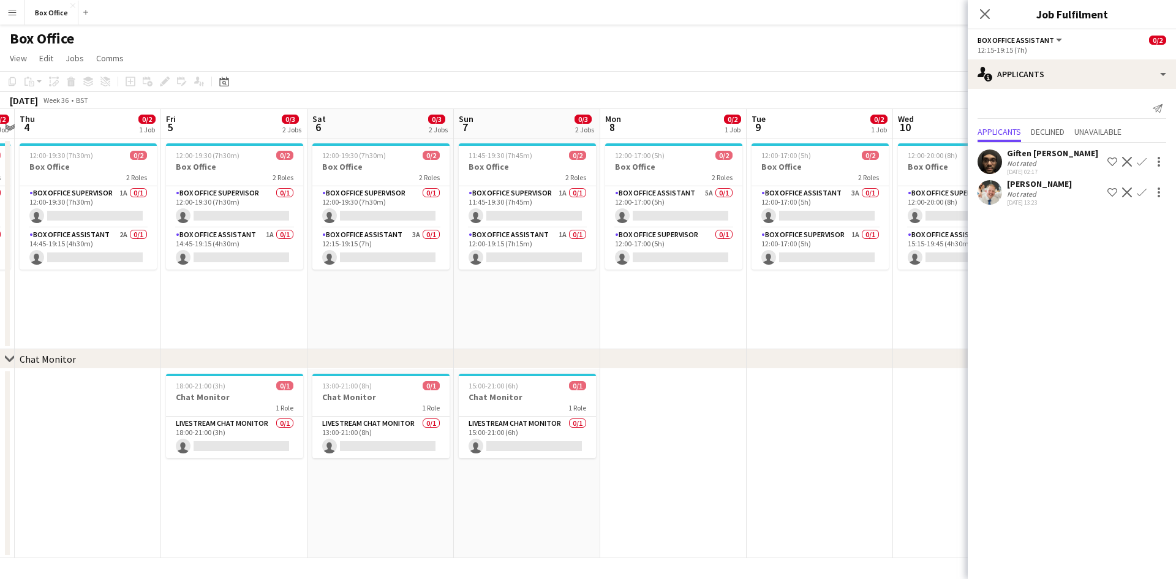
drag, startPoint x: 160, startPoint y: 434, endPoint x: 663, endPoint y: 377, distance: 506.6
click at [676, 373] on app-calendar-viewport "Tue 2 0/2 1 Job Wed 3 0/2 1 Job Thu 4 0/2 1 Job Fri 5 0/3 2 Jobs Sat 6 0/3 2 Jo…" at bounding box center [588, 333] width 1176 height 449
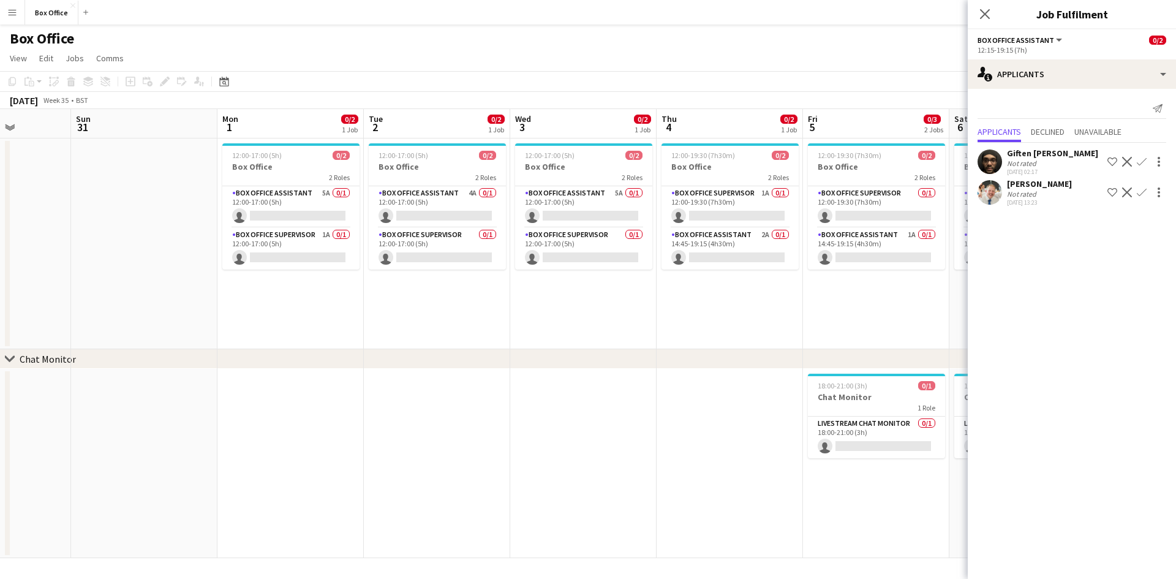
drag, startPoint x: 196, startPoint y: 404, endPoint x: 618, endPoint y: 397, distance: 422.0
click at [647, 389] on app-calendar-viewport "Fri 29 4/4 1 Job Sat 30 Sun 31 Mon 1 0/2 1 Job Tue 2 0/2 1 Job Wed 3 0/2 1 Job …" at bounding box center [588, 333] width 1176 height 449
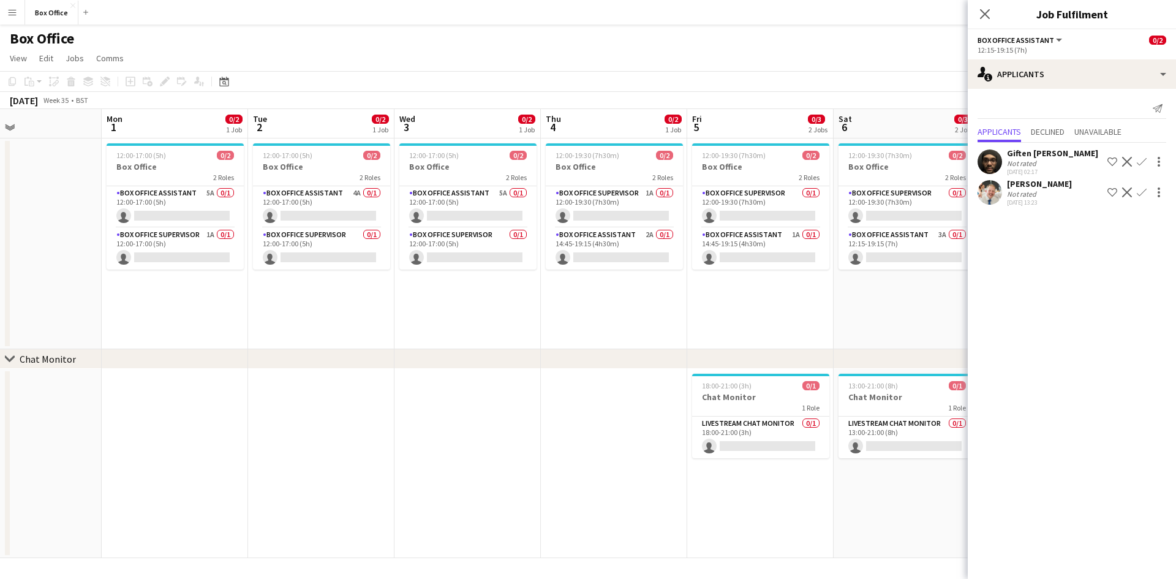
scroll to position [0, 335]
drag, startPoint x: 201, startPoint y: 437, endPoint x: 216, endPoint y: 433, distance: 15.3
click at [216, 433] on app-calendar-viewport "Fri 29 4/4 1 Job Sat 30 Sun 31 Mon 1 0/2 1 Job Tue 2 0/2 1 Job Wed 3 0/2 1 Job …" at bounding box center [588, 333] width 1176 height 449
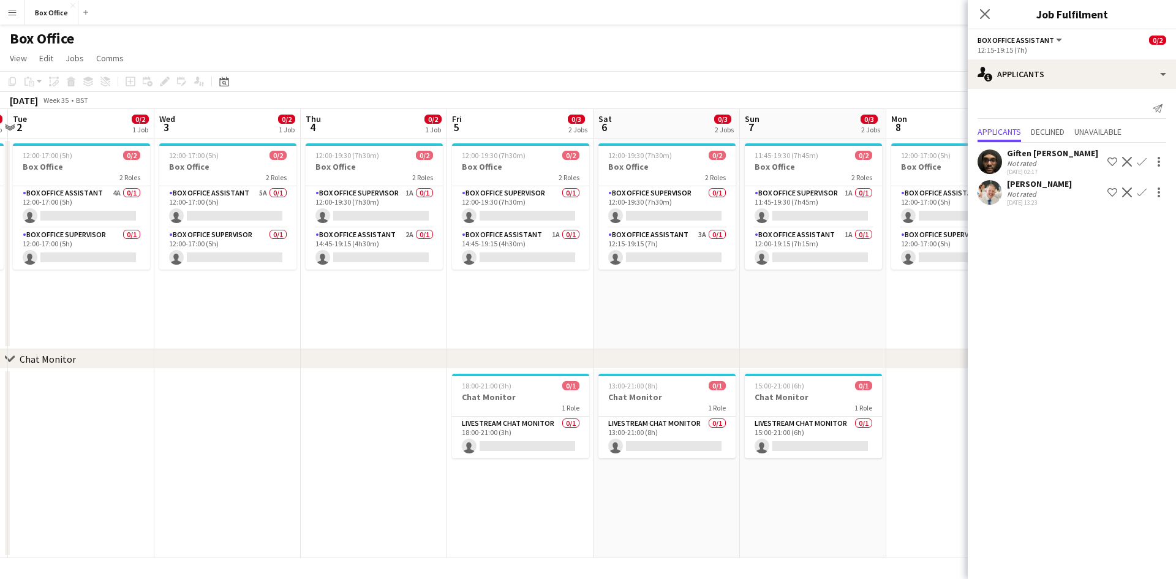
drag, startPoint x: 582, startPoint y: 304, endPoint x: 339, endPoint y: 310, distance: 243.2
click at [339, 310] on app-calendar-viewport "Fri 29 4/4 1 Job Sat 30 Sun 31 Mon 1 0/2 1 Job Tue 2 0/2 1 Job Wed 3 0/2 1 Job …" at bounding box center [588, 333] width 1176 height 449
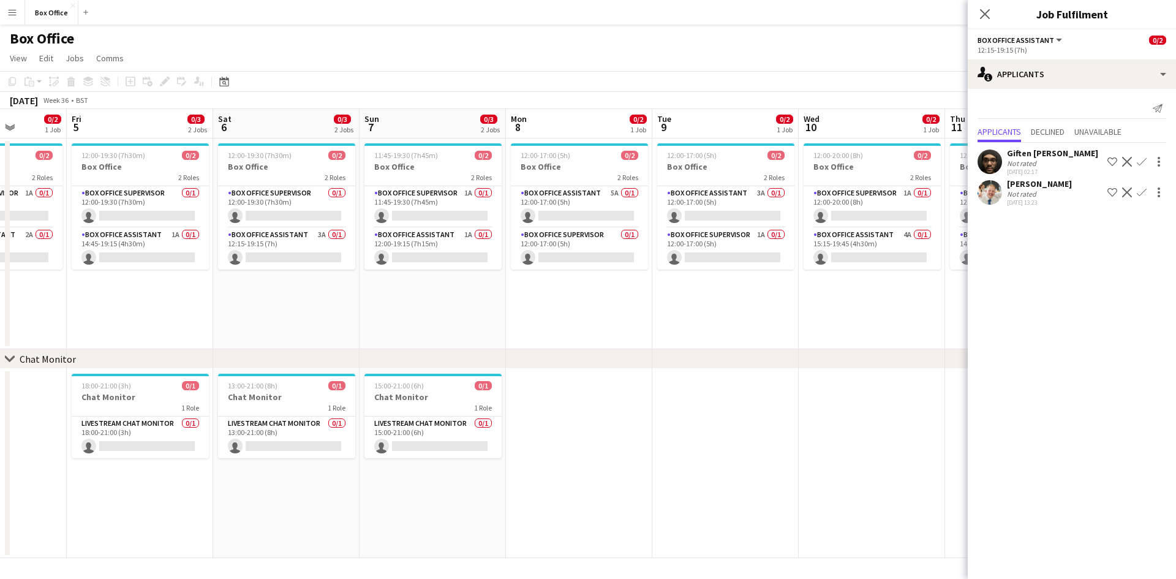
drag, startPoint x: 872, startPoint y: 276, endPoint x: 362, endPoint y: 291, distance: 510.3
click at [198, 298] on app-calendar-viewport "Tue 2 0/2 1 Job Wed 3 0/2 1 Job Thu 4 0/2 1 Job Fri 5 0/3 2 Jobs Sat 6 0/3 2 Jo…" at bounding box center [588, 333] width 1176 height 449
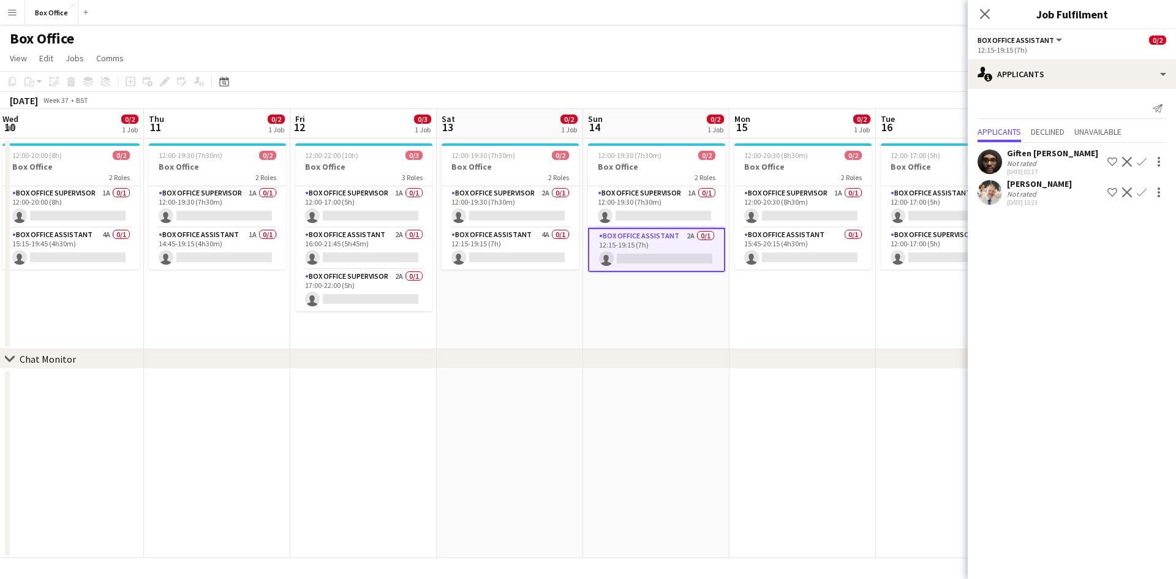
drag, startPoint x: 732, startPoint y: 332, endPoint x: 225, endPoint y: 331, distance: 507.7
click at [225, 331] on app-calendar-viewport "Sat 6 0/3 2 Jobs Sun 7 0/3 2 Jobs Mon 8 0/2 1 Job Tue 9 0/2 1 Job Wed 10 0/2 1 …" at bounding box center [588, 333] width 1176 height 449
click at [207, 190] on app-card-role "Box Office Supervisor 1A 0/1 12:00-19:30 (7h30m) single-neutral-actions" at bounding box center [217, 207] width 137 height 42
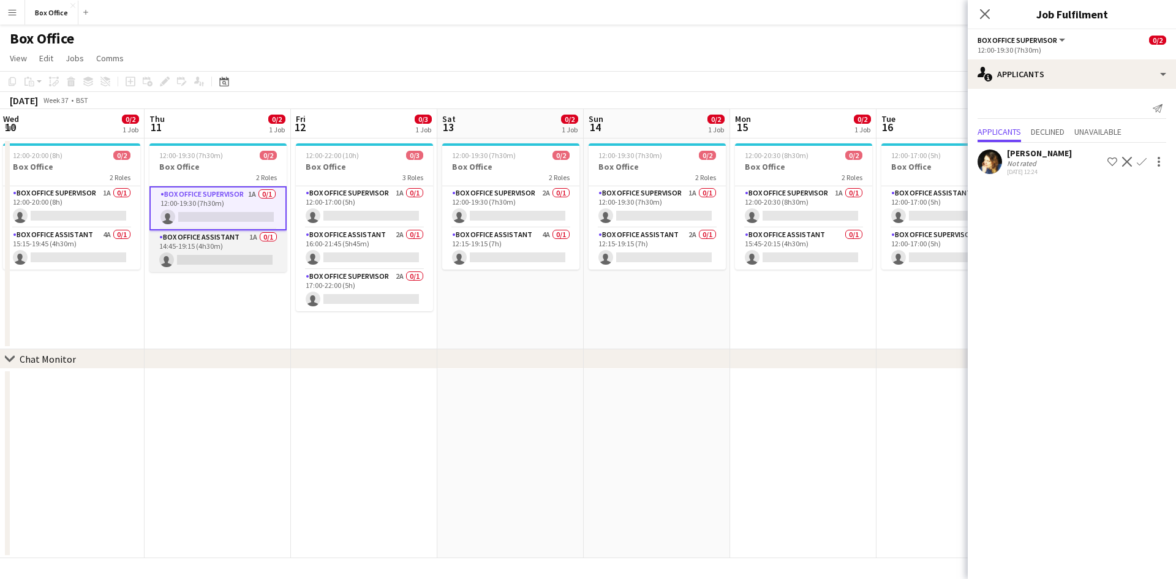
click at [209, 236] on app-card-role "Box Office Assistant 1A 0/1 14:45-19:15 (4h30m) single-neutral-actions" at bounding box center [217, 251] width 137 height 42
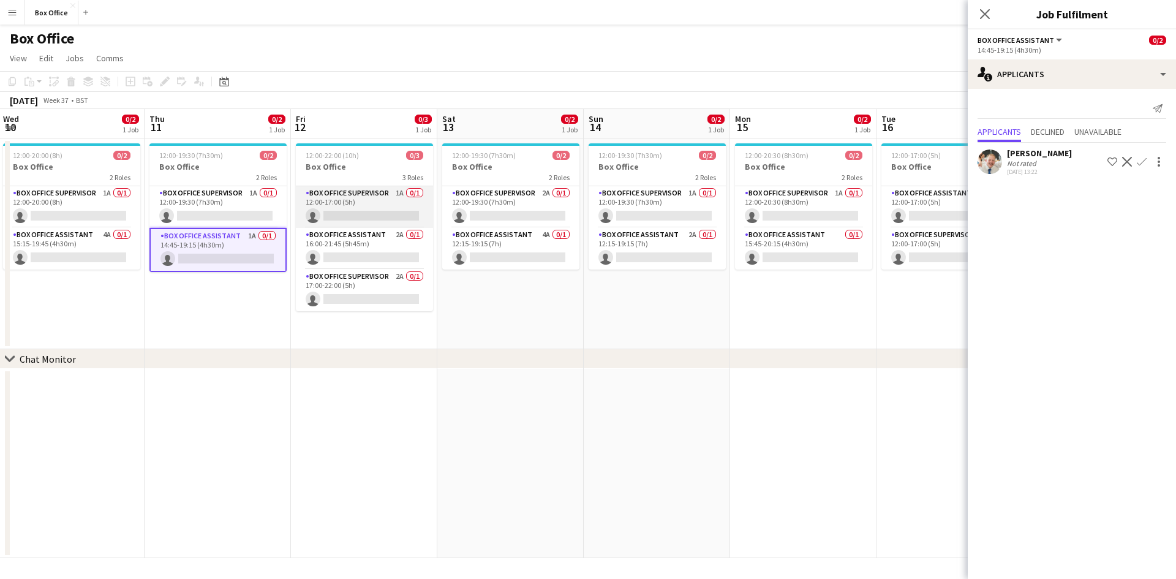
click at [337, 194] on app-card-role "Box Office Supervisor 1A 0/1 12:00-17:00 (5h) single-neutral-actions" at bounding box center [364, 207] width 137 height 42
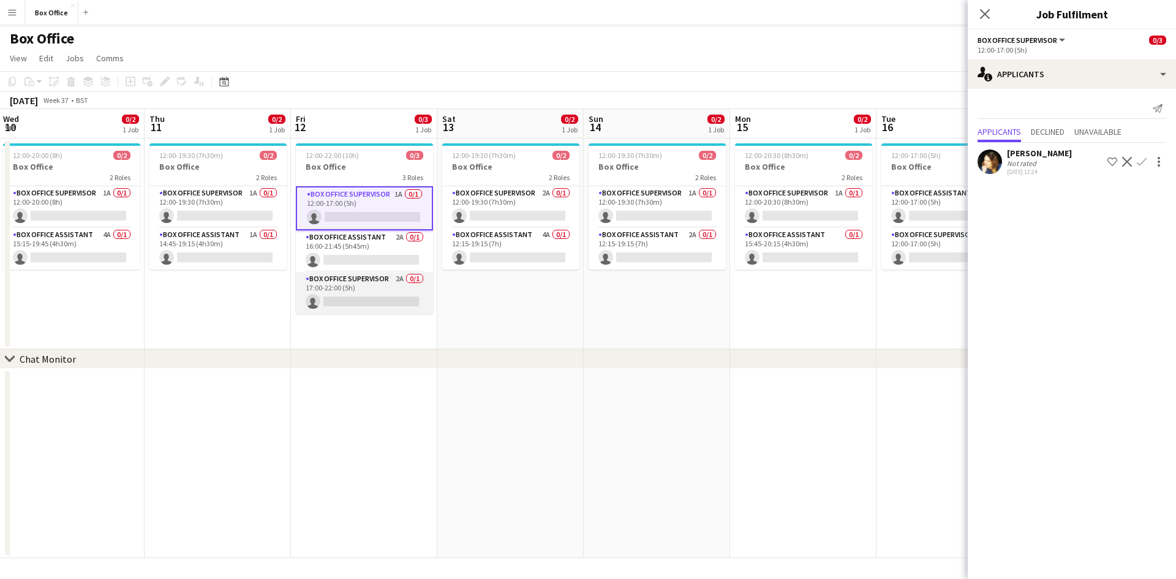
click at [356, 282] on app-card-role "Box Office Supervisor 2A 0/1 17:00-22:00 (5h) single-neutral-actions" at bounding box center [364, 293] width 137 height 42
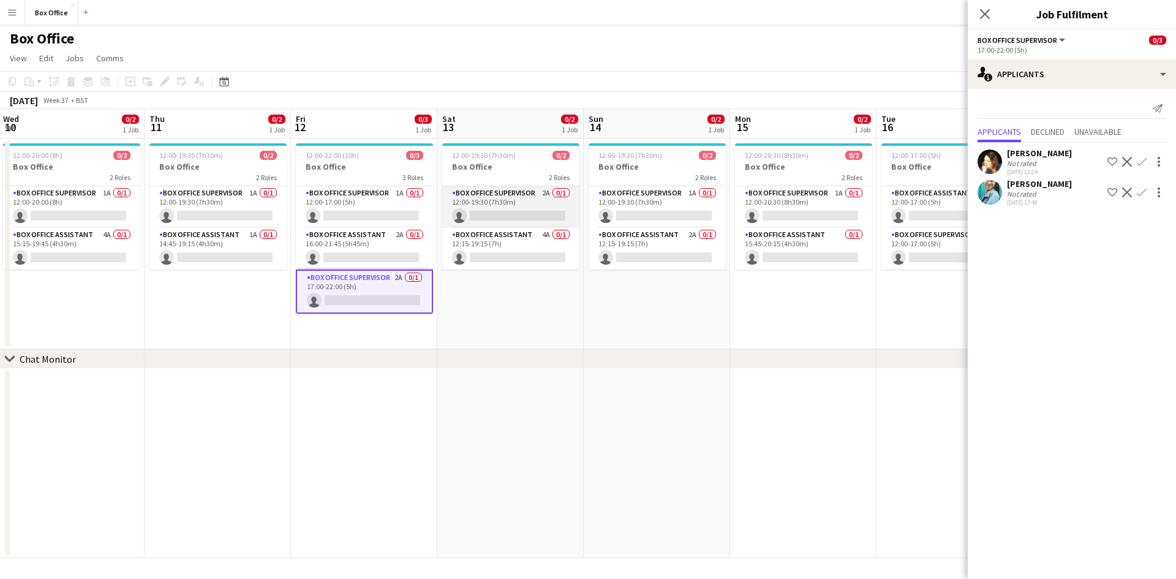
click at [482, 191] on app-card-role "Box Office Supervisor 2A 0/1 12:00-19:30 (7h30m) single-neutral-actions" at bounding box center [510, 207] width 137 height 42
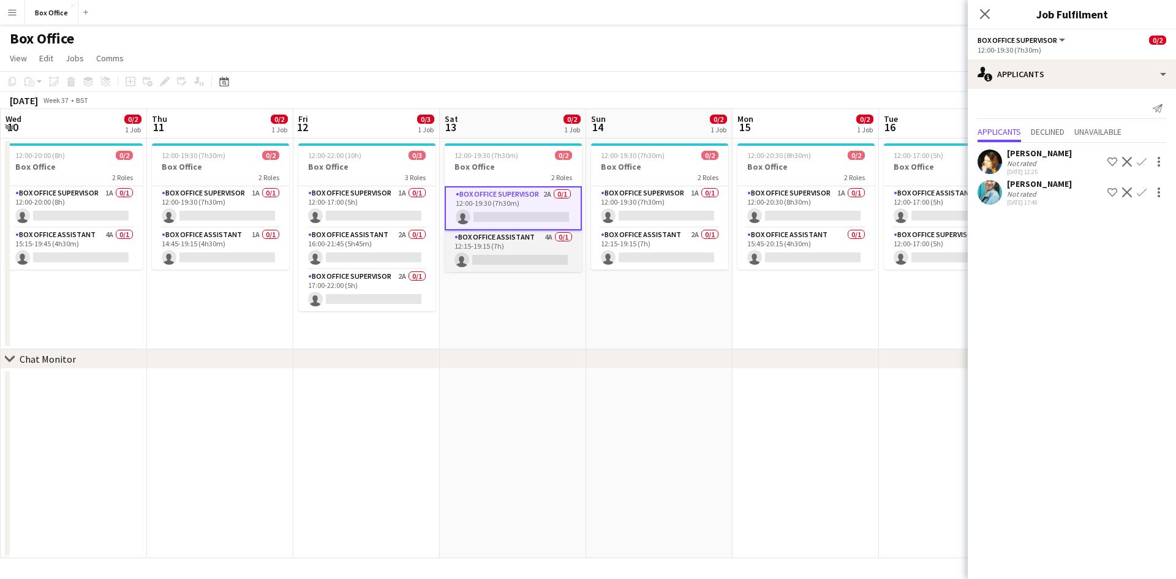
click at [495, 239] on app-card-role "Box Office Assistant 4A 0/1 12:15-19:15 (7h) single-neutral-actions" at bounding box center [513, 251] width 137 height 42
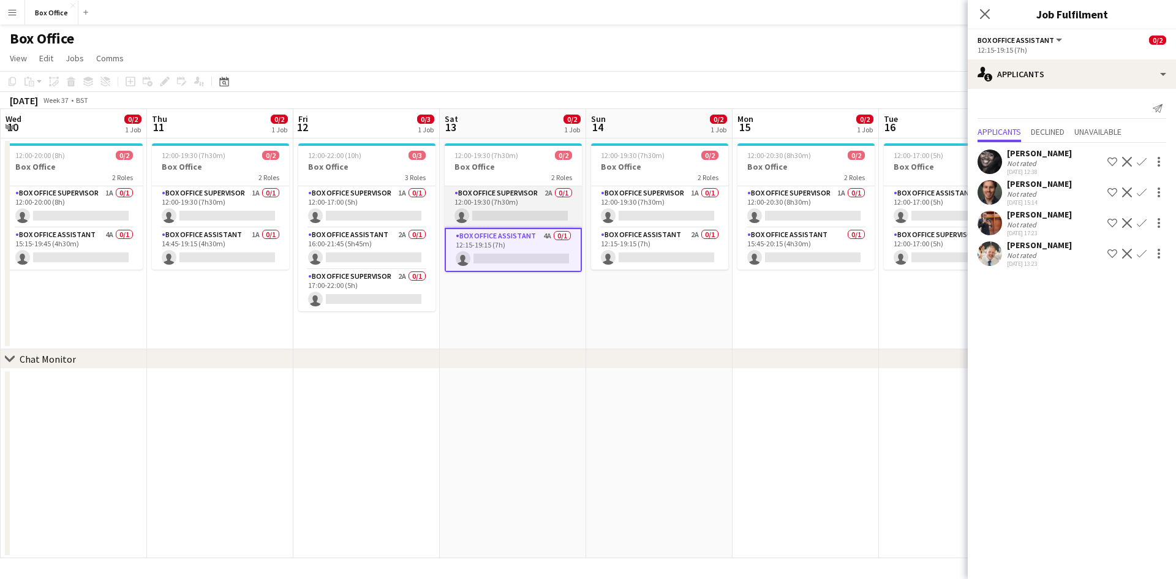
click at [497, 192] on app-card-role "Box Office Supervisor 2A 0/1 12:00-19:30 (7h30m) single-neutral-actions" at bounding box center [513, 207] width 137 height 42
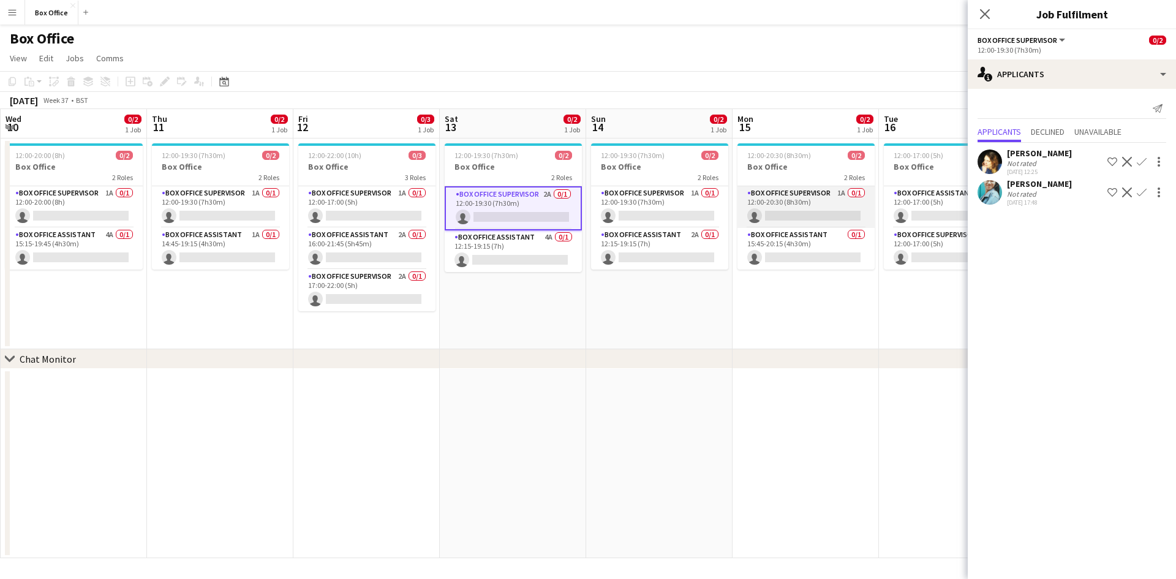
click at [787, 190] on app-card-role "Box Office Supervisor 1A 0/1 12:00-20:30 (8h30m) single-neutral-actions" at bounding box center [805, 207] width 137 height 42
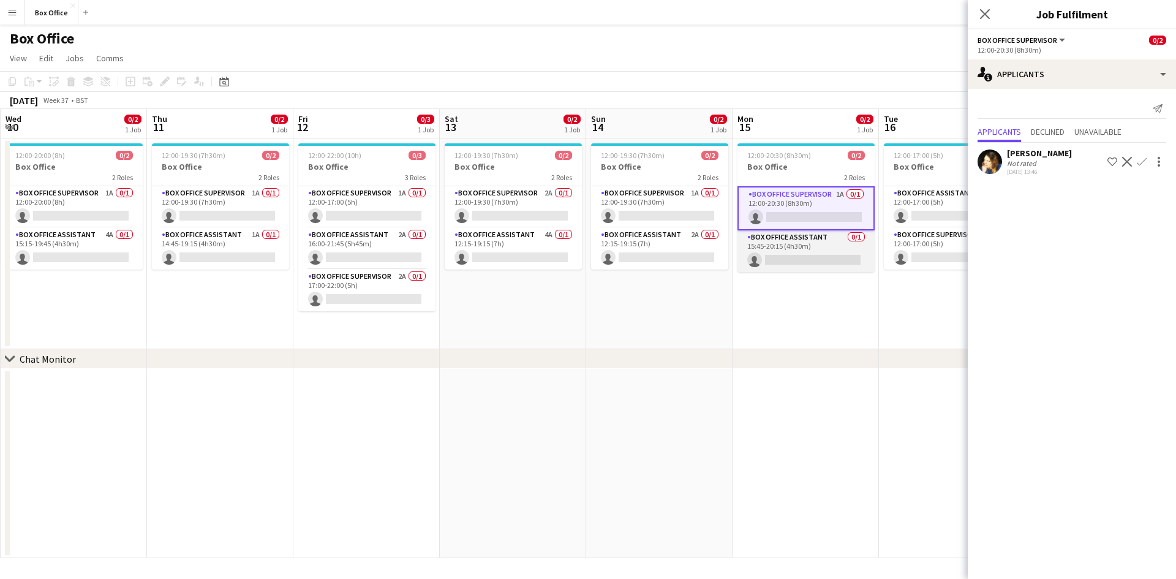
click at [795, 230] on app-card-role "Box Office Assistant 0/1 15:45-20:15 (4h30m) single-neutral-actions" at bounding box center [805, 251] width 137 height 42
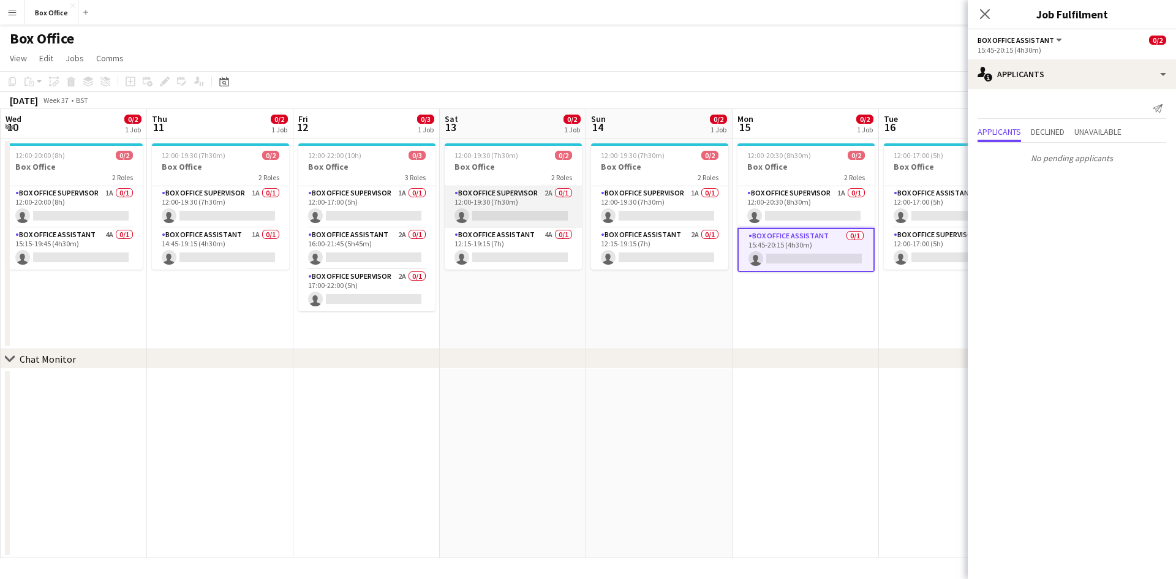
drag, startPoint x: 475, startPoint y: 193, endPoint x: 481, endPoint y: 206, distance: 15.1
click at [475, 193] on app-card-role "Box Office Supervisor 2A 0/1 12:00-19:30 (7h30m) single-neutral-actions" at bounding box center [513, 207] width 137 height 42
